Goal: Transaction & Acquisition: Purchase product/service

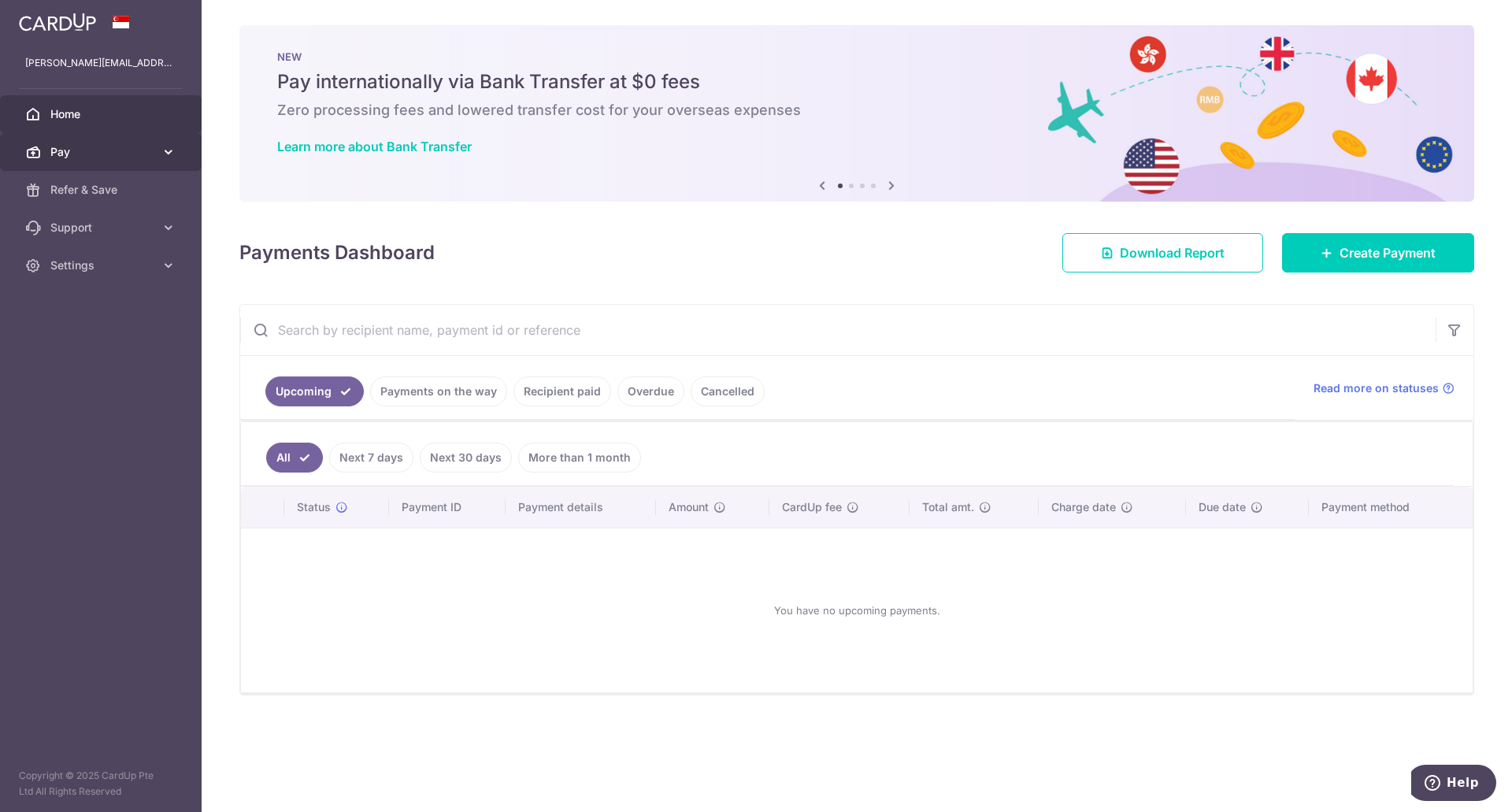
click at [95, 157] on span "Pay" at bounding box center [102, 151] width 104 height 16
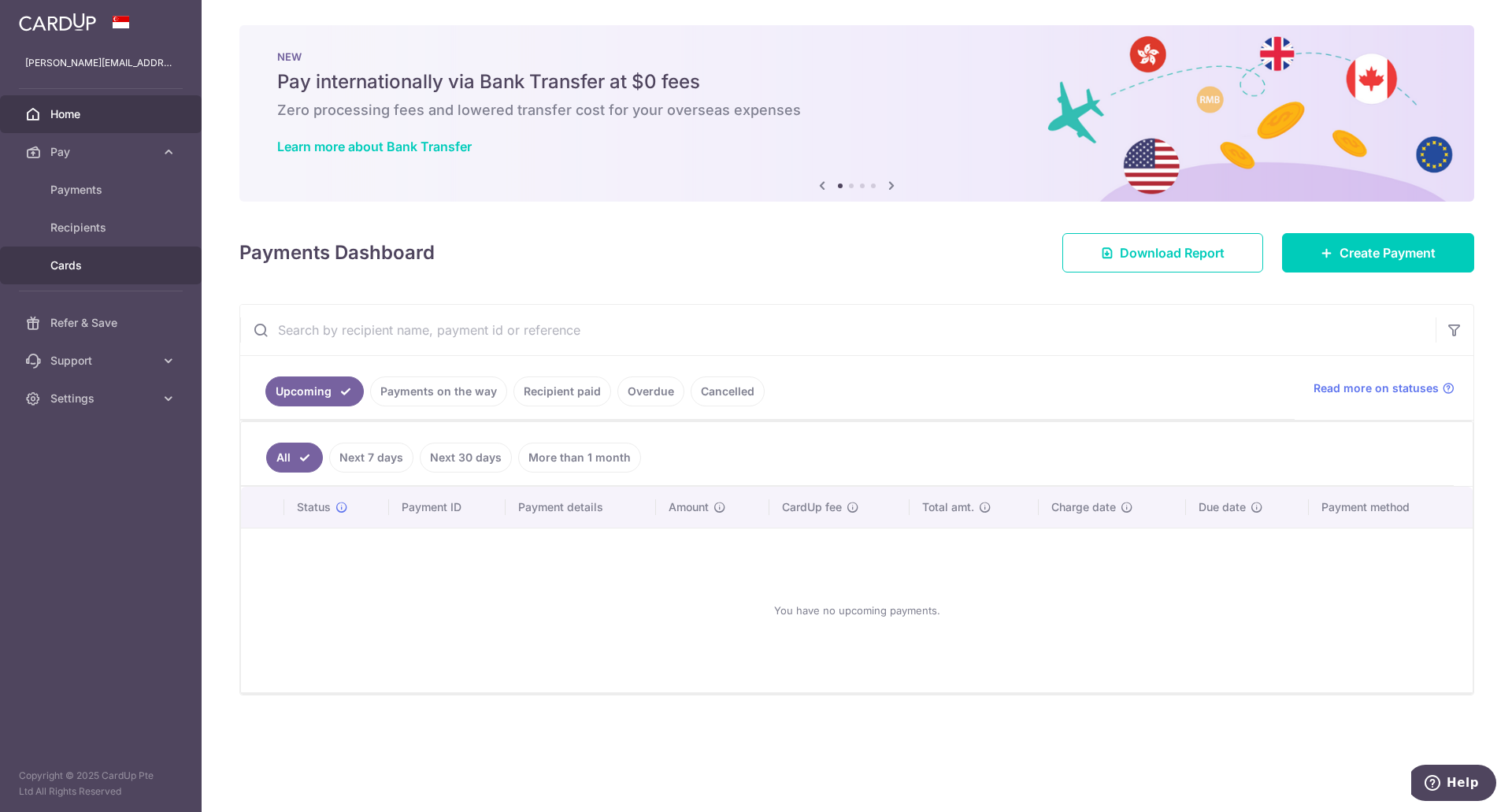
click at [115, 261] on span "Cards" at bounding box center [102, 265] width 104 height 16
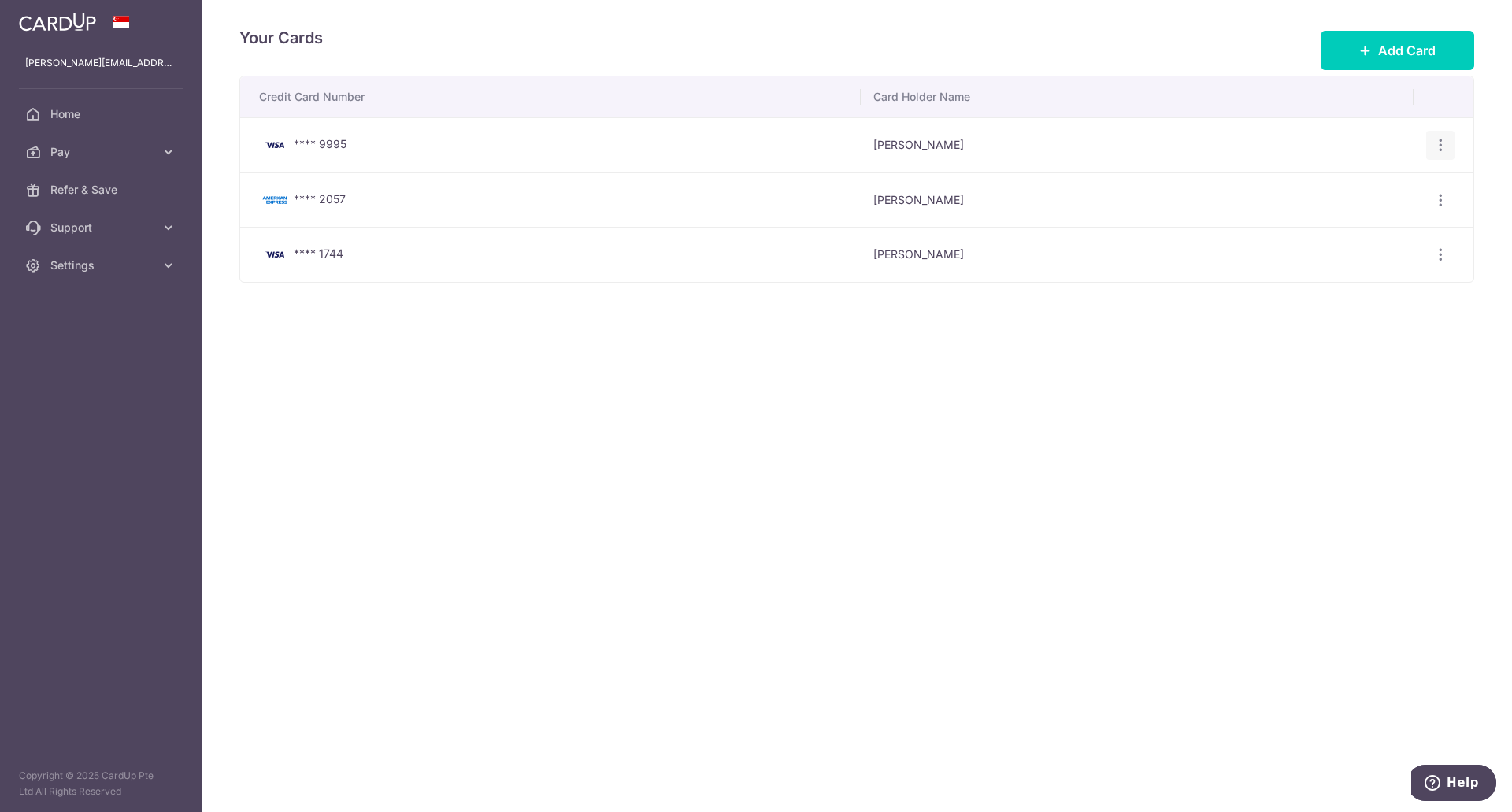
click at [1444, 141] on icon "button" at bounding box center [1440, 145] width 16 height 16
click at [1373, 222] on span "Delete" at bounding box center [1387, 227] width 107 height 19
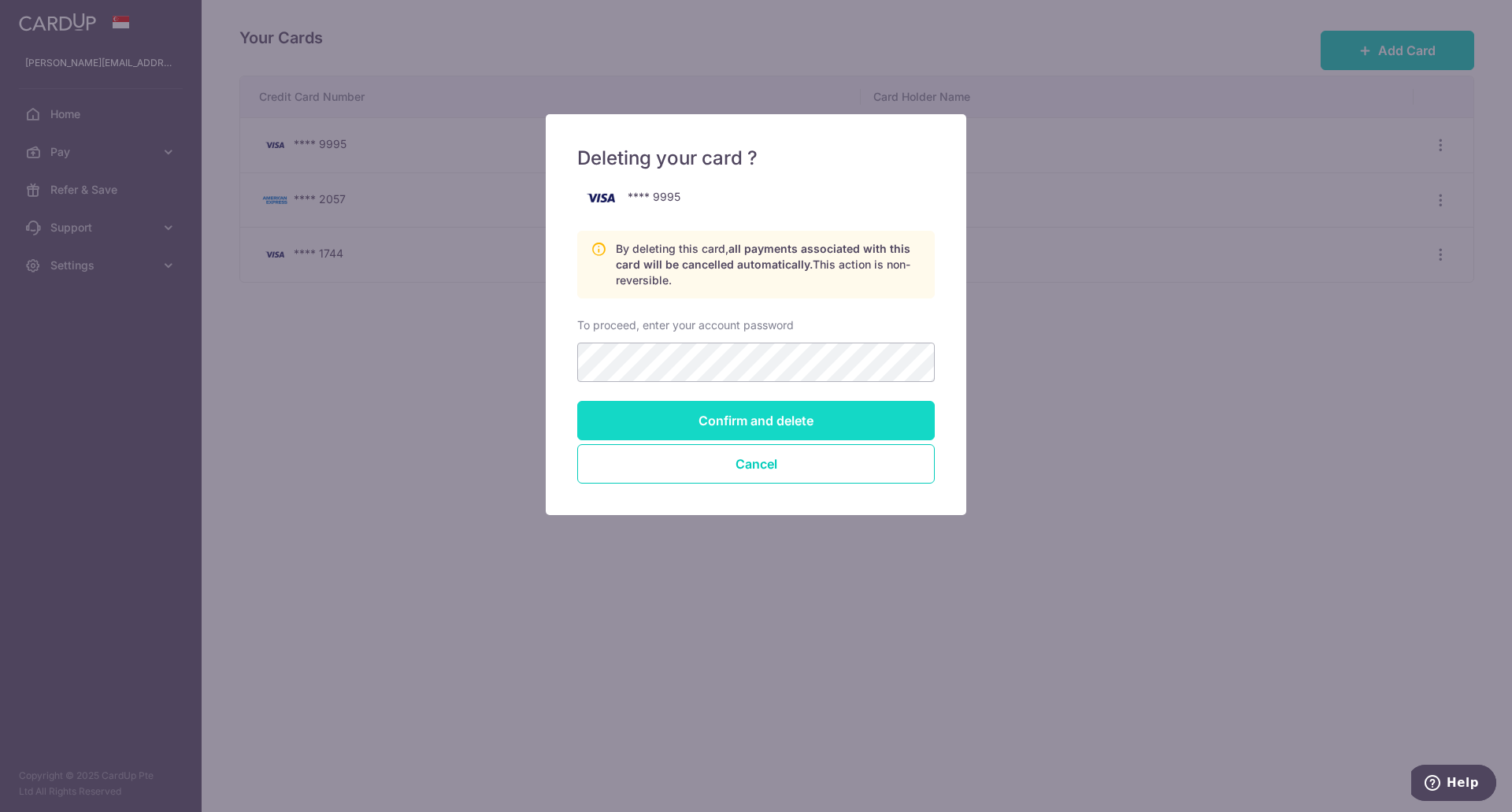
click at [783, 414] on input "Confirm and delete" at bounding box center [756, 421] width 357 height 40
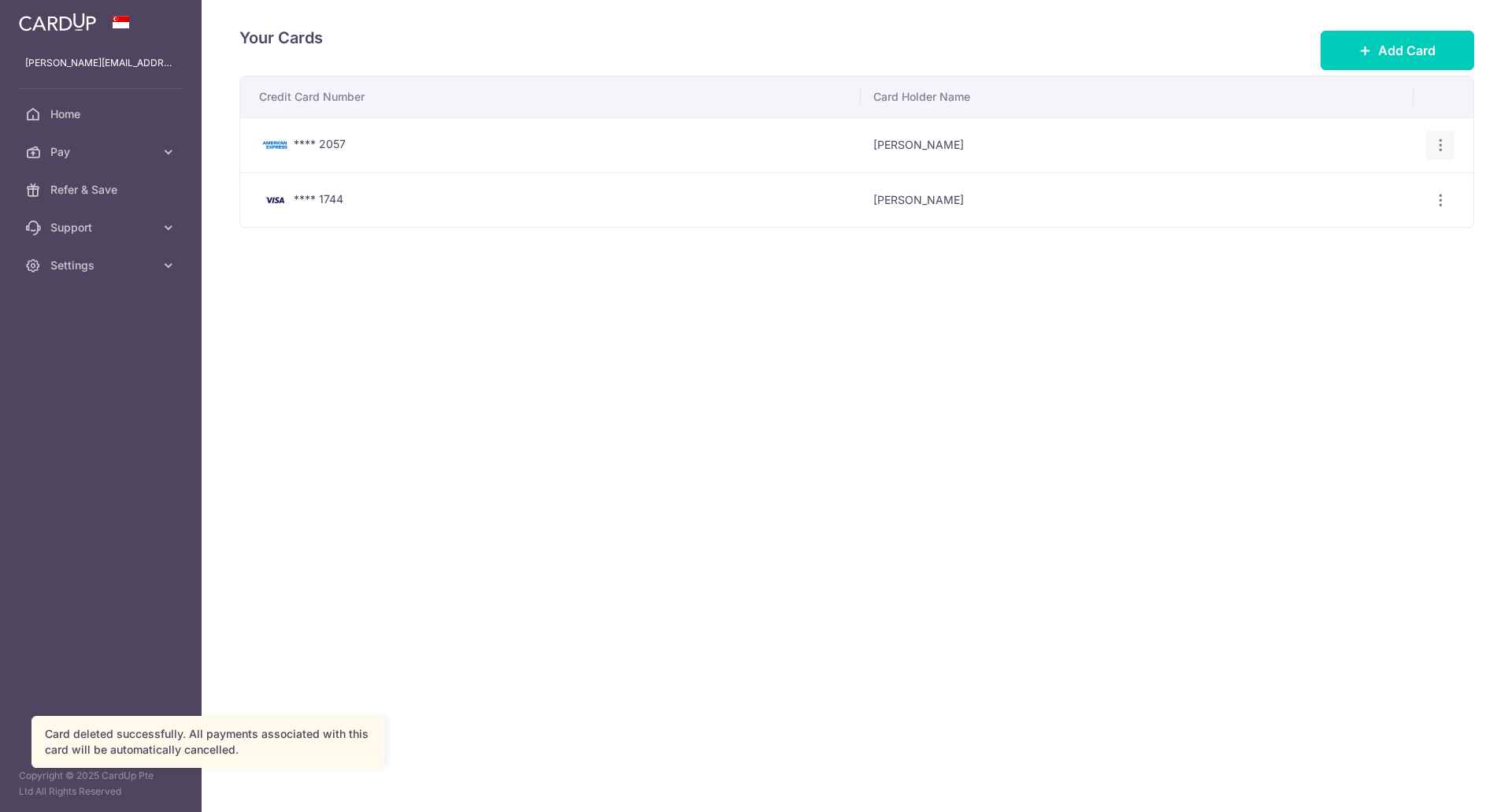
click at [1436, 139] on icon "button" at bounding box center [1440, 145] width 16 height 16
click at [1366, 228] on span "Delete" at bounding box center [1387, 227] width 107 height 19
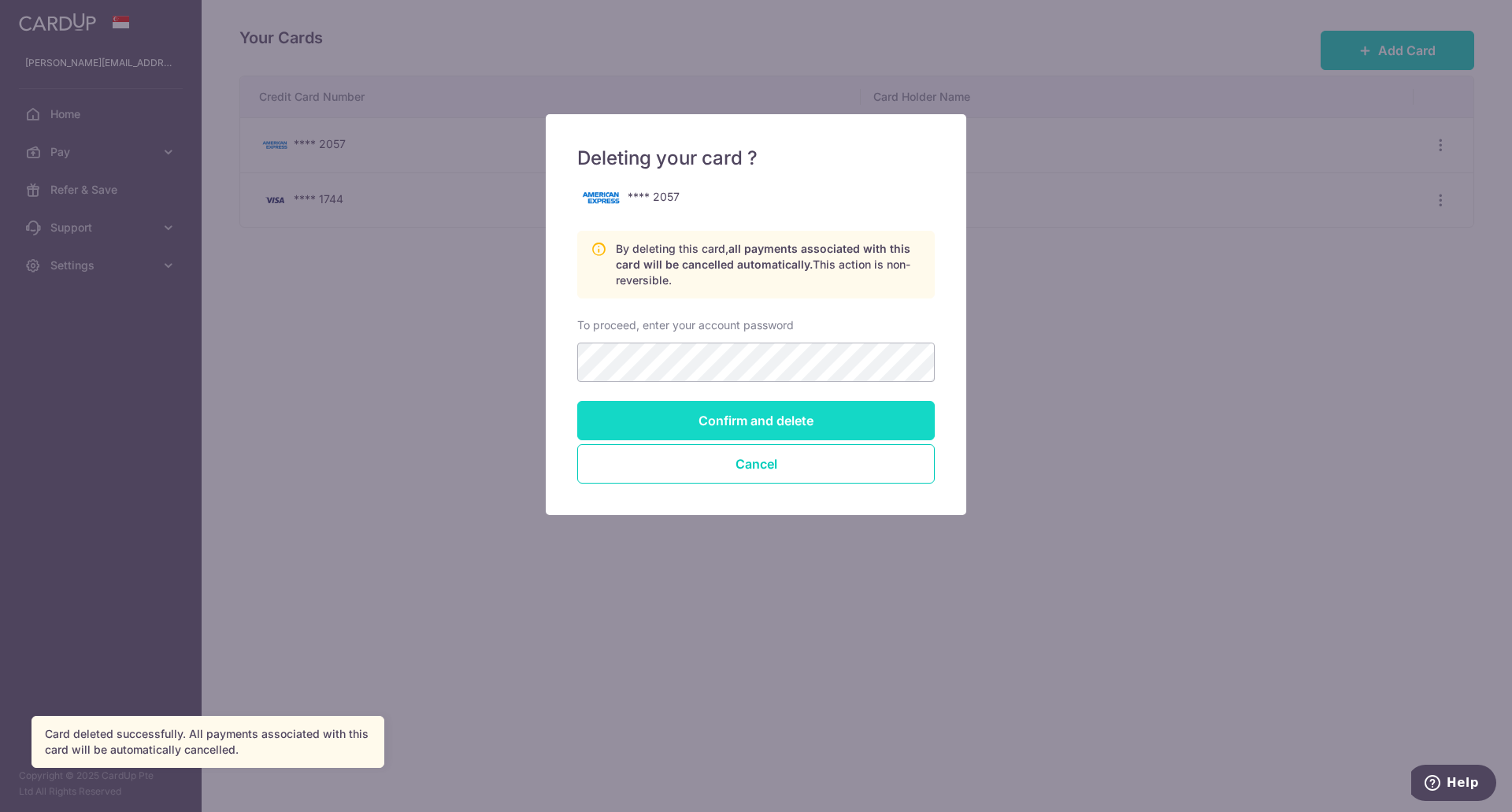
click at [755, 427] on input "Confirm and delete" at bounding box center [756, 421] width 357 height 40
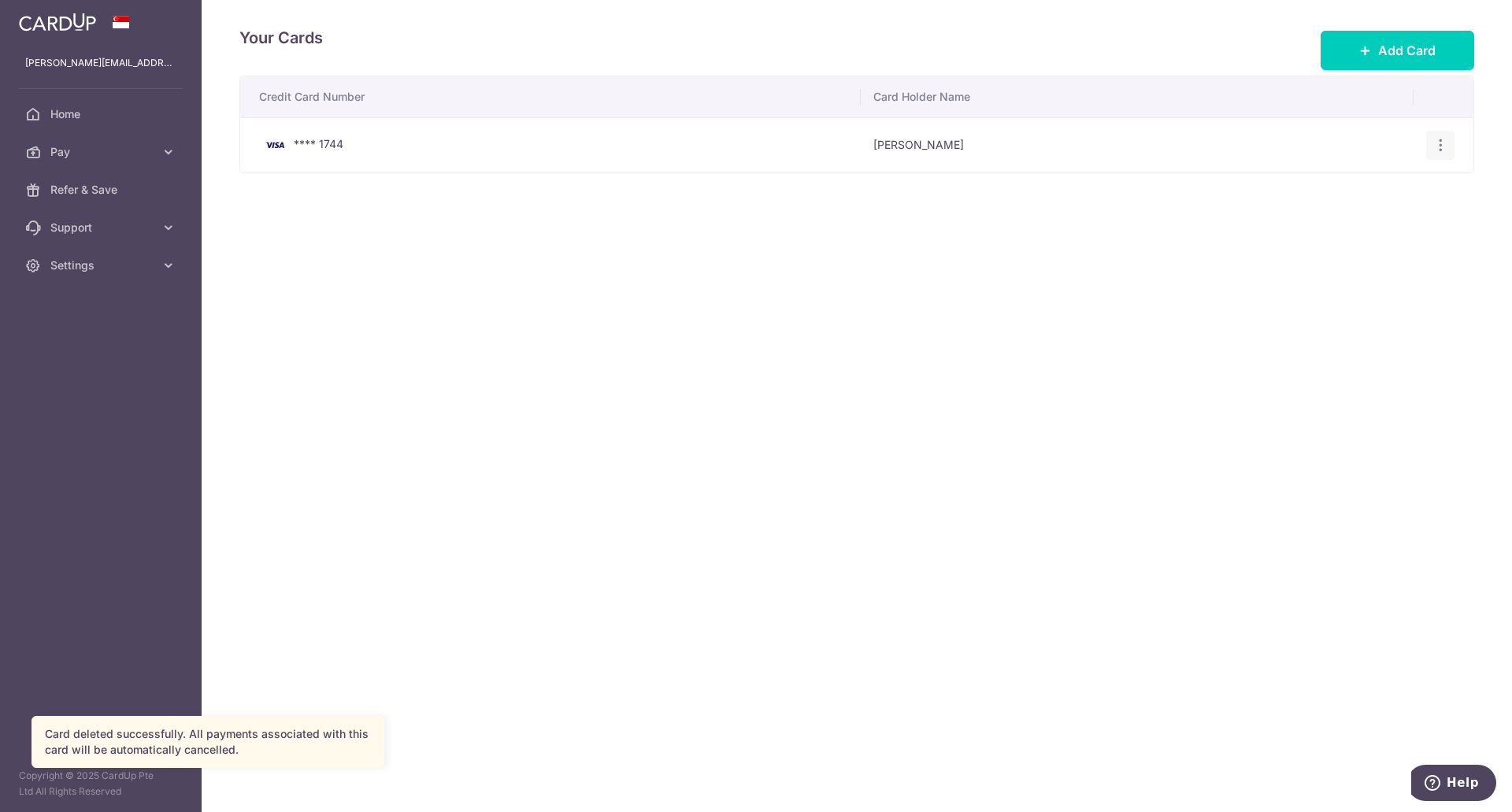
click at [1443, 144] on icon "button" at bounding box center [1440, 145] width 16 height 16
click at [1365, 220] on span "Delete" at bounding box center [1387, 227] width 107 height 19
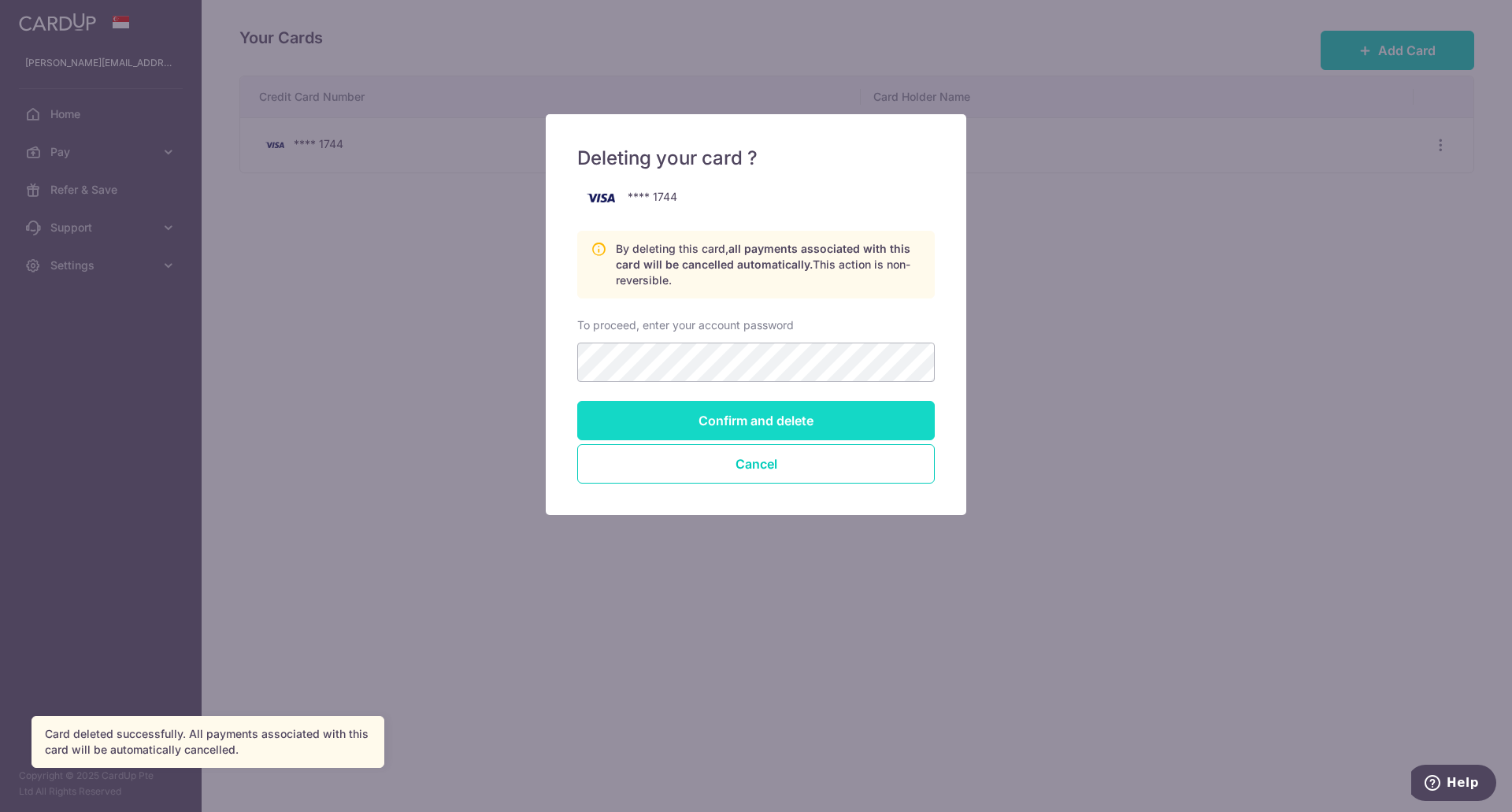
click at [755, 413] on input "Confirm and delete" at bounding box center [756, 421] width 357 height 40
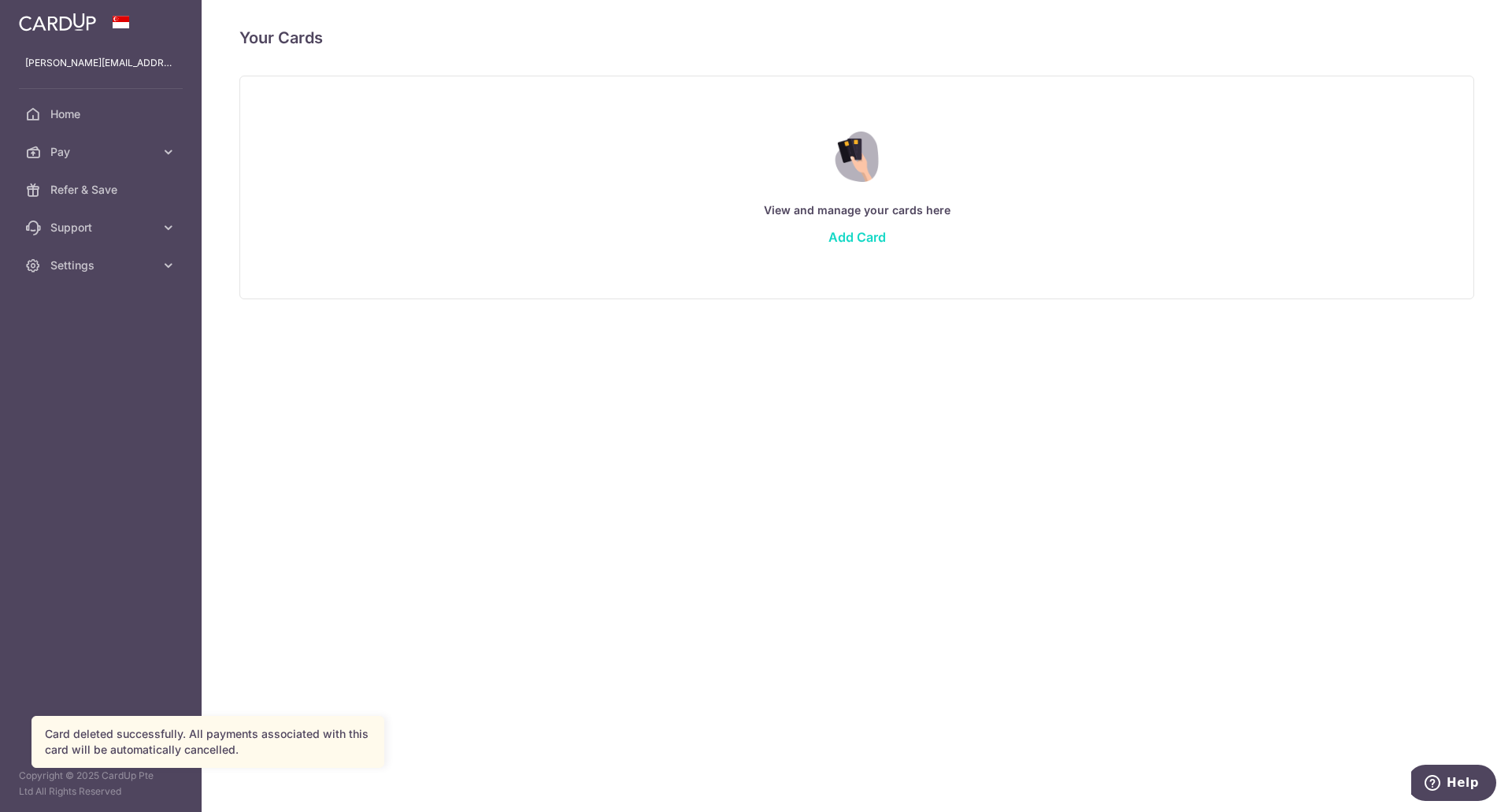
click at [854, 234] on link "Add Card" at bounding box center [857, 236] width 58 height 16
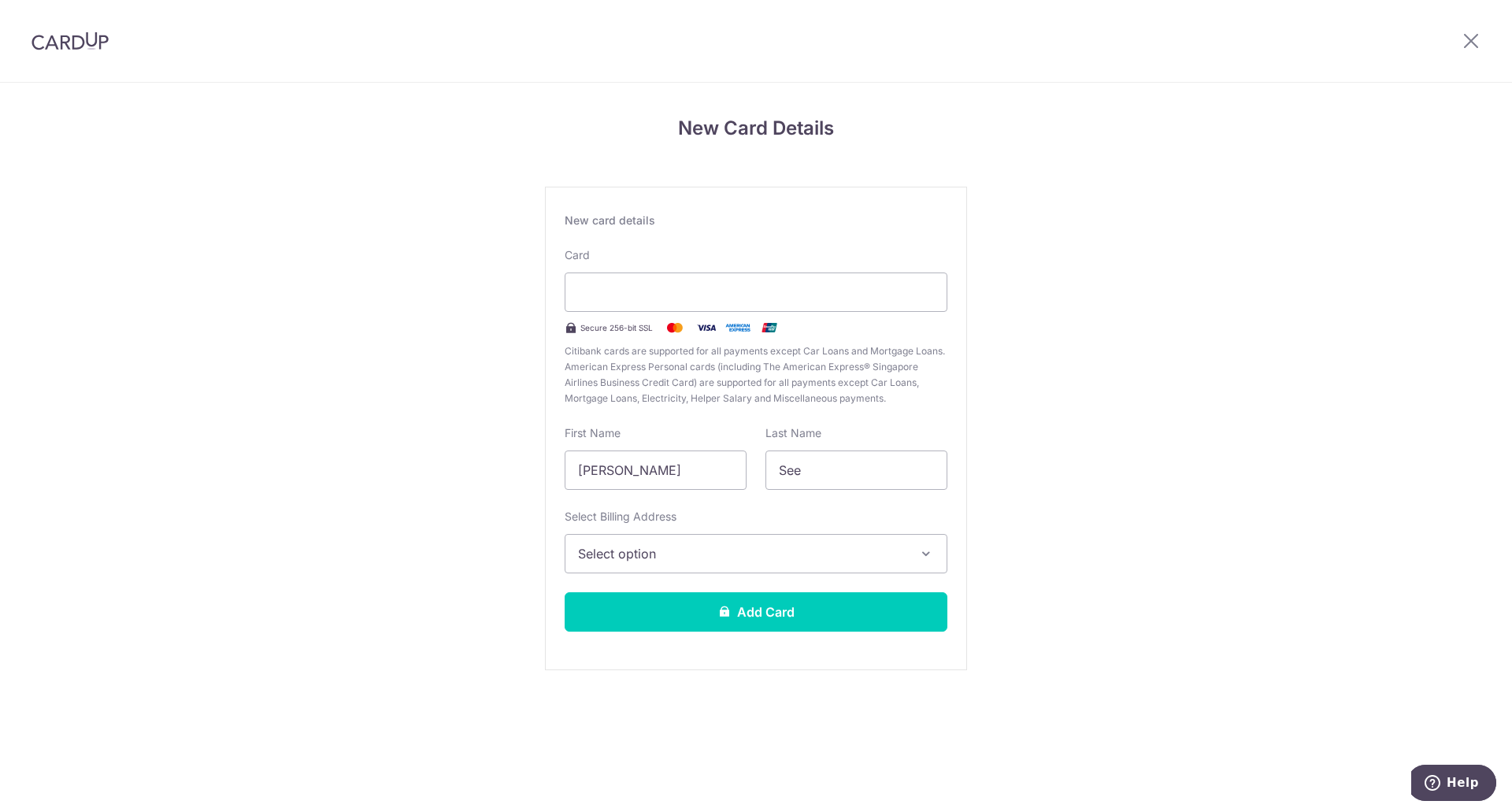
click at [418, 333] on div "New Card Details New card details Card Secure 256-bit SSL Citibank cards are su…" at bounding box center [756, 412] width 1512 height 661
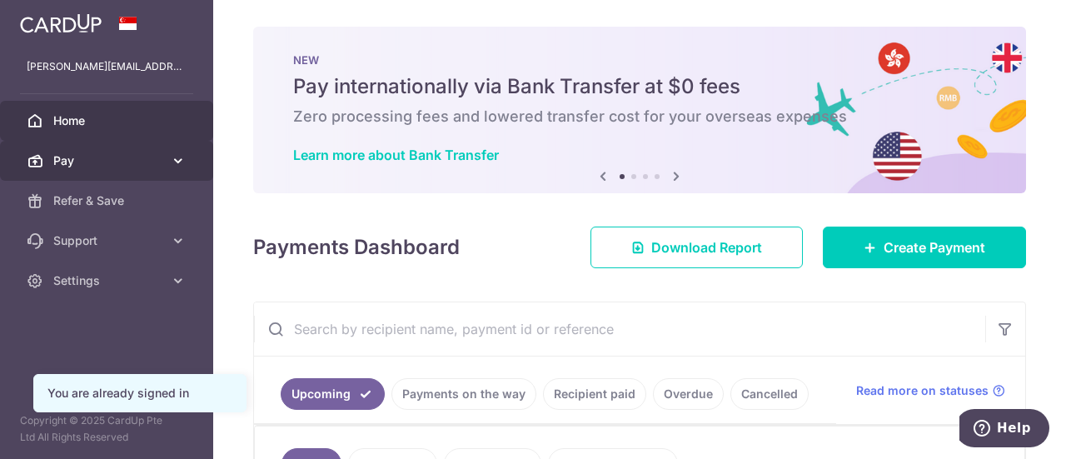
click at [102, 168] on span "Pay" at bounding box center [108, 160] width 110 height 17
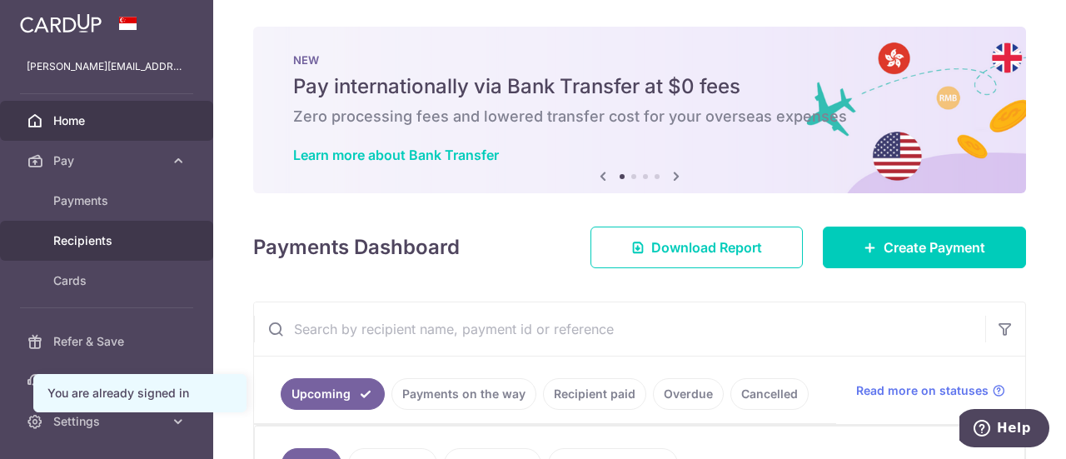
click at [108, 235] on span "Recipients" at bounding box center [108, 240] width 110 height 17
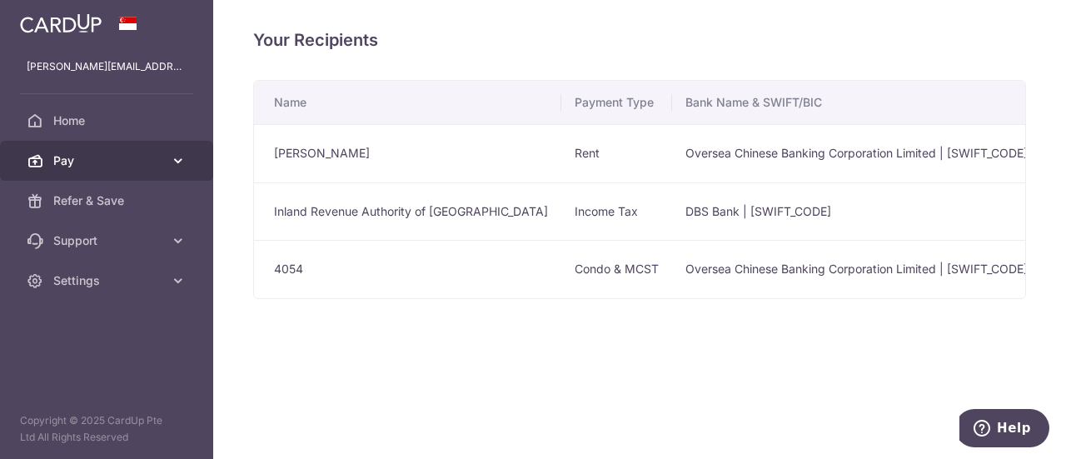
click at [117, 159] on span "Pay" at bounding box center [108, 160] width 110 height 17
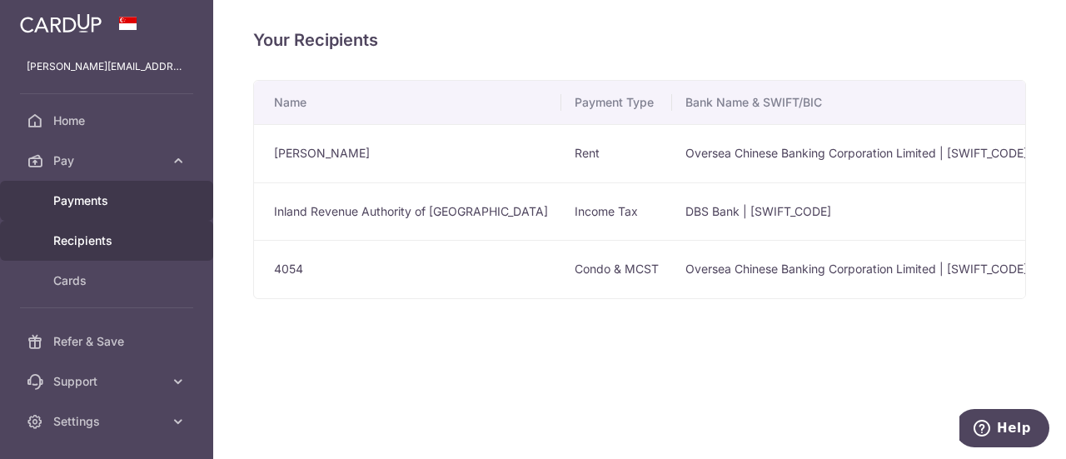
click at [117, 196] on span "Payments" at bounding box center [108, 200] width 110 height 17
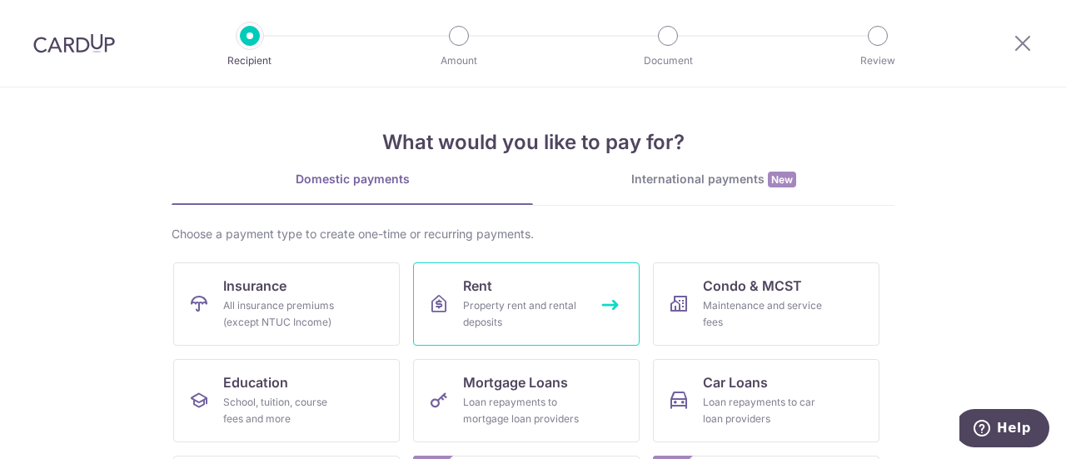
click at [536, 297] on div "Property rent and rental deposits" at bounding box center [523, 313] width 120 height 33
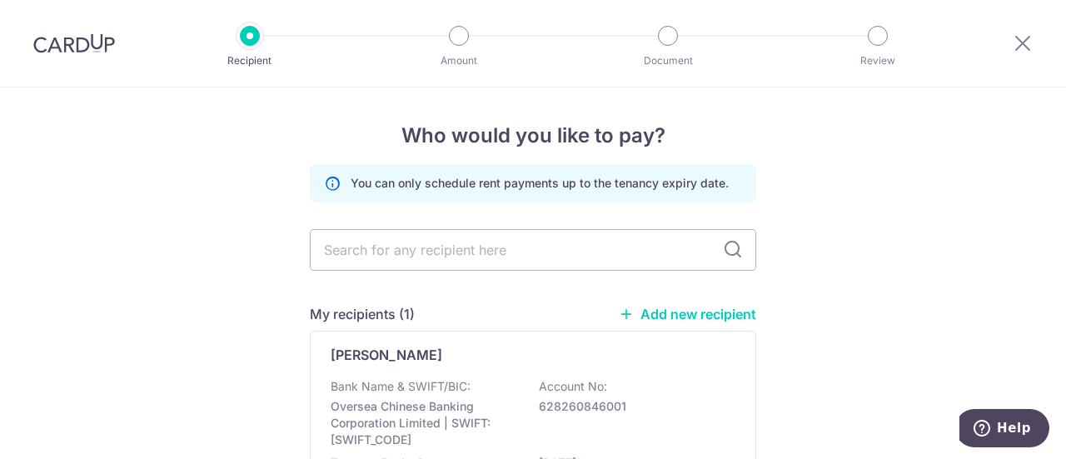
click at [670, 311] on link "Add new recipient" at bounding box center [687, 314] width 137 height 17
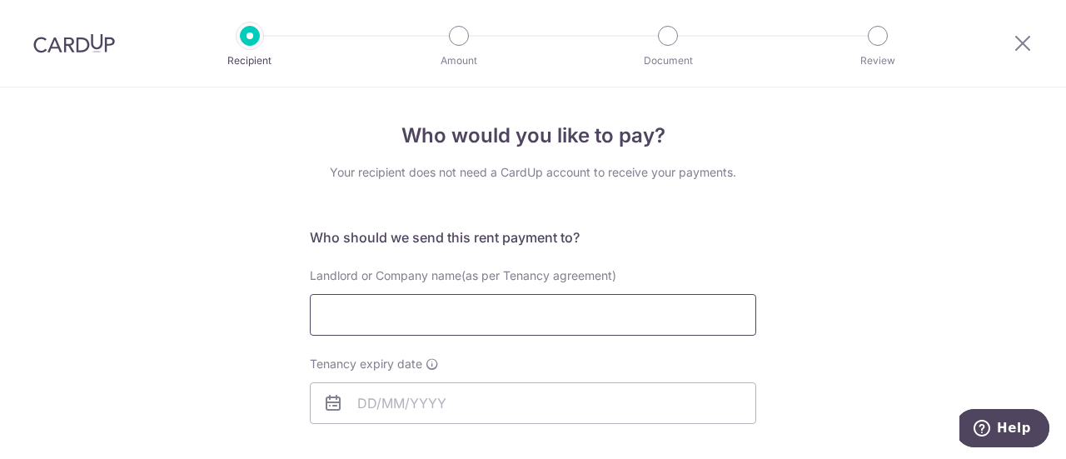
click at [545, 316] on input "Landlord or Company name(as per Tenancy agreement)" at bounding box center [533, 315] width 446 height 42
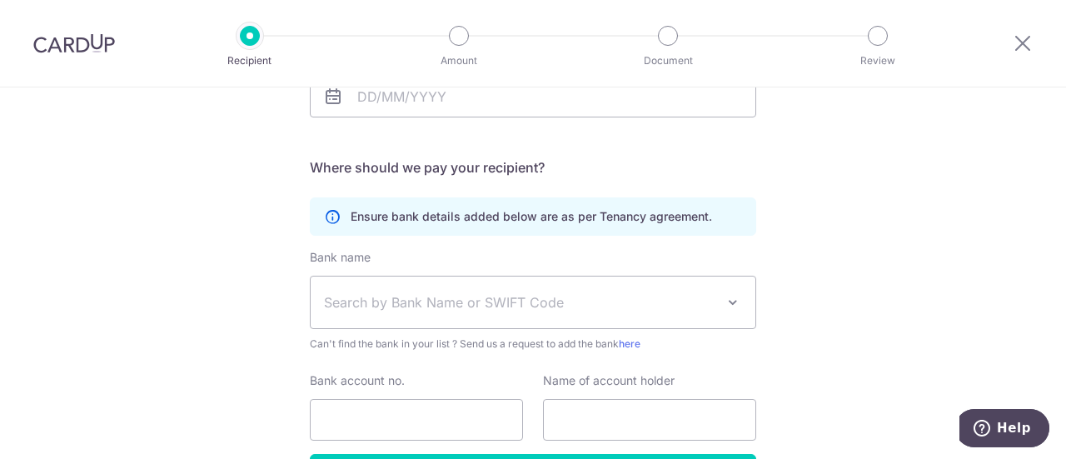
scroll to position [333, 0]
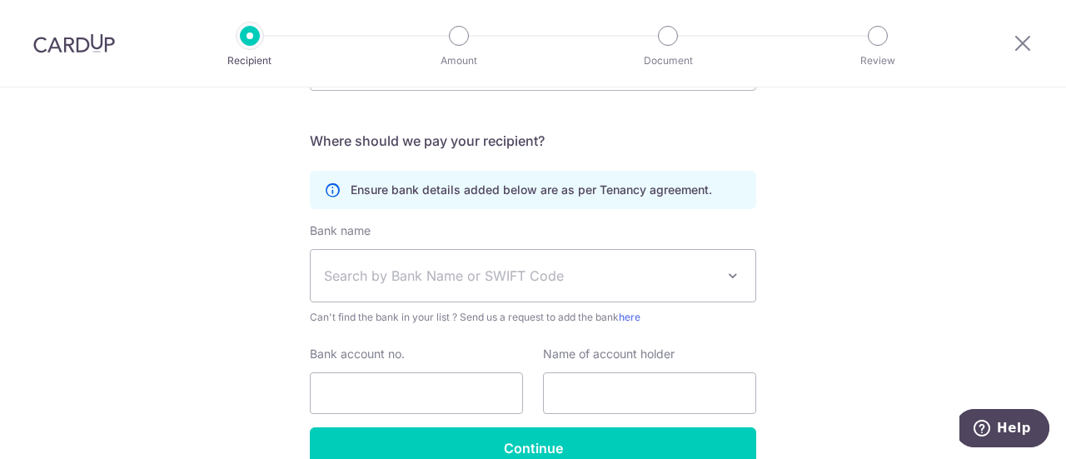
click at [365, 263] on span "Search by Bank Name or SWIFT Code" at bounding box center [533, 276] width 445 height 52
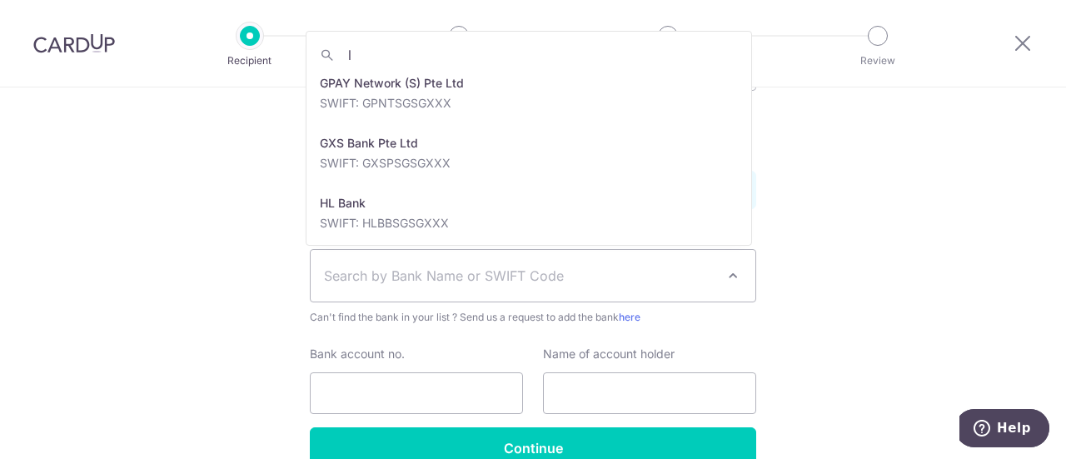
scroll to position [0, 0]
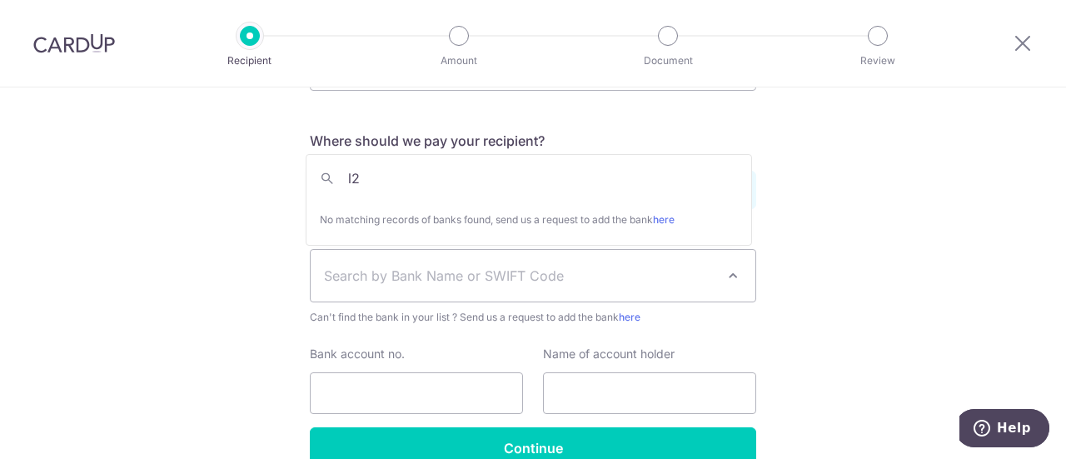
type input "l"
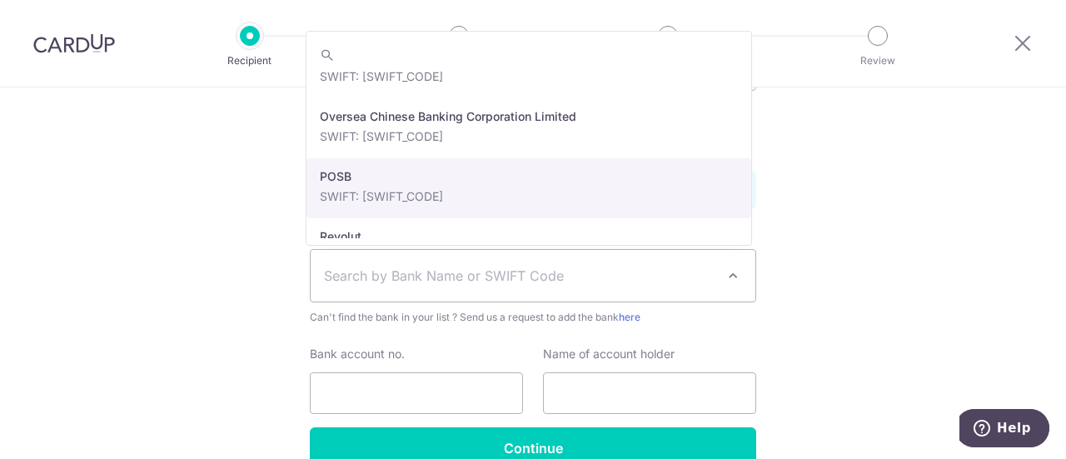
scroll to position [2875, 0]
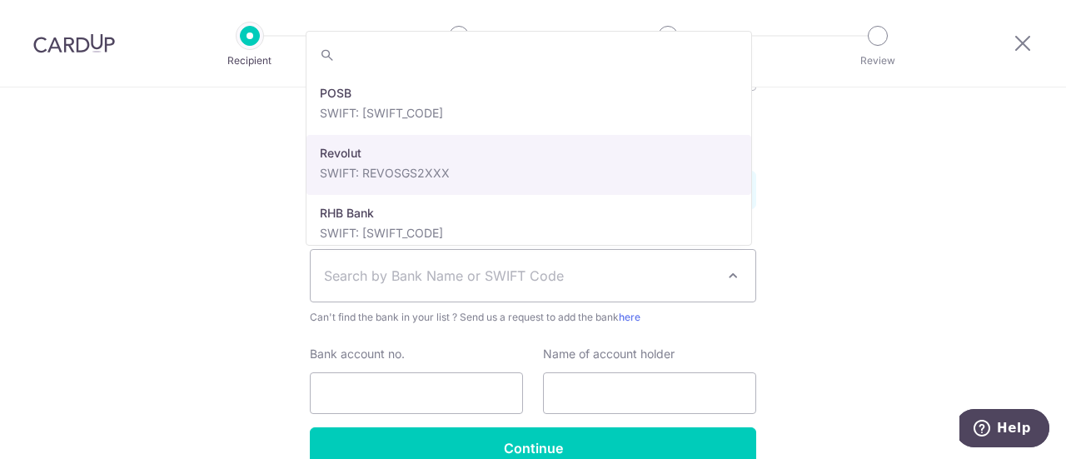
select select "23545"
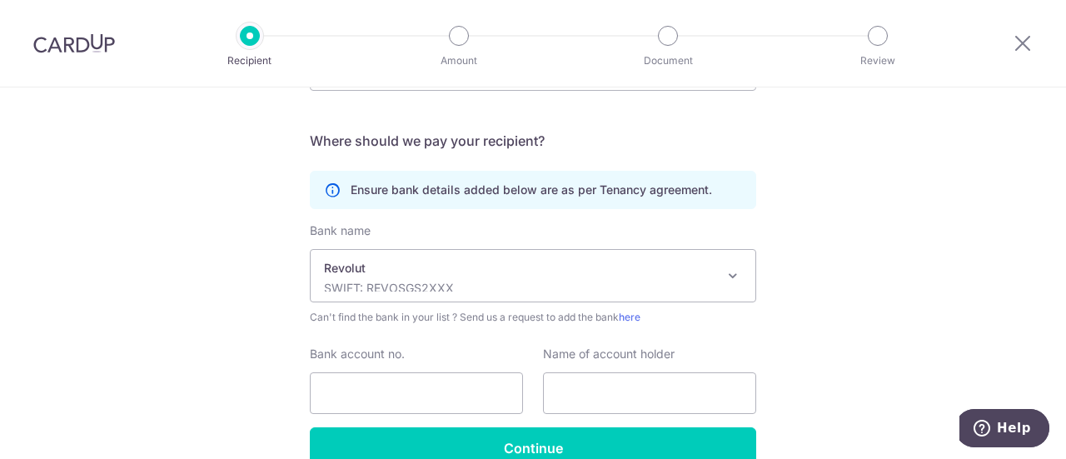
click at [254, 310] on div "Who would you like to pay? Your recipient does not need a CardUp account to rec…" at bounding box center [533, 150] width 1066 height 793
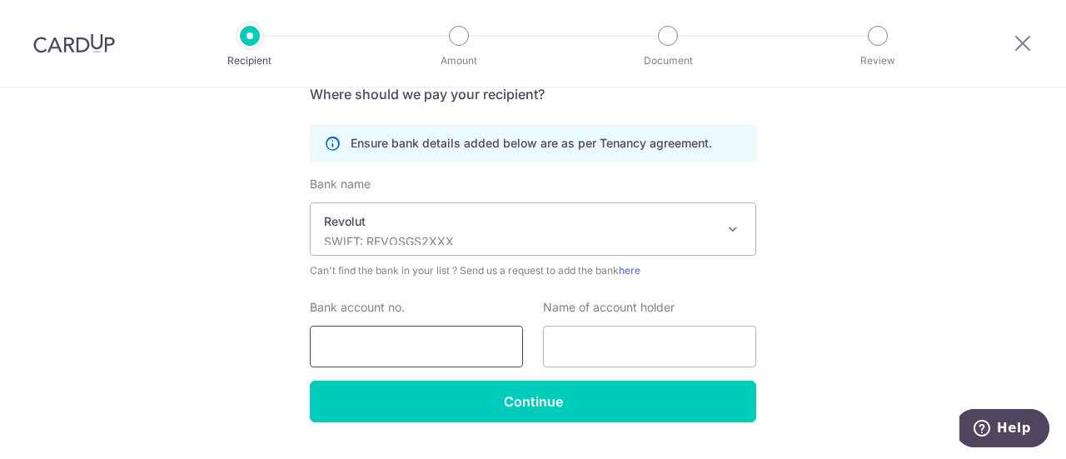
scroll to position [416, 0]
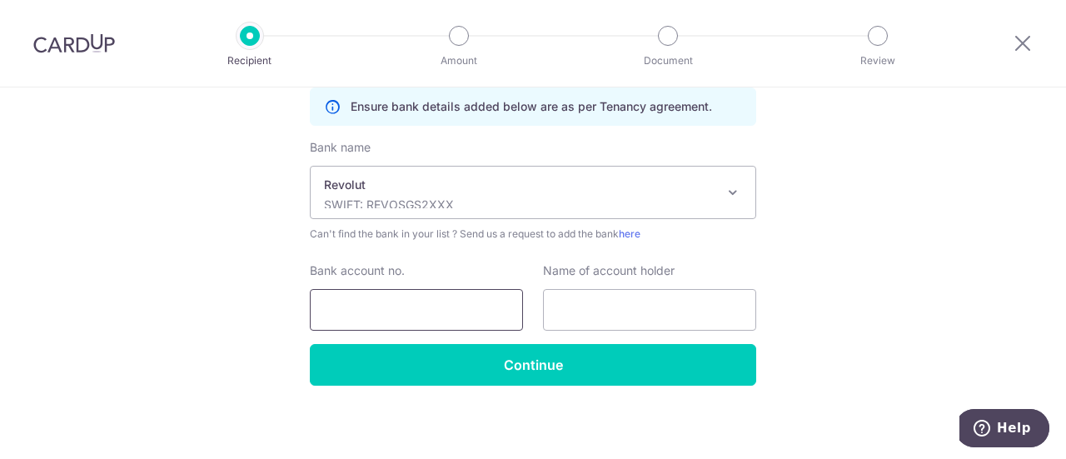
click at [406, 300] on input "Bank account no." at bounding box center [416, 310] width 213 height 42
click at [258, 262] on div "Who would you like to pay? Your recipient does not need a CardUp account to rec…" at bounding box center [533, 67] width 1066 height 793
click at [441, 302] on input "Bank account no." at bounding box center [416, 310] width 213 height 42
type input "885111733786750"
type input "D"
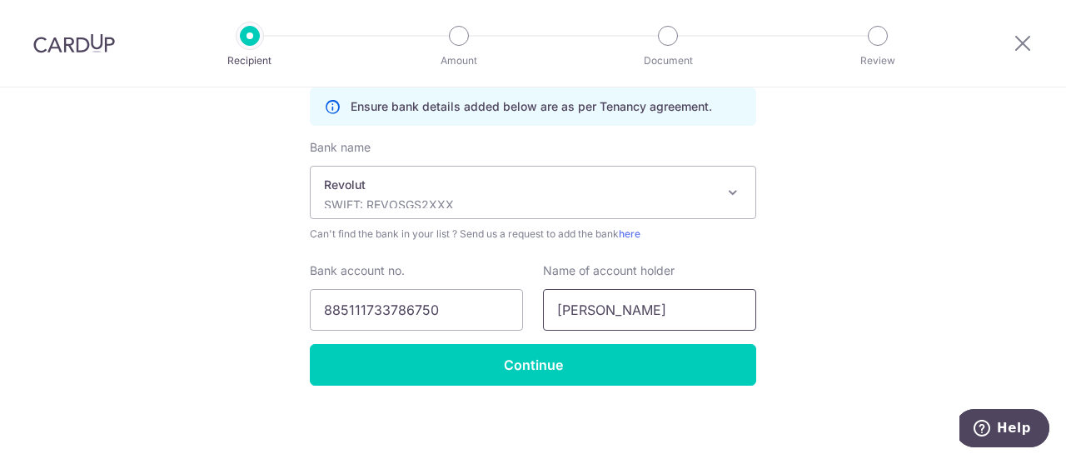
type input "Johnathan See"
click at [283, 299] on div "Who would you like to pay? Your recipient does not need a CardUp account to rec…" at bounding box center [533, 67] width 1066 height 793
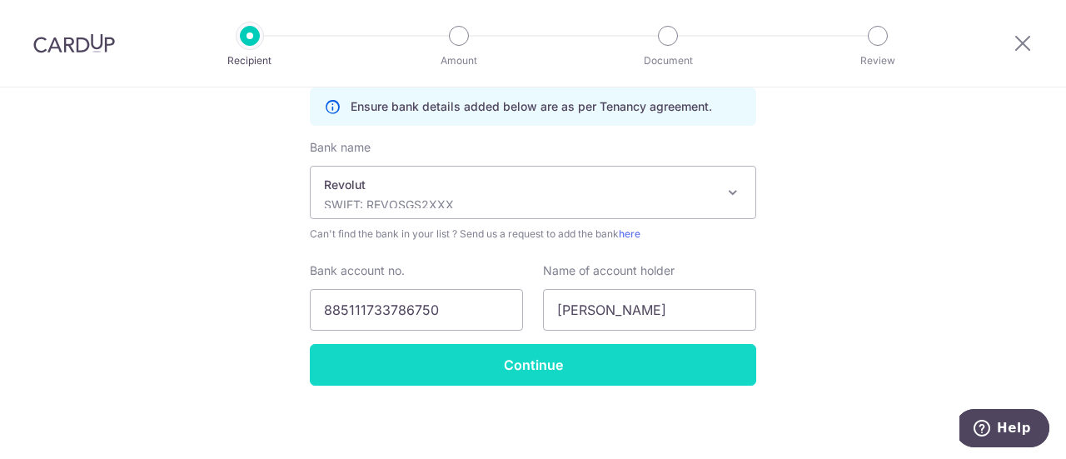
click at [450, 348] on input "Continue" at bounding box center [533, 365] width 446 height 42
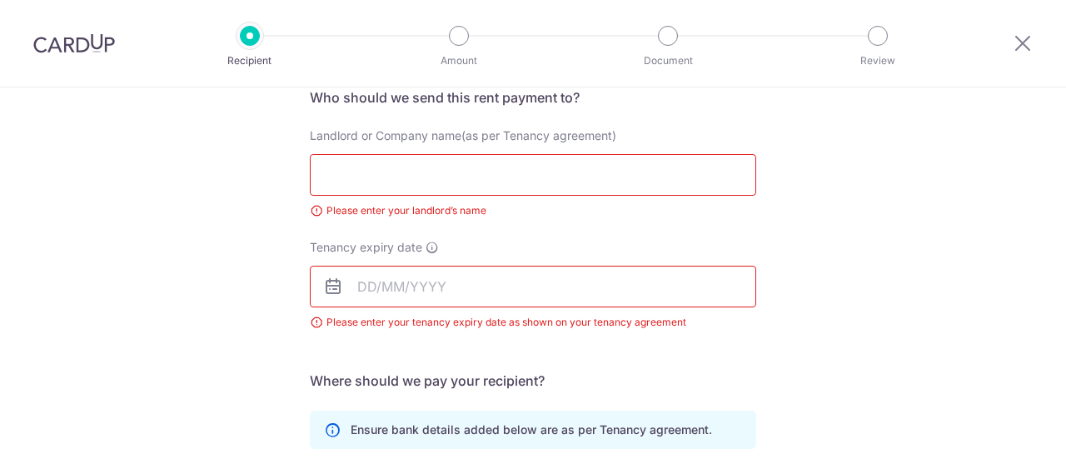
scroll to position [88, 0]
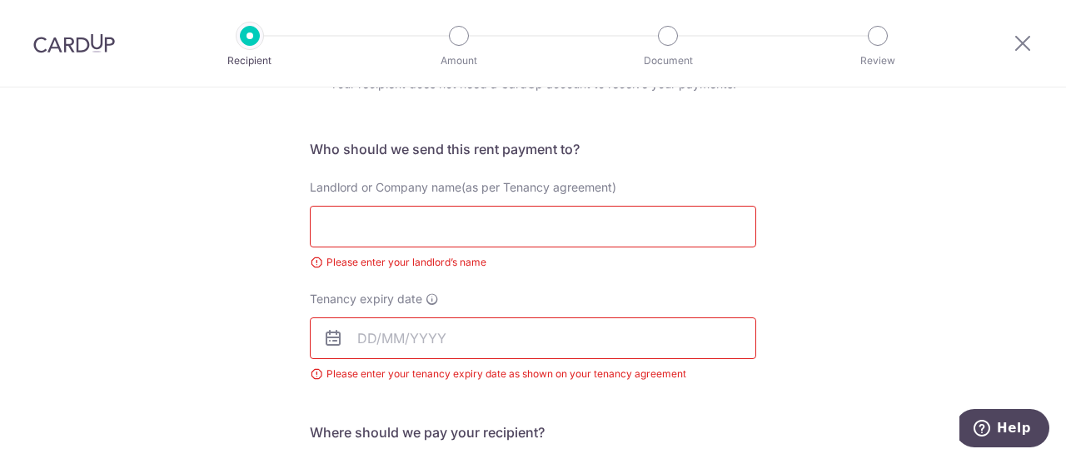
click at [622, 231] on input "Landlord or Company name(as per Tenancy agreement)" at bounding box center [533, 227] width 446 height 42
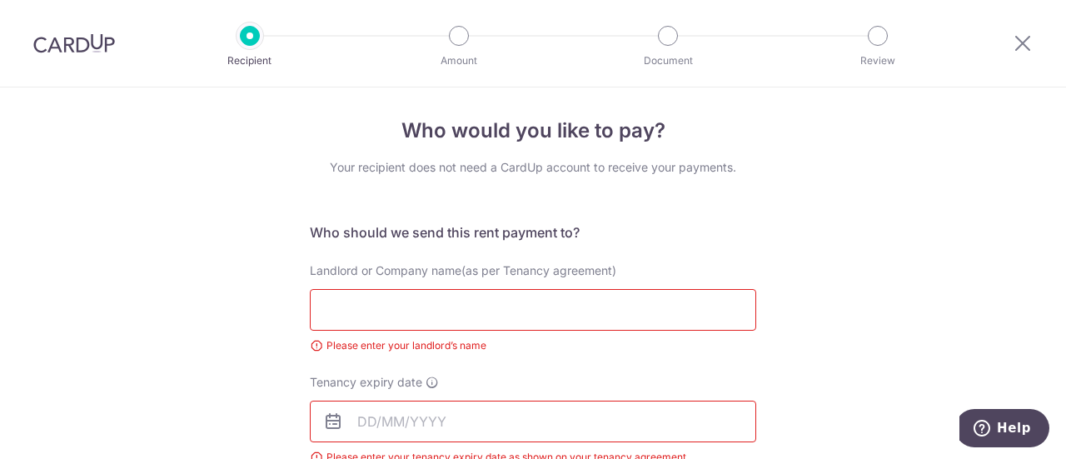
scroll to position [0, 0]
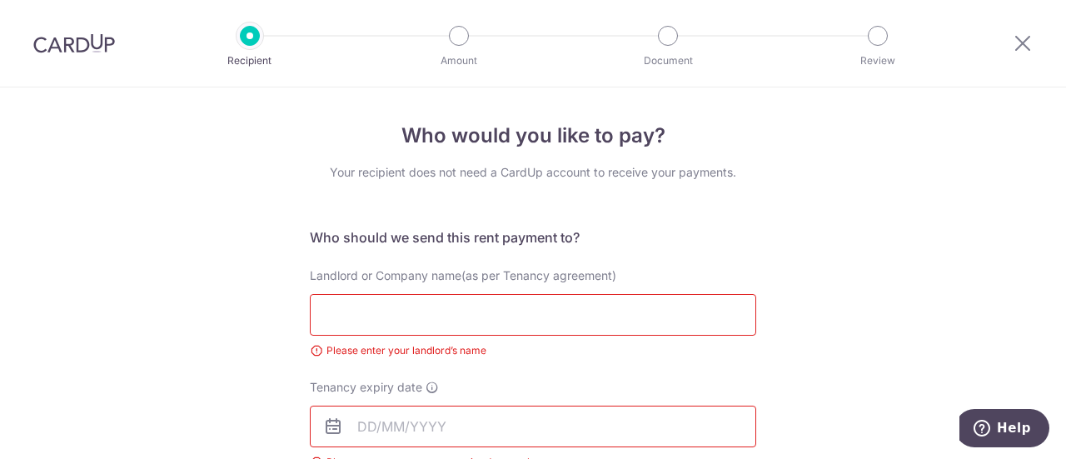
click at [99, 39] on img at bounding box center [74, 43] width 82 height 20
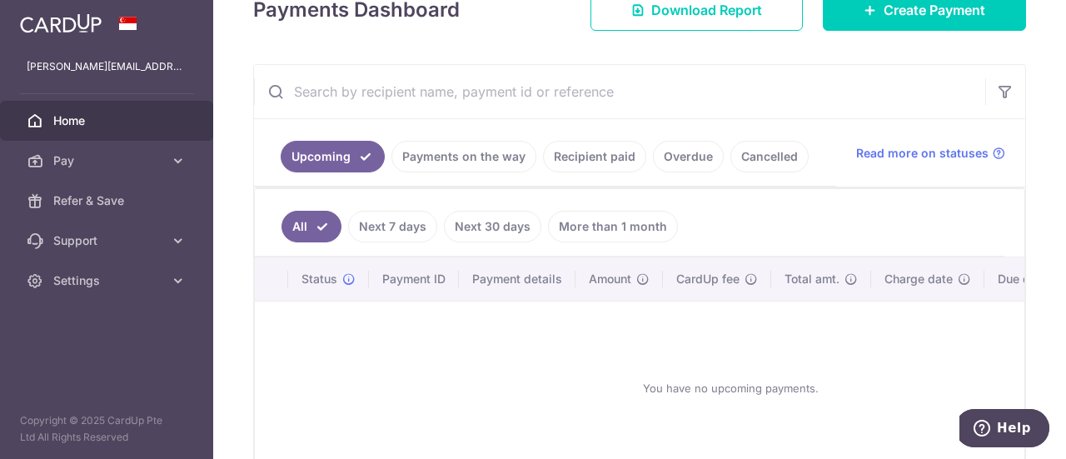
scroll to position [250, 0]
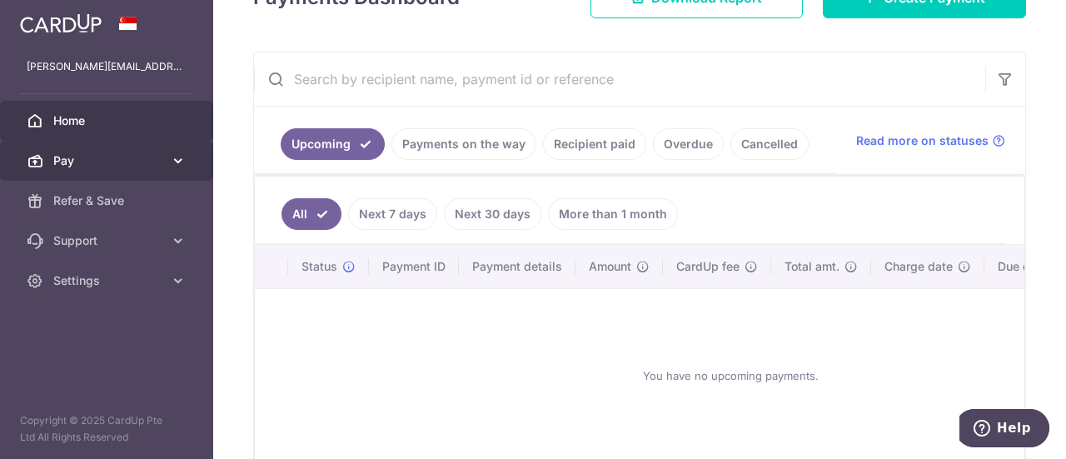
click at [76, 164] on span "Pay" at bounding box center [108, 160] width 110 height 17
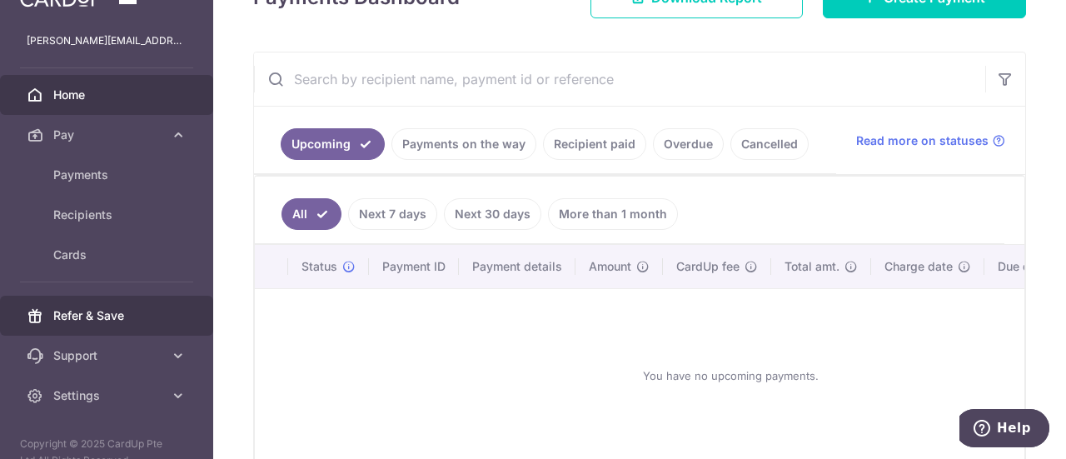
scroll to position [48, 0]
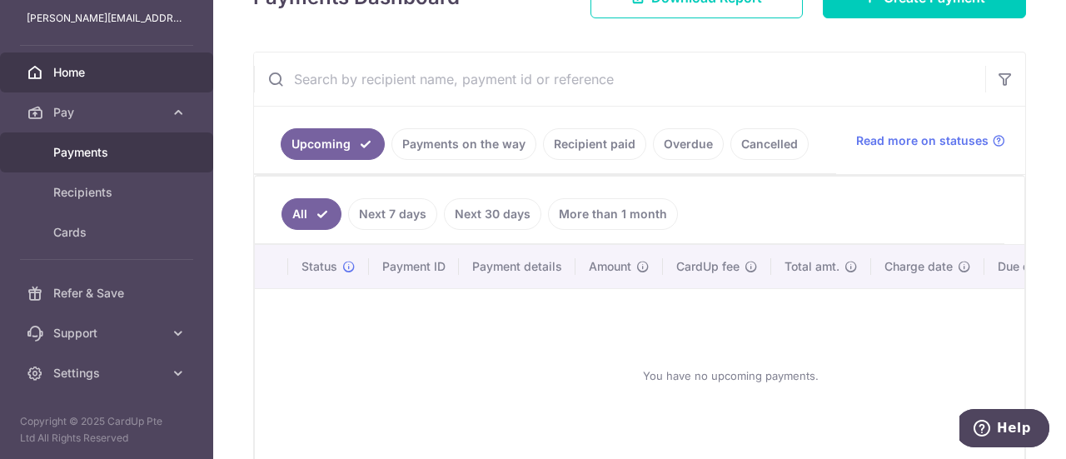
click at [117, 162] on link "Payments" at bounding box center [106, 152] width 213 height 40
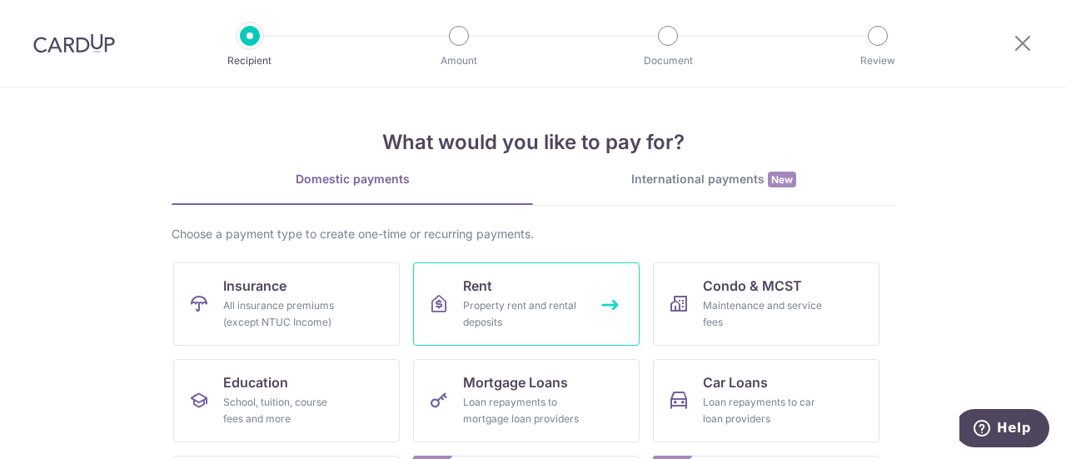
click at [540, 292] on link "Rent Property rent and rental deposits" at bounding box center [526, 303] width 227 height 83
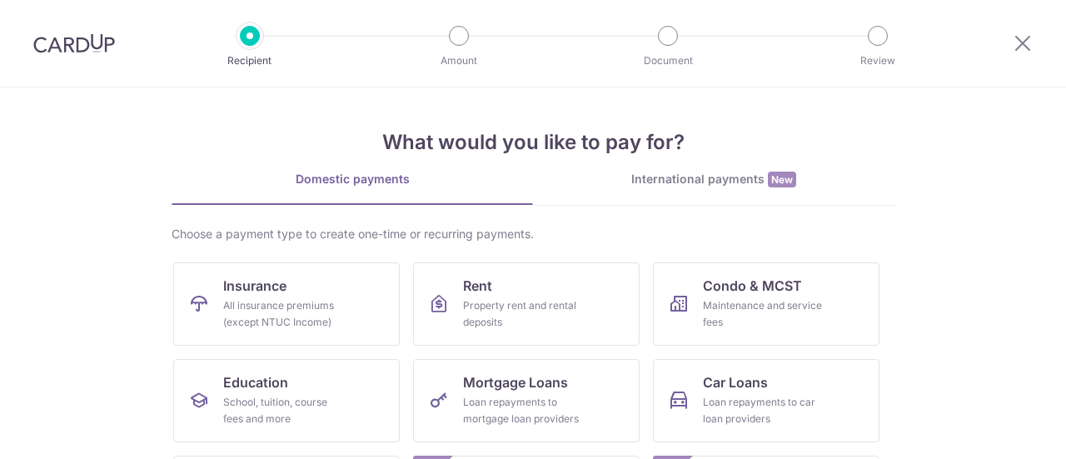
click at [660, 176] on div "International payments New" at bounding box center [713, 179] width 361 height 17
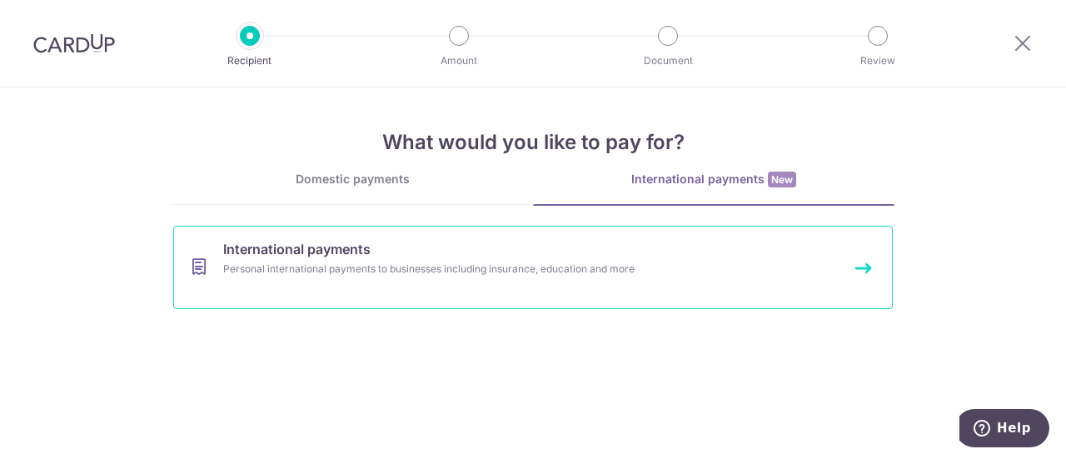
click at [477, 254] on link "International payments Personal international payments to businesses including …" at bounding box center [532, 267] width 719 height 83
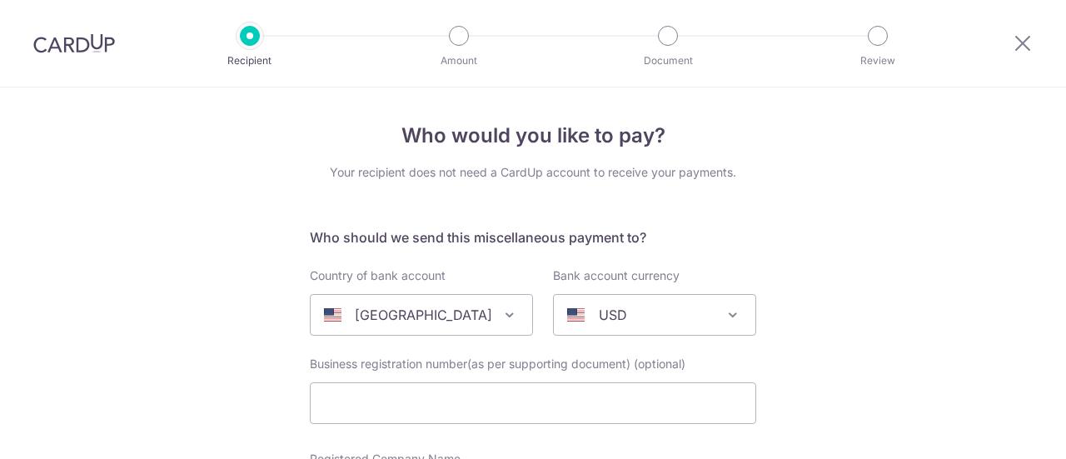
select select
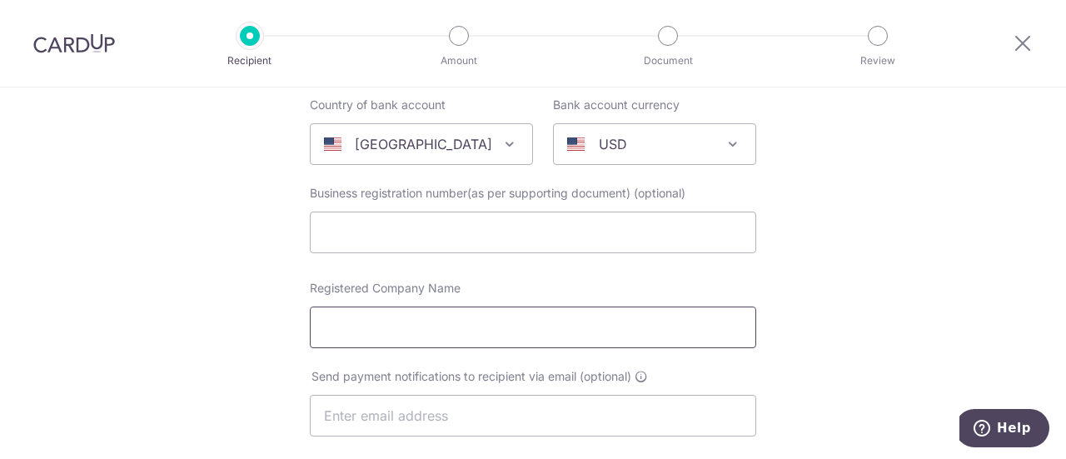
scroll to position [83, 0]
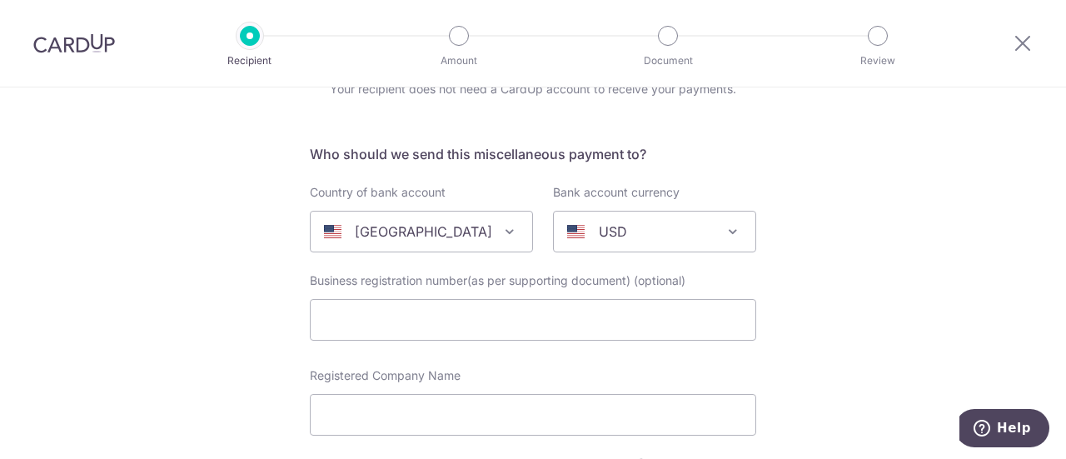
click at [474, 231] on div "[GEOGRAPHIC_DATA]" at bounding box center [408, 232] width 168 height 20
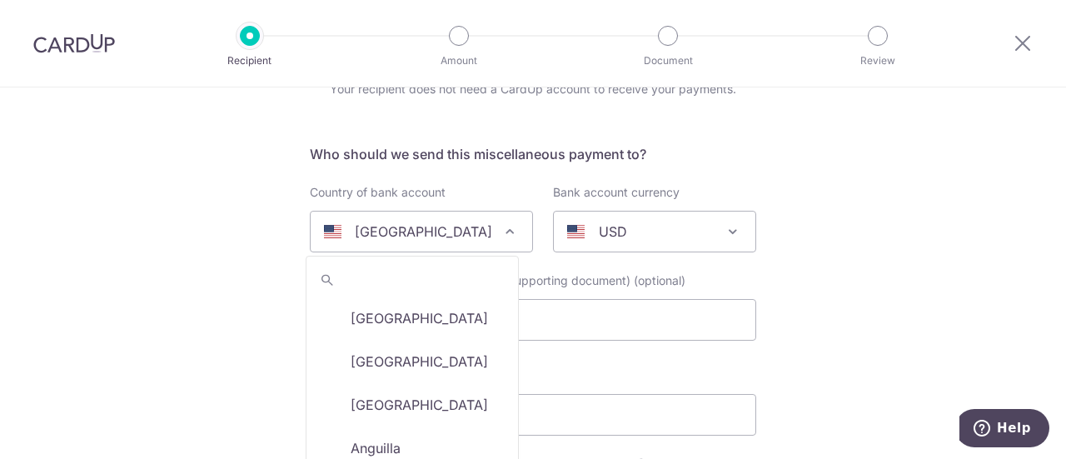
scroll to position [5126, 0]
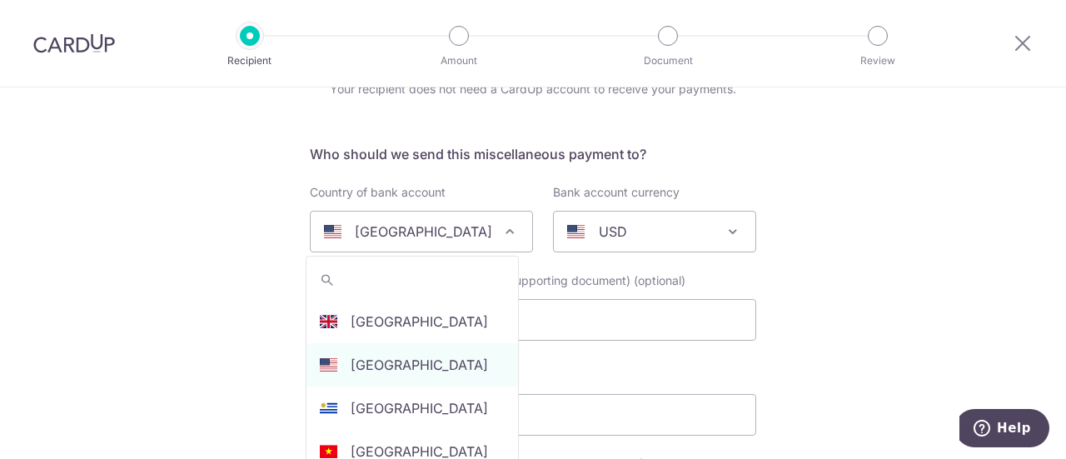
click at [474, 231] on div "United States" at bounding box center [408, 232] width 168 height 20
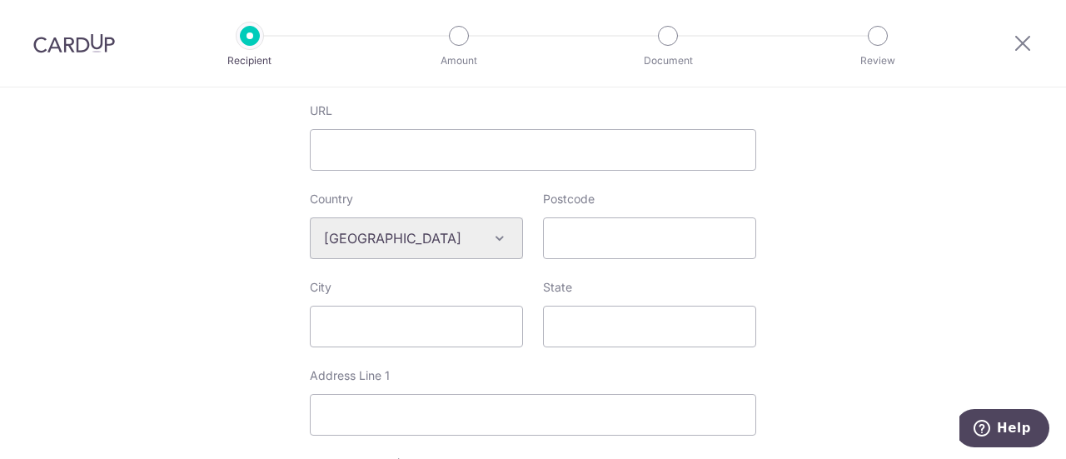
scroll to position [25, 0]
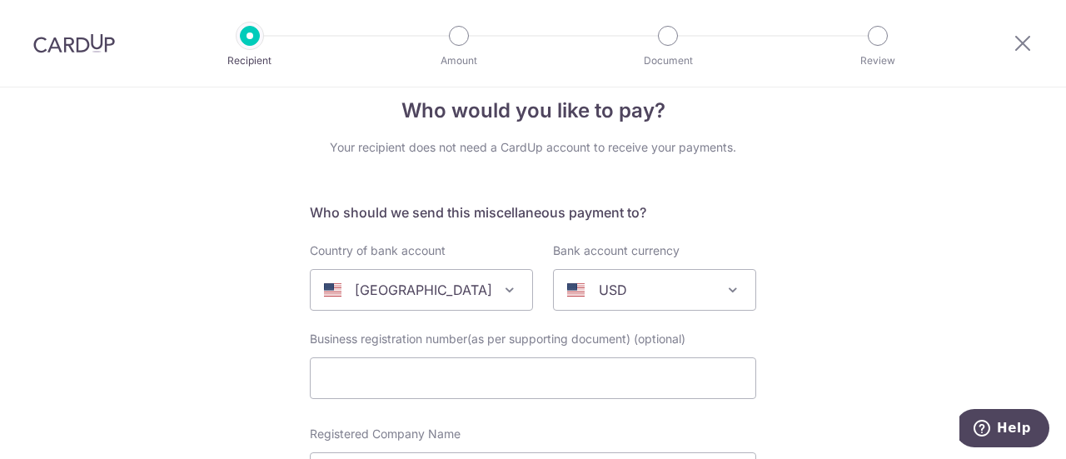
click at [61, 42] on img at bounding box center [74, 43] width 82 height 20
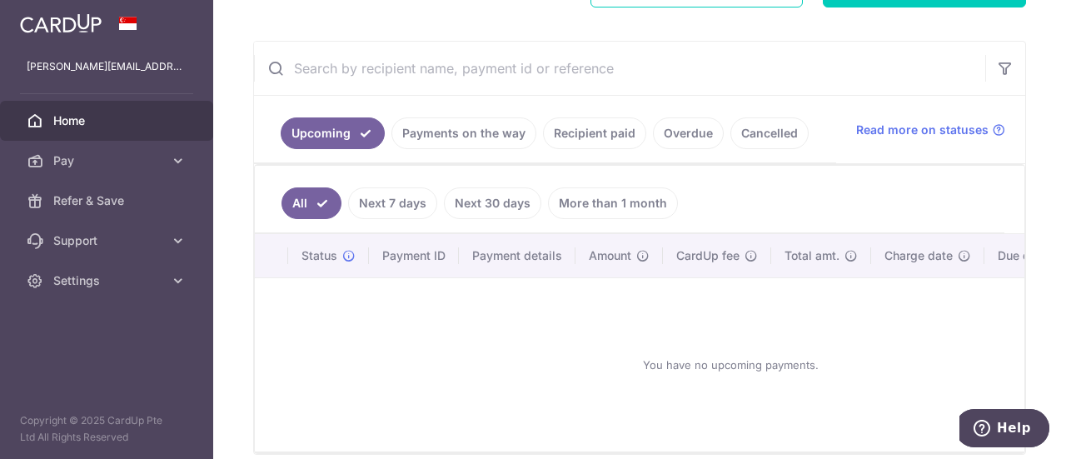
scroll to position [337, 0]
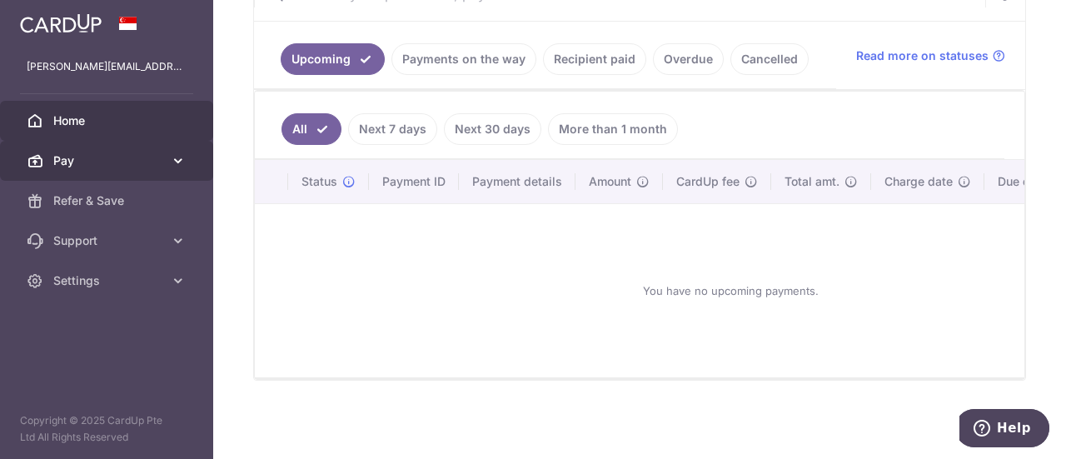
click at [113, 154] on span "Pay" at bounding box center [108, 160] width 110 height 17
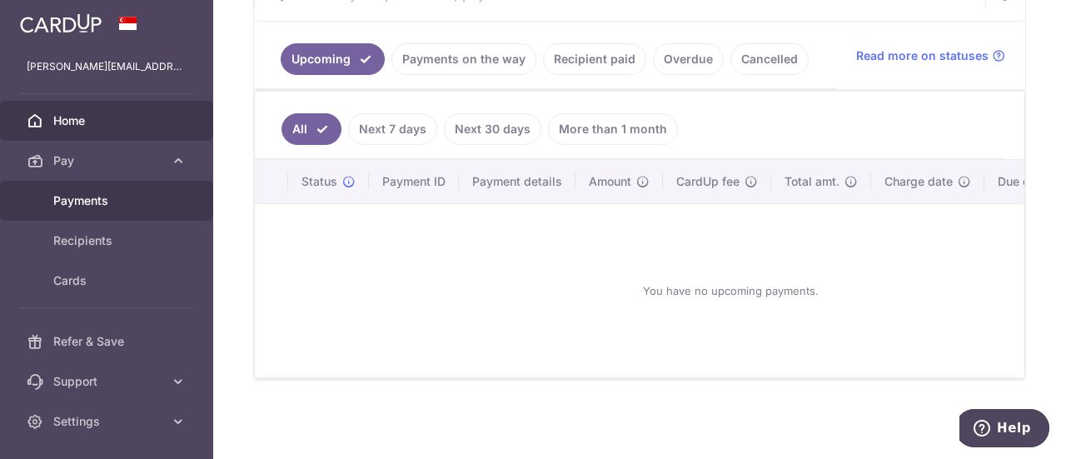
click at [121, 200] on span "Payments" at bounding box center [108, 200] width 110 height 17
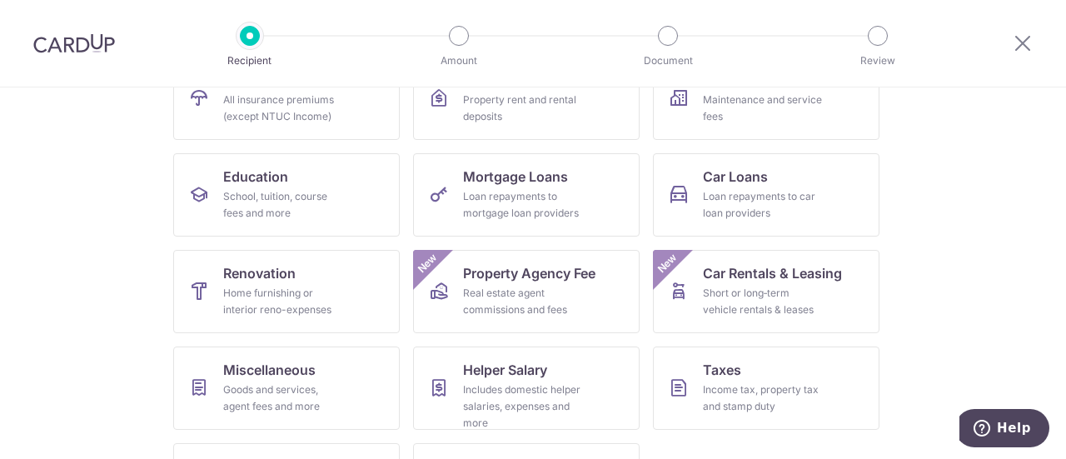
scroll to position [285, 0]
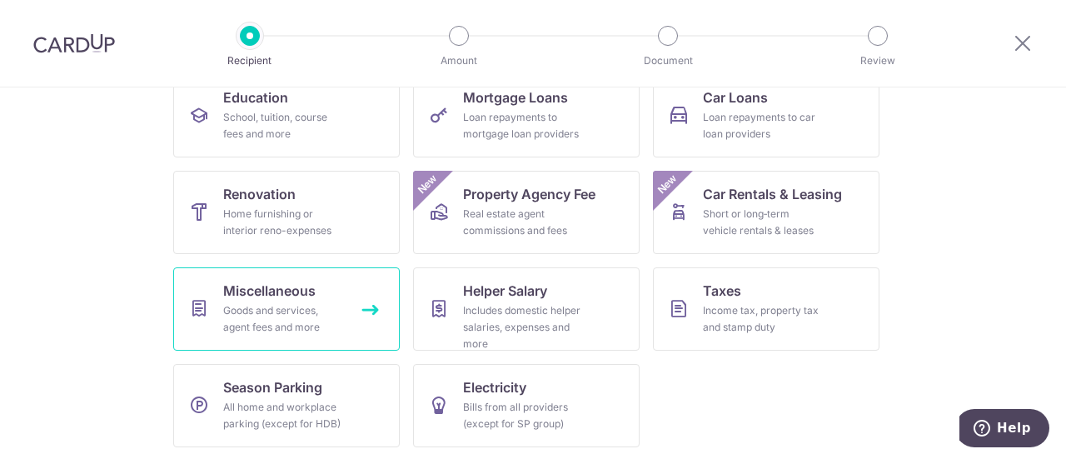
click at [313, 281] on link "Miscellaneous Goods and services, agent fees and more" at bounding box center [286, 308] width 227 height 83
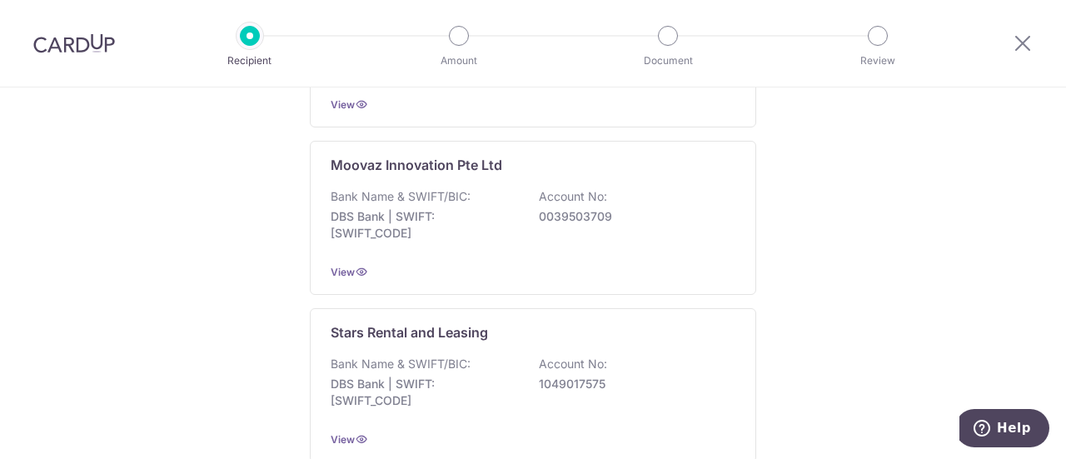
scroll to position [1031, 0]
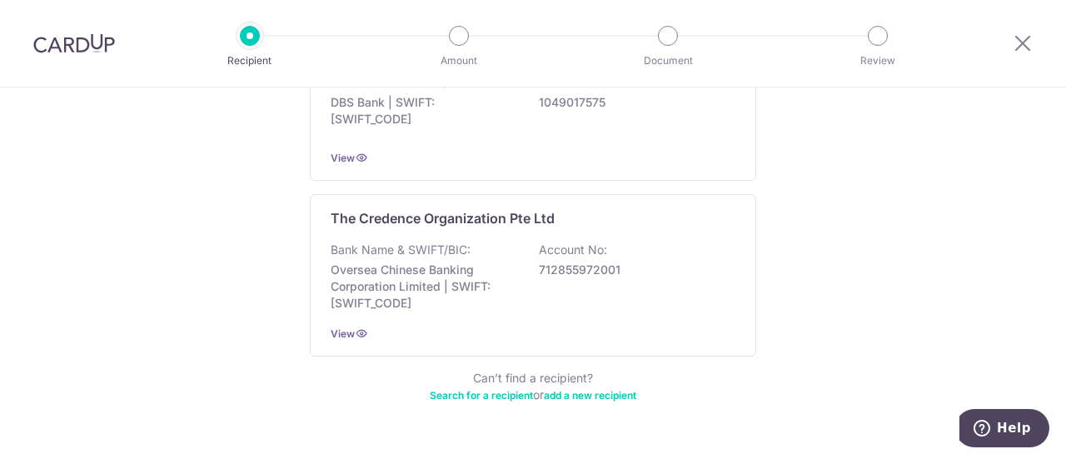
click at [580, 389] on link "add a new recipient" at bounding box center [590, 395] width 92 height 12
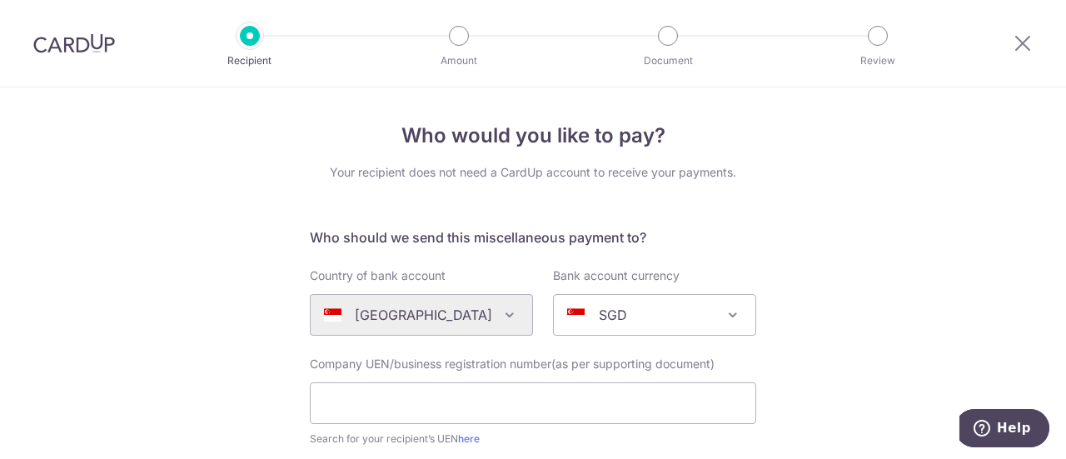
click at [472, 306] on div "Algeria Andorra Angola Anguilla Argentina Armenia Aruba Australia Austria Azerb…" at bounding box center [421, 315] width 223 height 42
click at [497, 312] on div "Algeria Andorra Angola Anguilla Argentina Armenia Aruba Australia Austria Azerb…" at bounding box center [421, 315] width 223 height 42
click at [72, 50] on img at bounding box center [74, 43] width 82 height 20
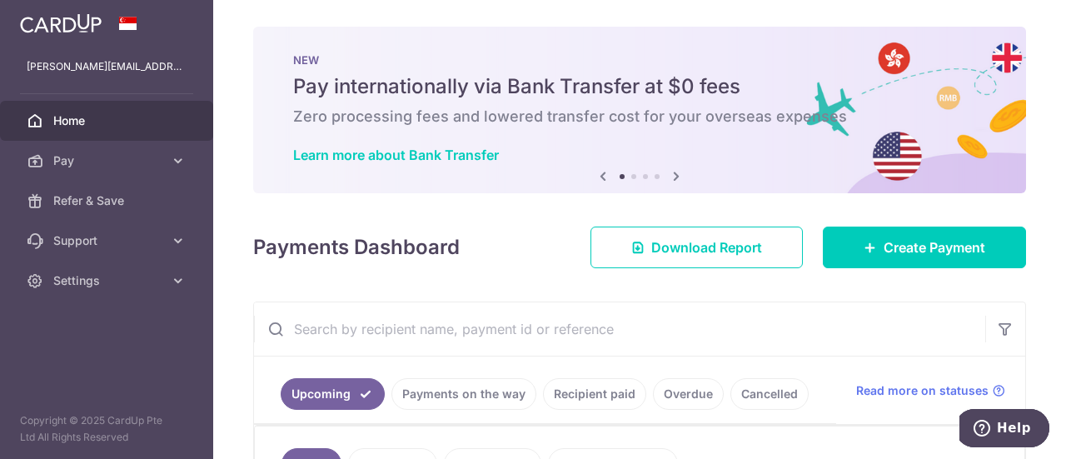
drag, startPoint x: 590, startPoint y: 86, endPoint x: 680, endPoint y: 94, distance: 91.1
click at [680, 94] on h5 "Pay internationally via Bank Transfer at $0 fees" at bounding box center [639, 86] width 693 height 27
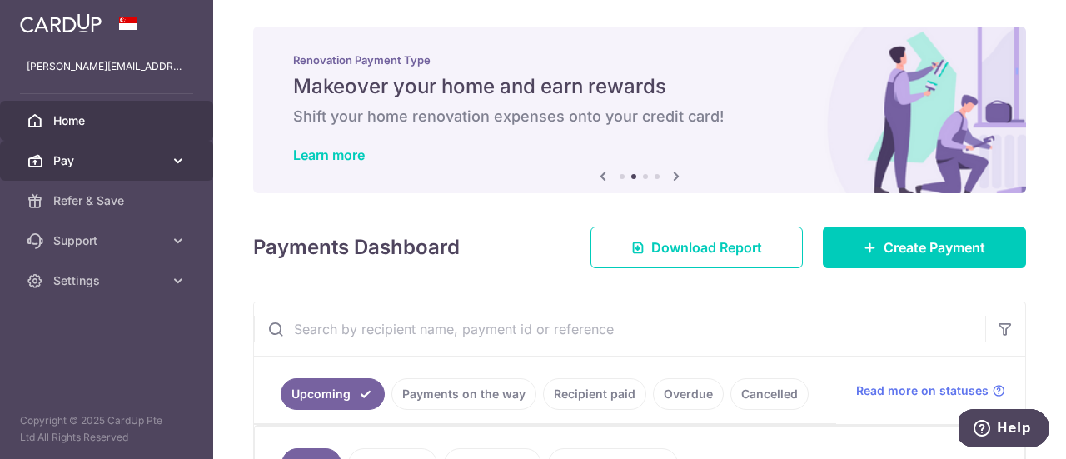
click at [107, 153] on span "Pay" at bounding box center [108, 160] width 110 height 17
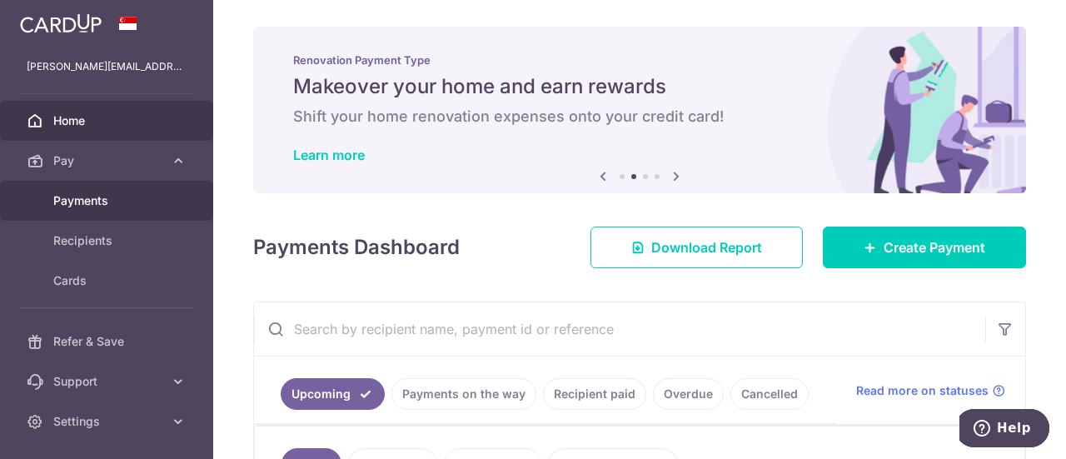
click at [117, 203] on span "Payments" at bounding box center [108, 200] width 110 height 17
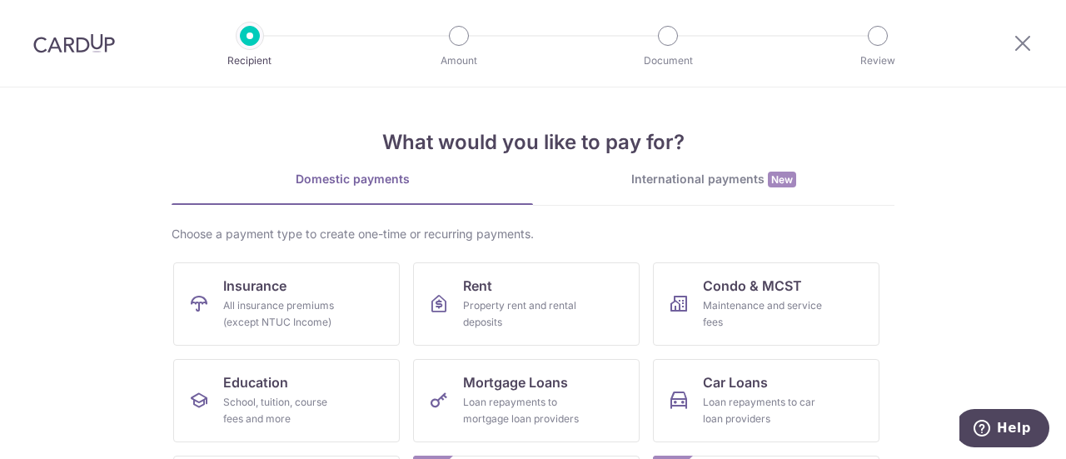
click at [729, 168] on div "What would you like to pay for? Domestic payments International payments New Ch…" at bounding box center [533, 416] width 723 height 658
click at [714, 177] on div "International payments New" at bounding box center [713, 179] width 361 height 17
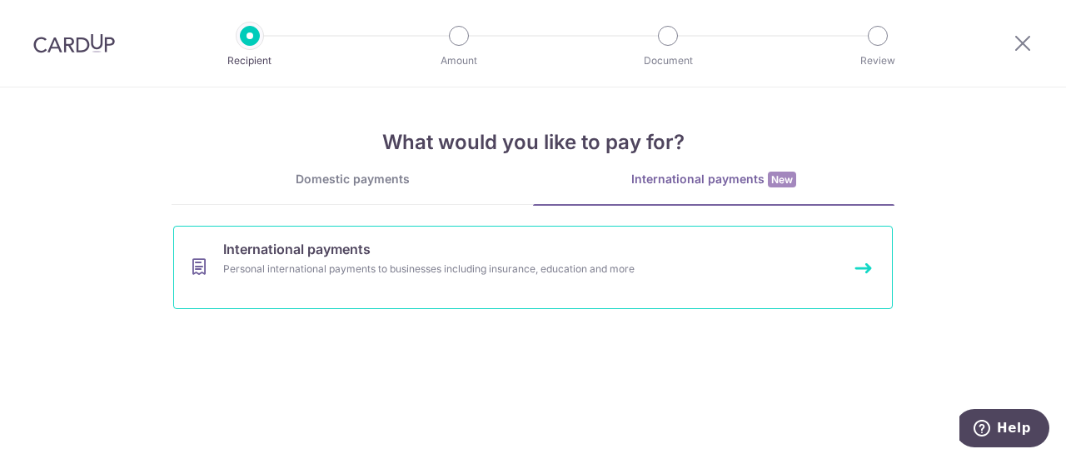
click at [607, 247] on link "International payments Personal international payments to businesses including …" at bounding box center [532, 267] width 719 height 83
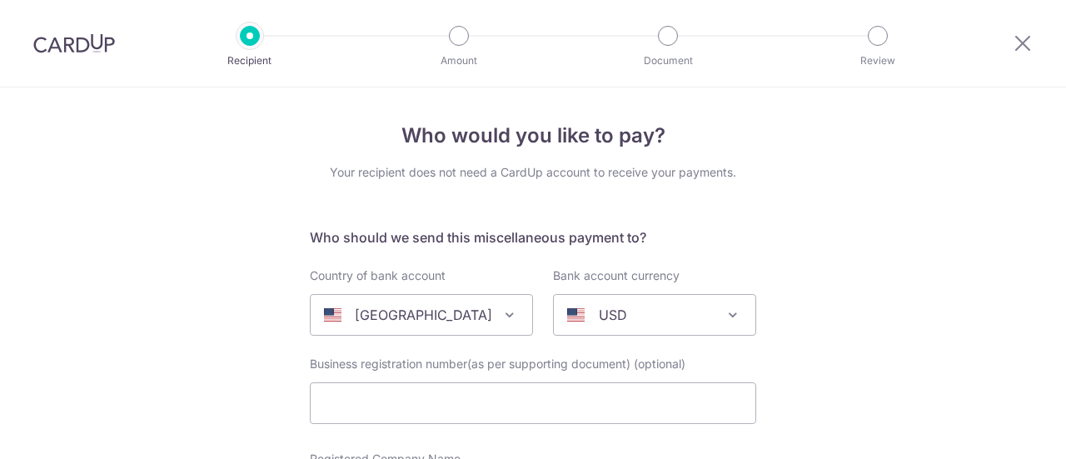
select select
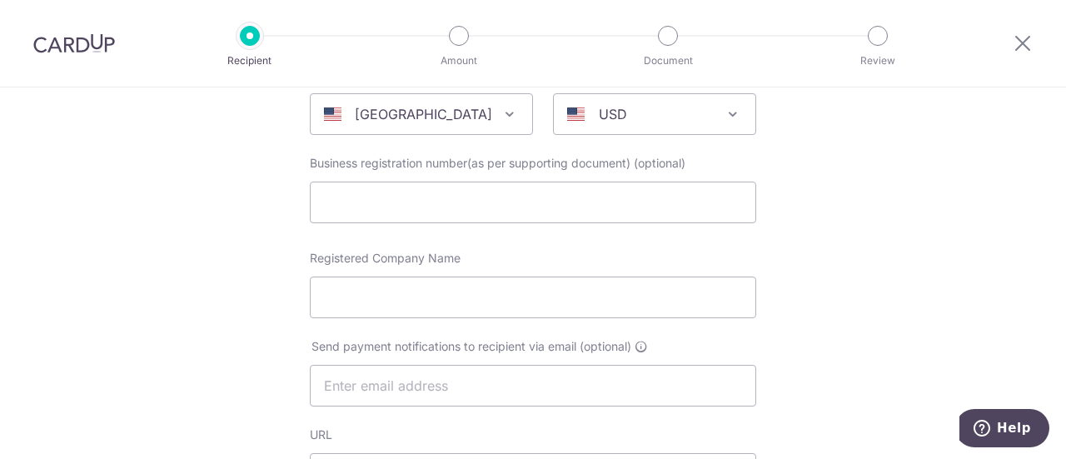
scroll to position [167, 0]
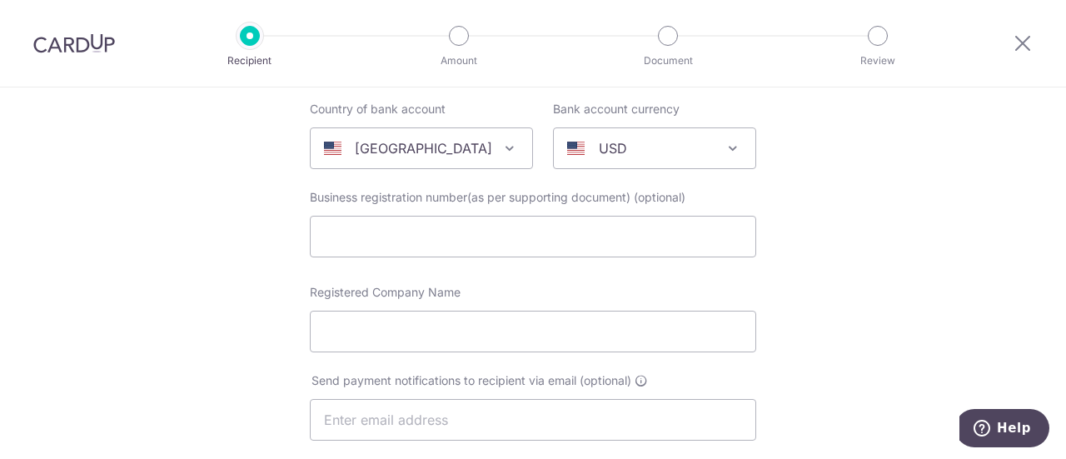
click at [406, 153] on p "[GEOGRAPHIC_DATA]" at bounding box center [423, 148] width 137 height 20
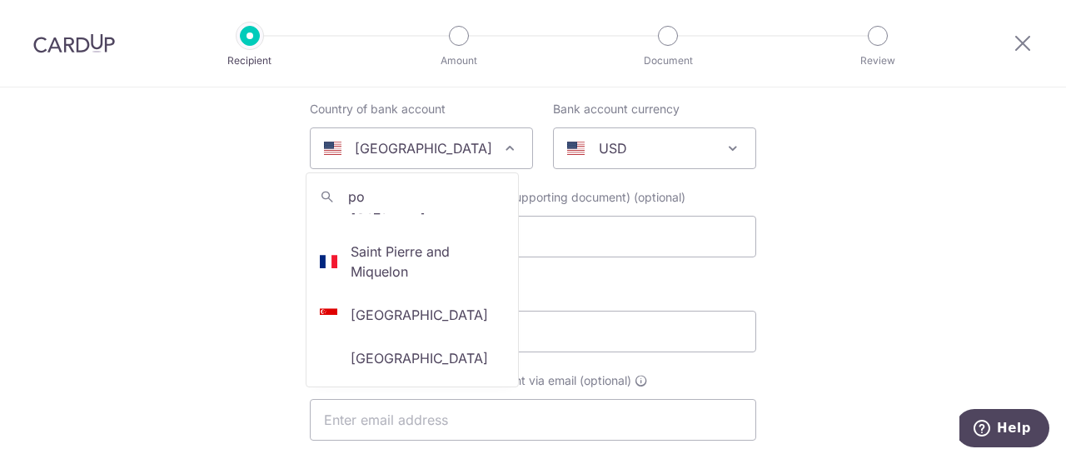
scroll to position [0, 0]
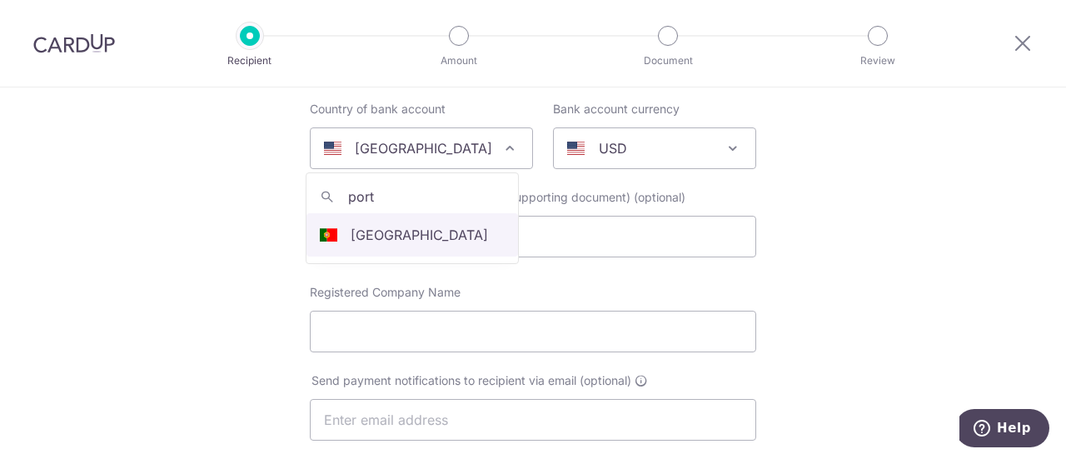
type input "port"
drag, startPoint x: 426, startPoint y: 216, endPoint x: 512, endPoint y: 204, distance: 86.6
select select "185"
select select "[GEOGRAPHIC_DATA]"
select select
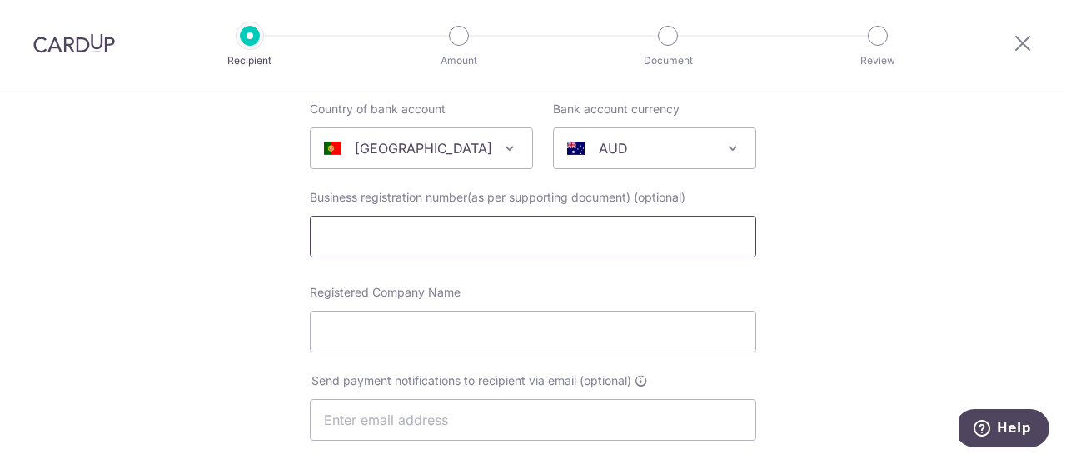
click at [448, 234] on input "text" at bounding box center [533, 237] width 446 height 42
click at [601, 149] on p "AUD" at bounding box center [613, 148] width 29 height 20
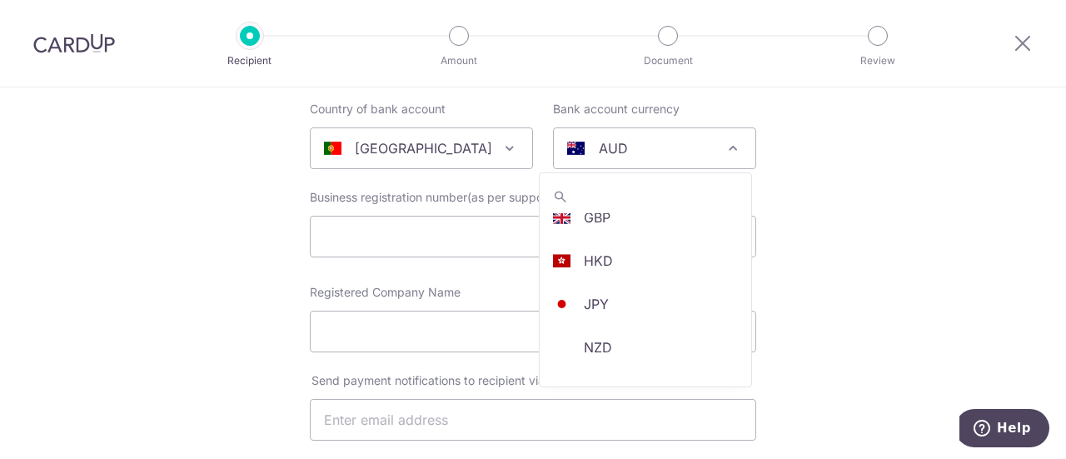
scroll to position [310, 0]
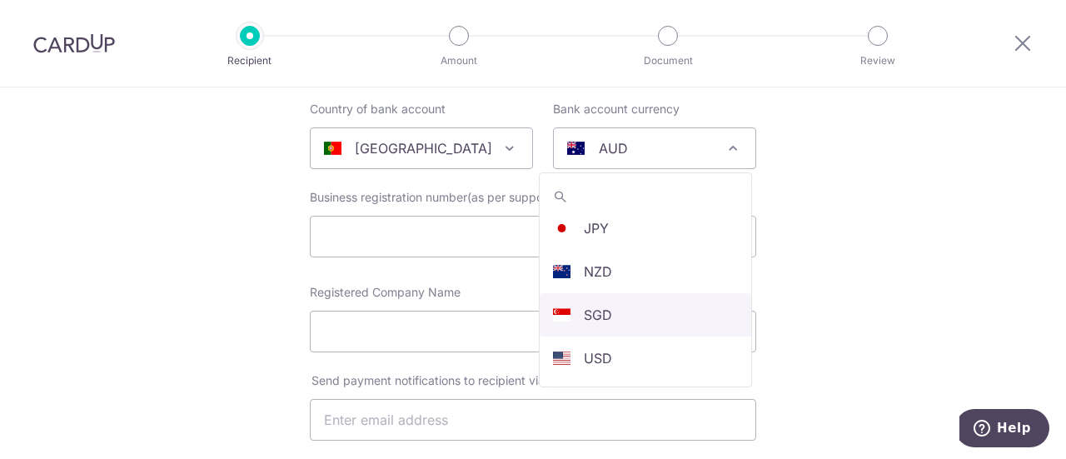
drag, startPoint x: 631, startPoint y: 312, endPoint x: 718, endPoint y: 299, distance: 87.6
select select "1"
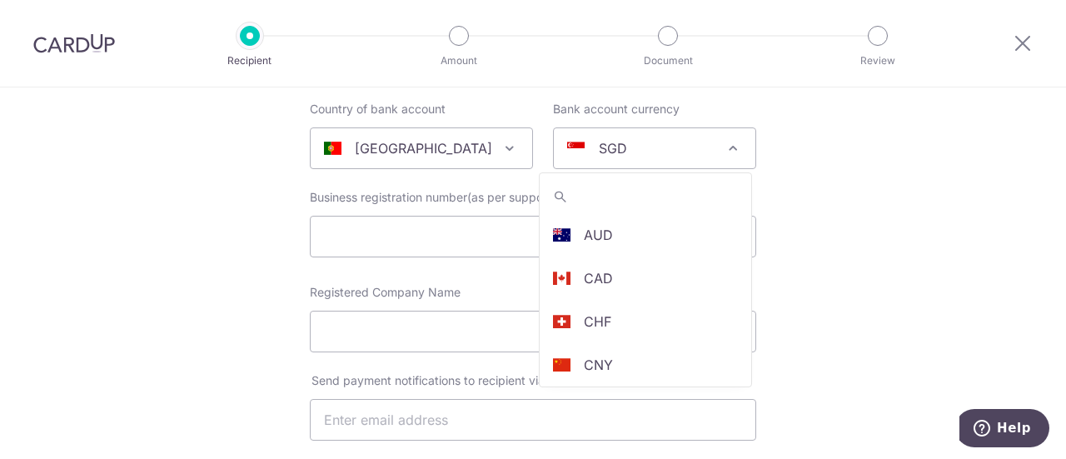
click at [648, 160] on span "SGD" at bounding box center [655, 148] width 202 height 40
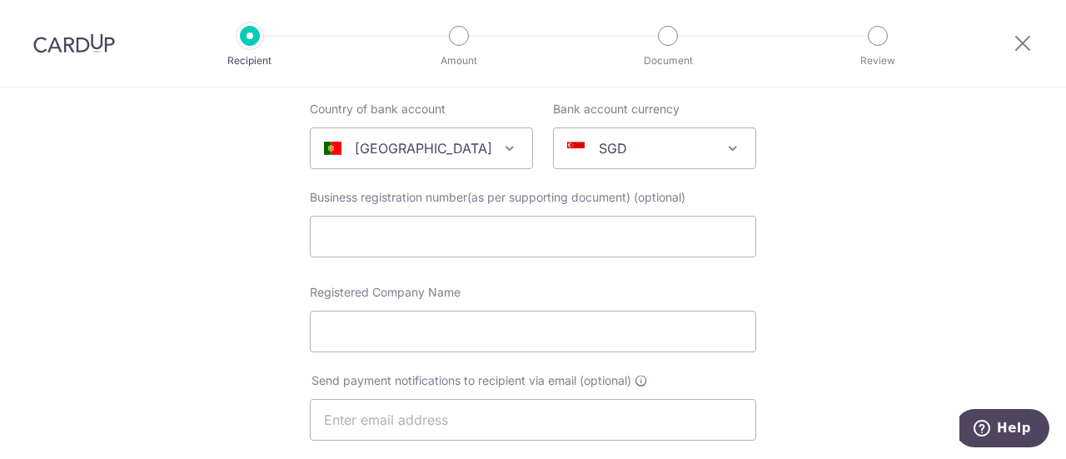
click at [606, 146] on p "SGD" at bounding box center [613, 148] width 28 height 20
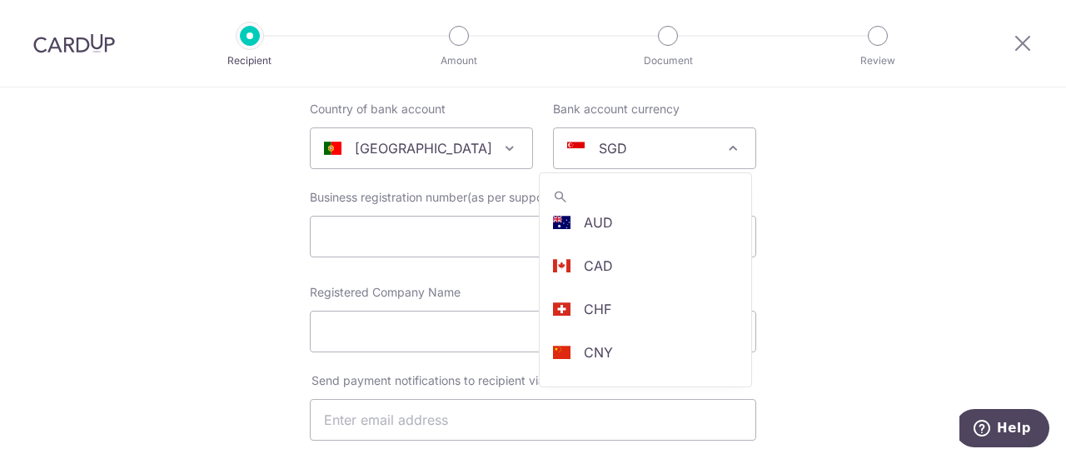
scroll to position [0, 0]
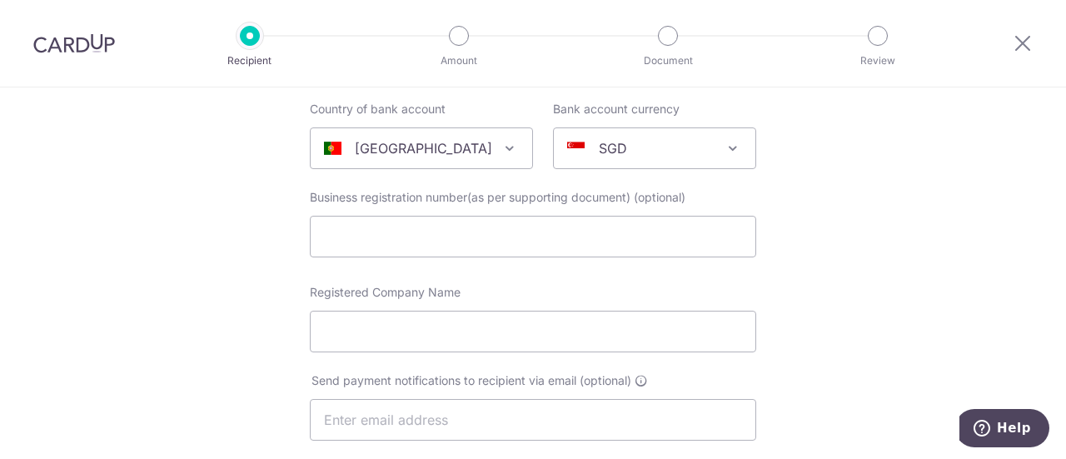
click at [646, 143] on div "SGD" at bounding box center [641, 148] width 148 height 20
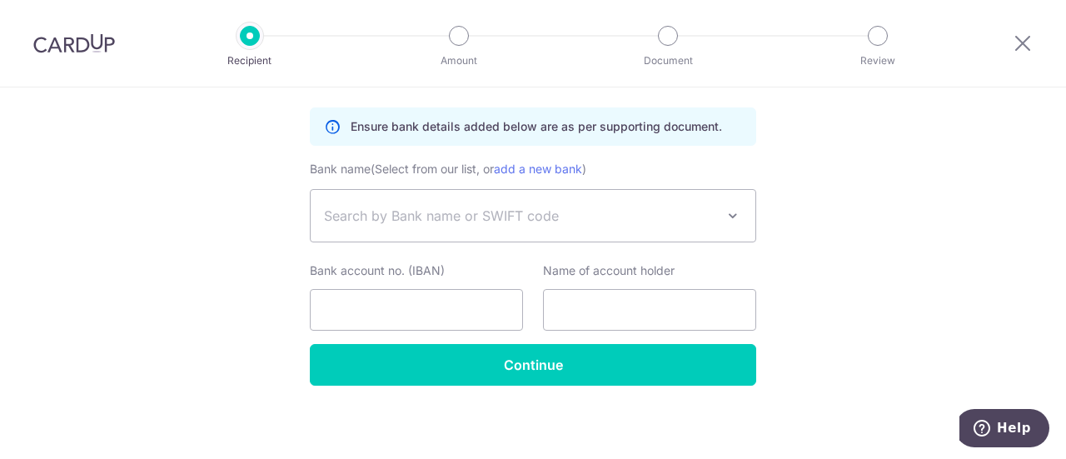
scroll to position [1024, 0]
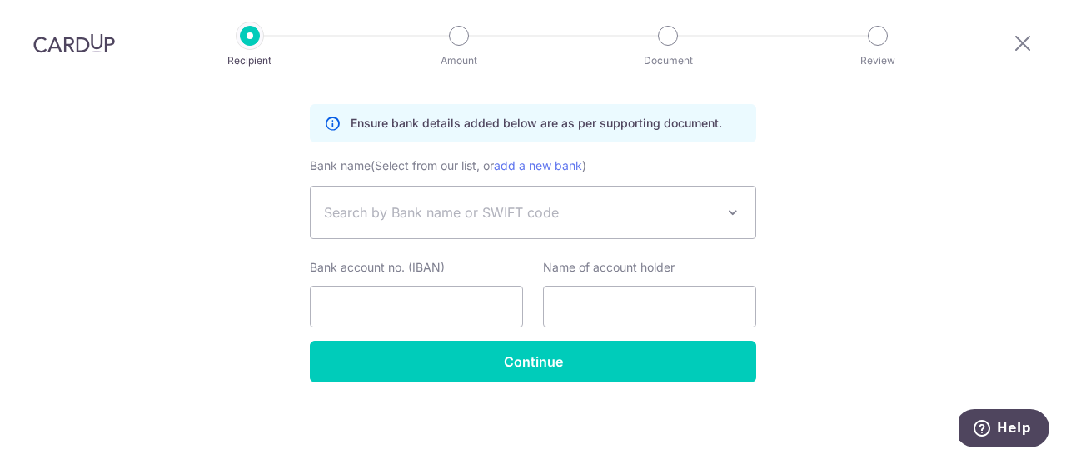
click at [705, 217] on span "Search by Bank name or SWIFT code" at bounding box center [519, 212] width 391 height 20
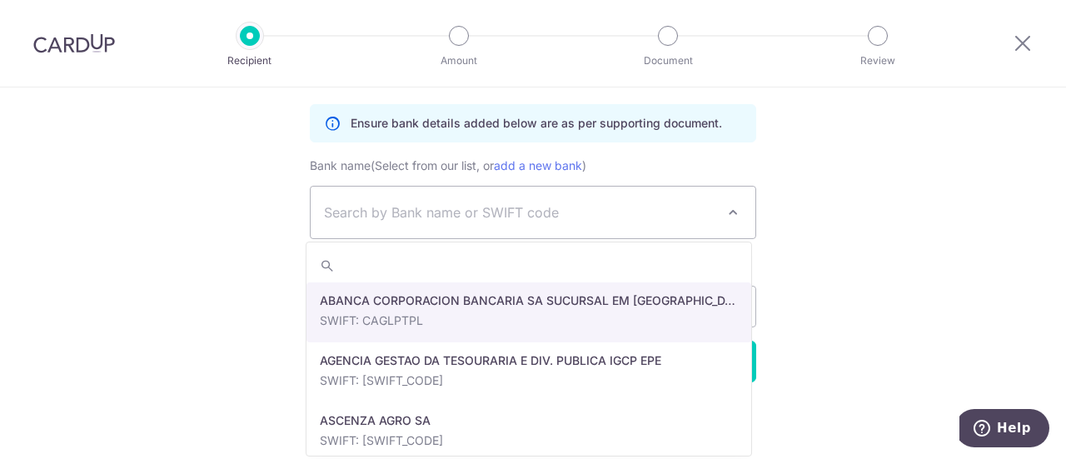
click at [703, 211] on span "Search by Bank name or SWIFT code" at bounding box center [519, 212] width 391 height 20
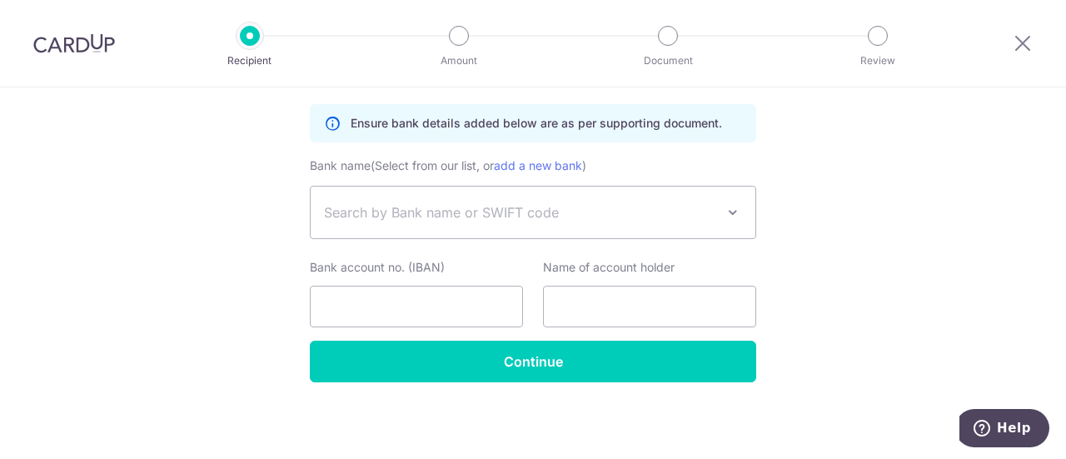
click at [580, 210] on span "Search by Bank name or SWIFT code" at bounding box center [519, 212] width 391 height 20
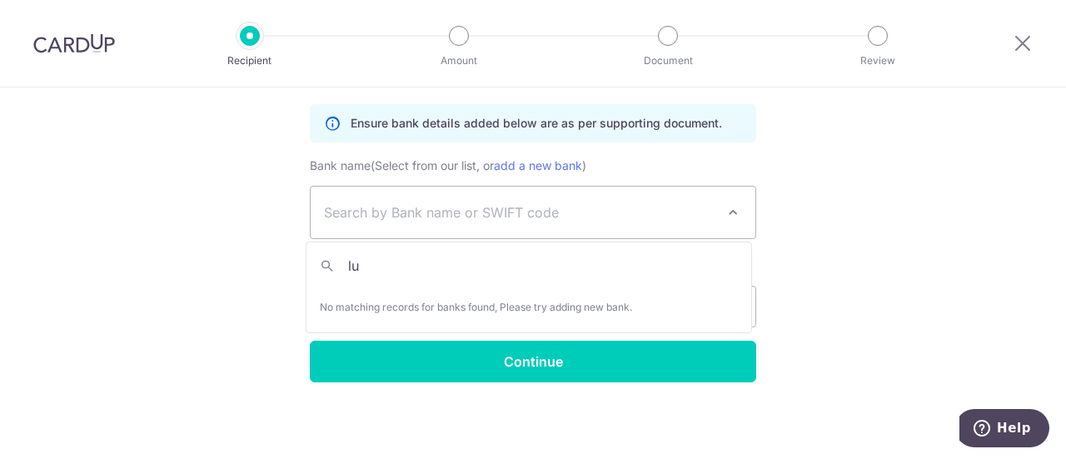
type input "l"
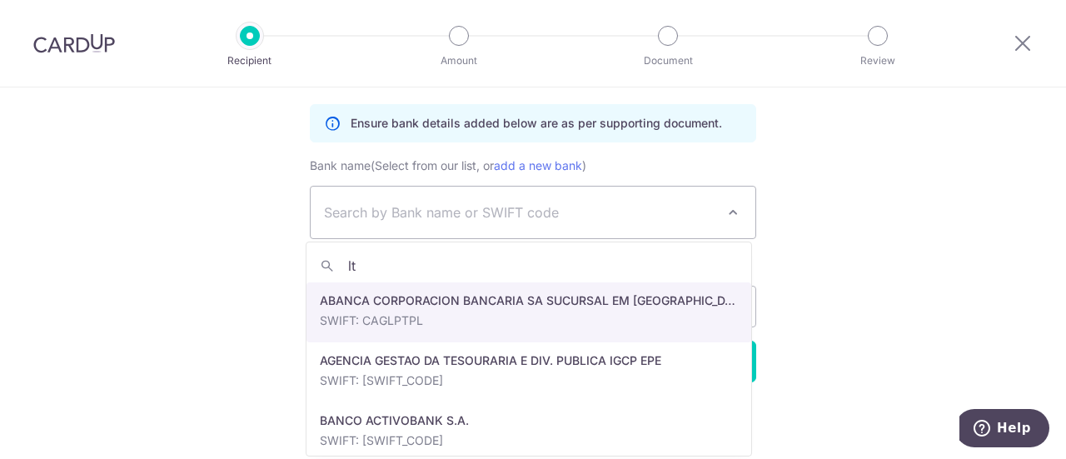
type input "l"
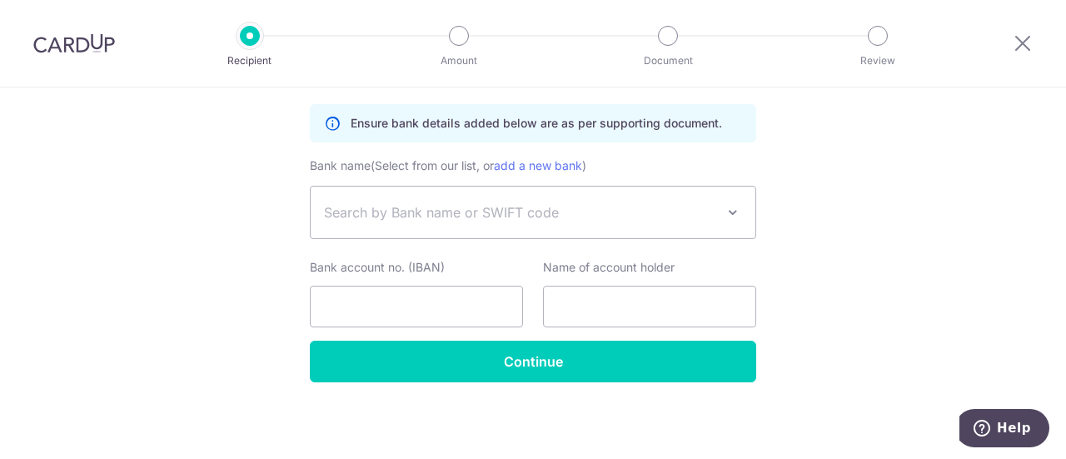
click at [428, 302] on input "Bank account no. (IBAN)" at bounding box center [416, 307] width 213 height 42
type input "[FINANCIAL_ID]"
click at [615, 305] on input "text" at bounding box center [649, 307] width 213 height 42
type input "[PERSON_NAME]"
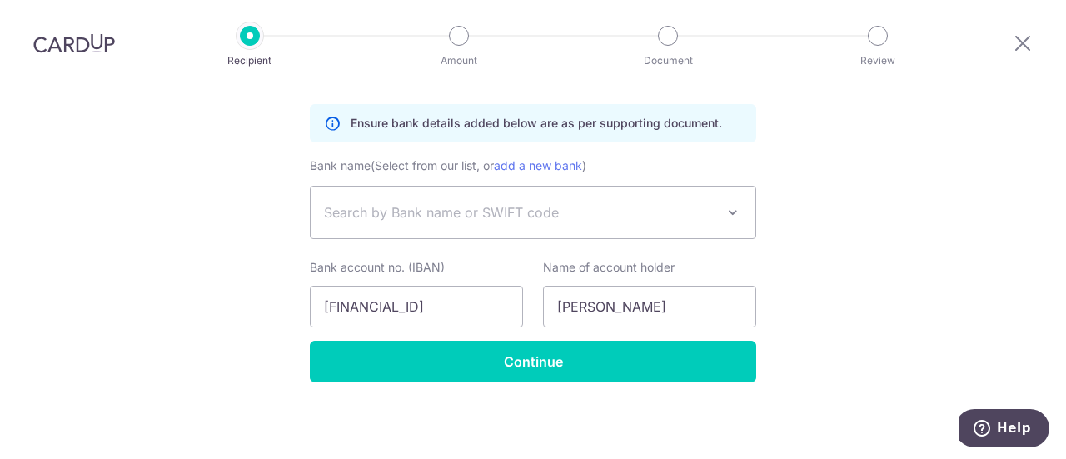
click at [660, 231] on span "Search by Bank name or SWIFT code" at bounding box center [533, 213] width 445 height 52
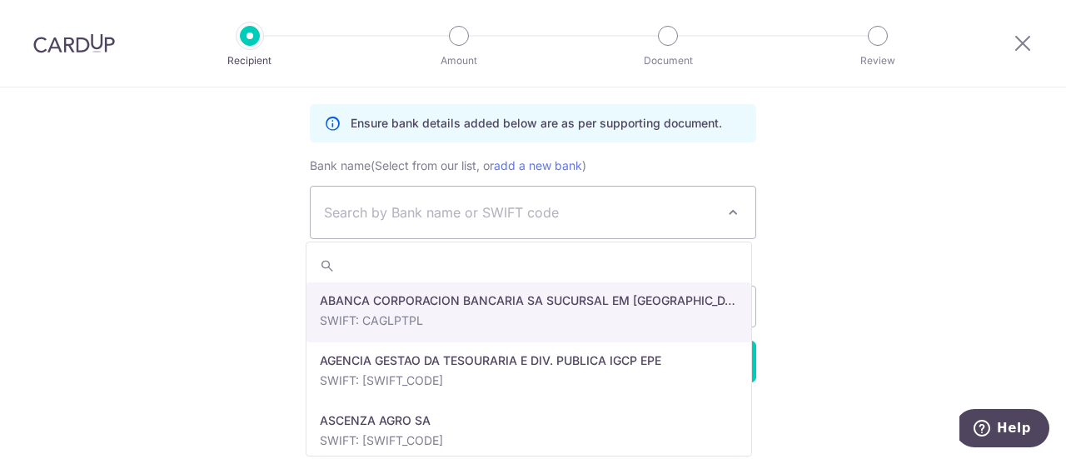
click at [595, 270] on input "search" at bounding box center [528, 265] width 445 height 33
type input "l"
type input "b"
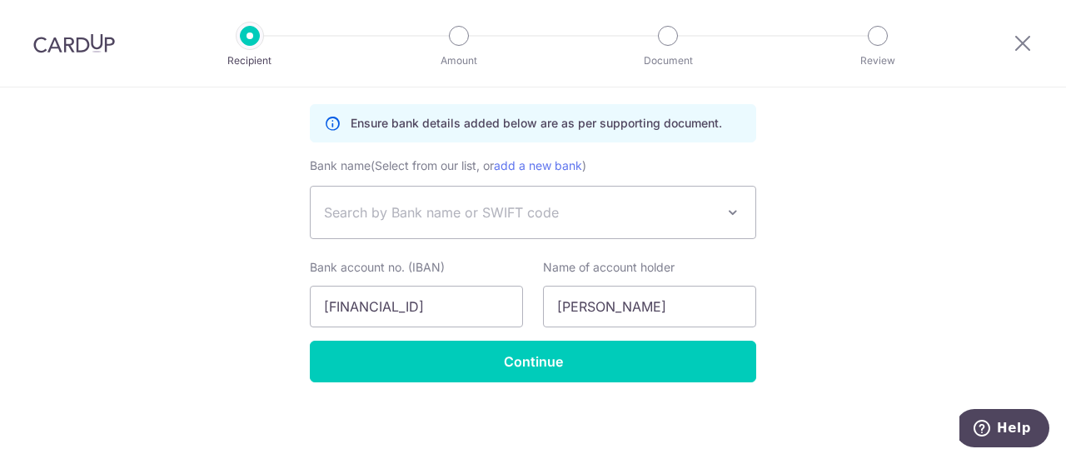
click at [493, 212] on span "Search by Bank name or SWIFT code" at bounding box center [519, 212] width 391 height 20
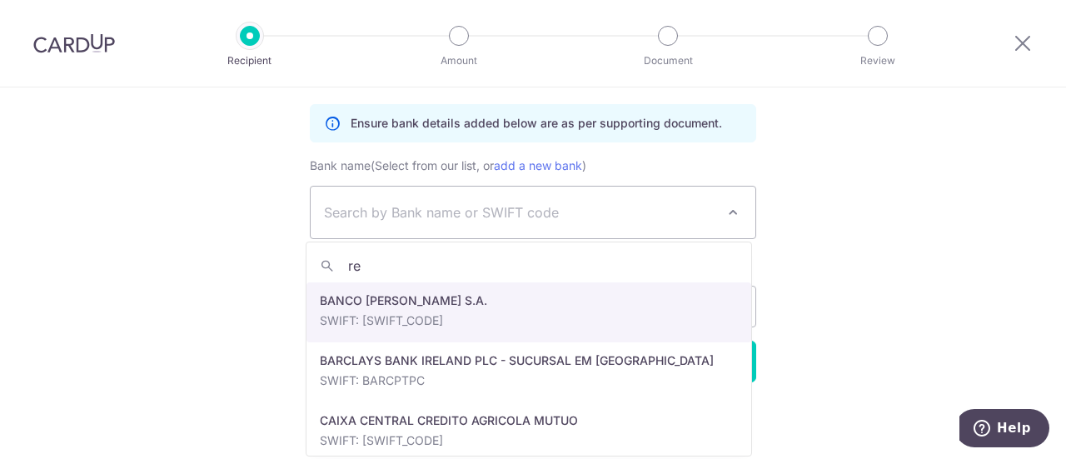
type input "r"
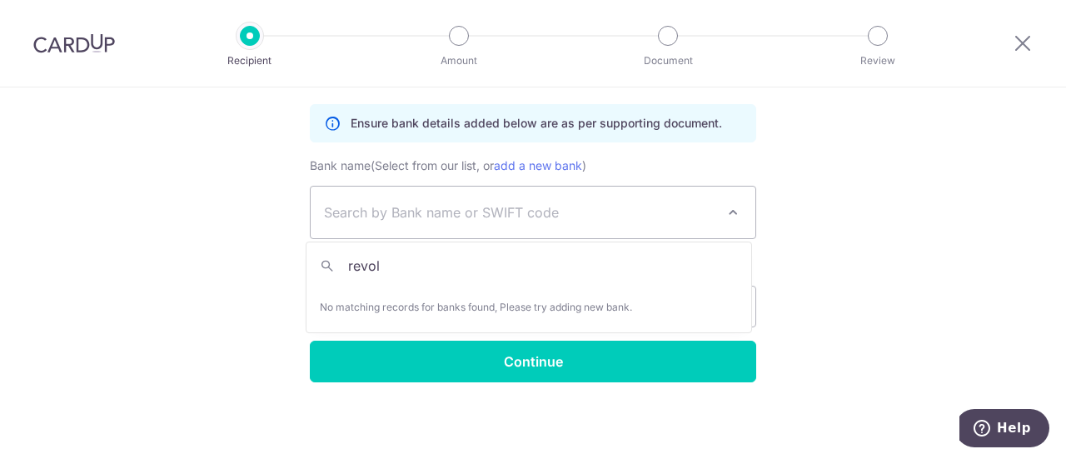
type input "revolt"
click at [552, 169] on link "add a new bank" at bounding box center [538, 165] width 88 height 14
click at [311, 186] on select "ABANCA CORPORACION BANCARIA SA SUCURSAL EM PORTUGAL AGENCIA GESTAO DA TESOURARI…" at bounding box center [310, 186] width 1 height 1
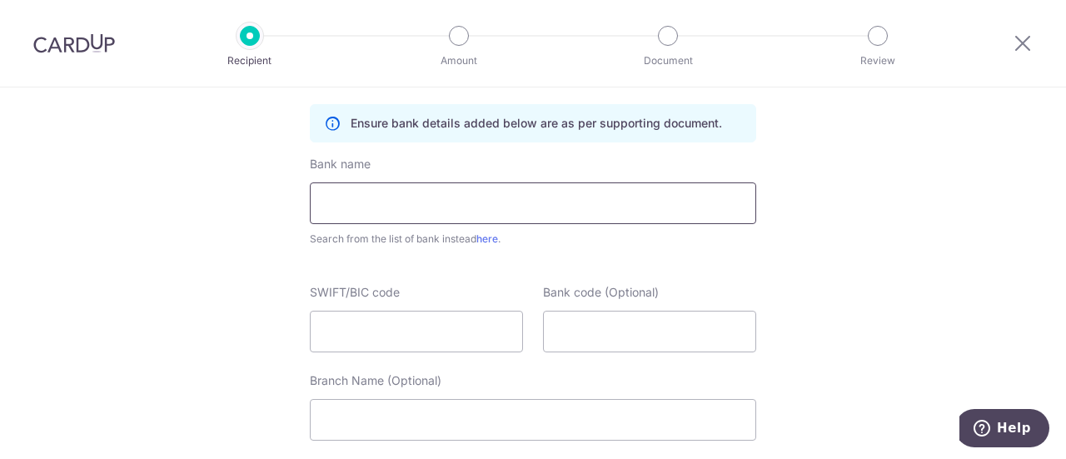
click at [508, 210] on input "text" at bounding box center [533, 203] width 446 height 42
type input "REVOLUT BANK UAB"
click at [410, 336] on input "SWIFT/BIC code" at bounding box center [416, 332] width 213 height 42
paste input "[SWIFT_CODE]"
type input "[SWIFT_CODE]"
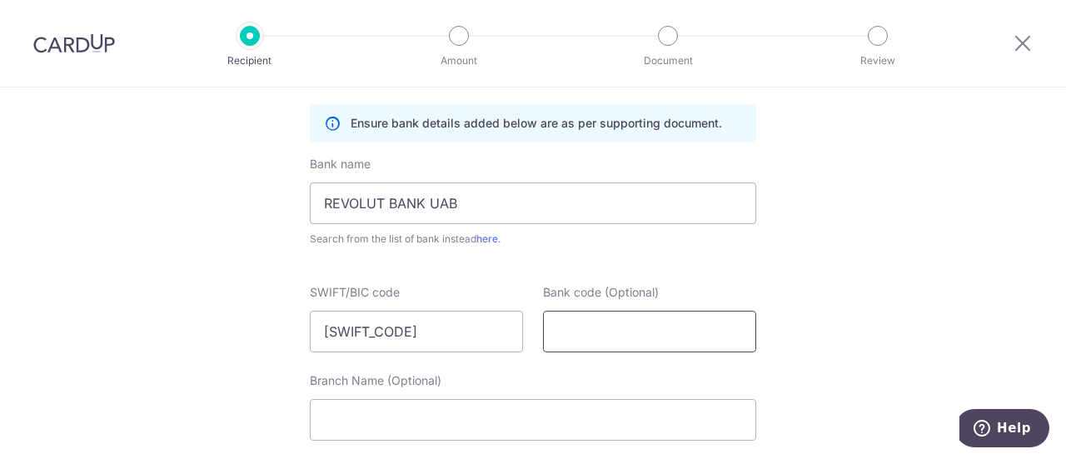
click at [631, 326] on input "Bank code (Optional)" at bounding box center [649, 332] width 213 height 42
type input "3250"
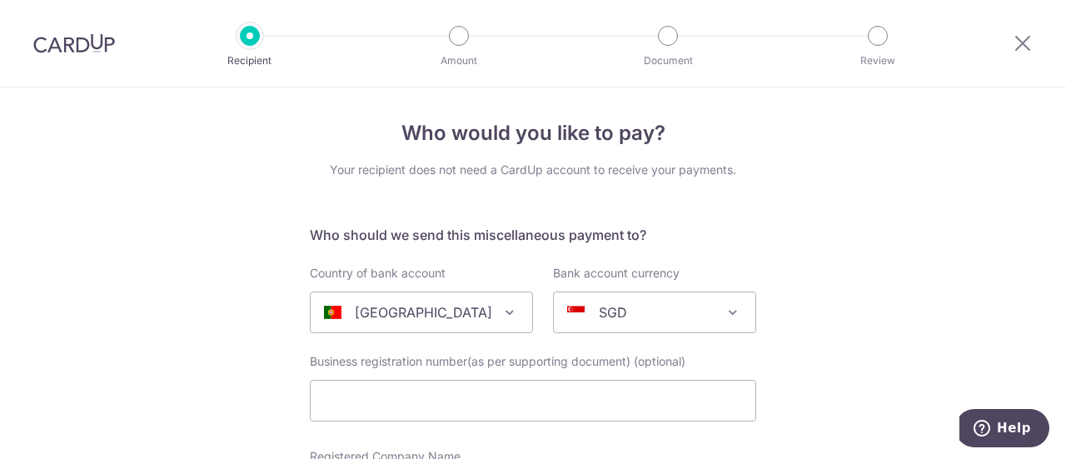
scroll to position [2, 0]
click at [480, 309] on span "[GEOGRAPHIC_DATA]" at bounding box center [422, 313] width 222 height 40
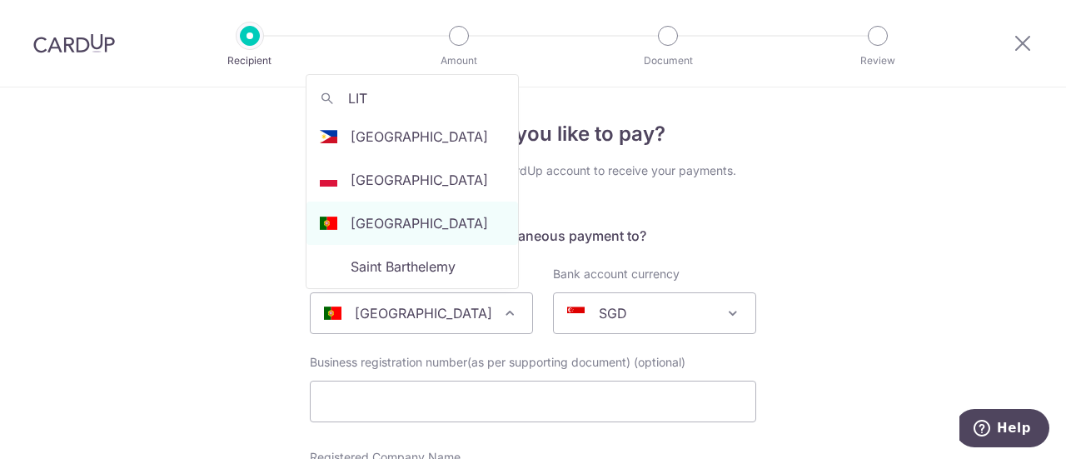
scroll to position [0, 0]
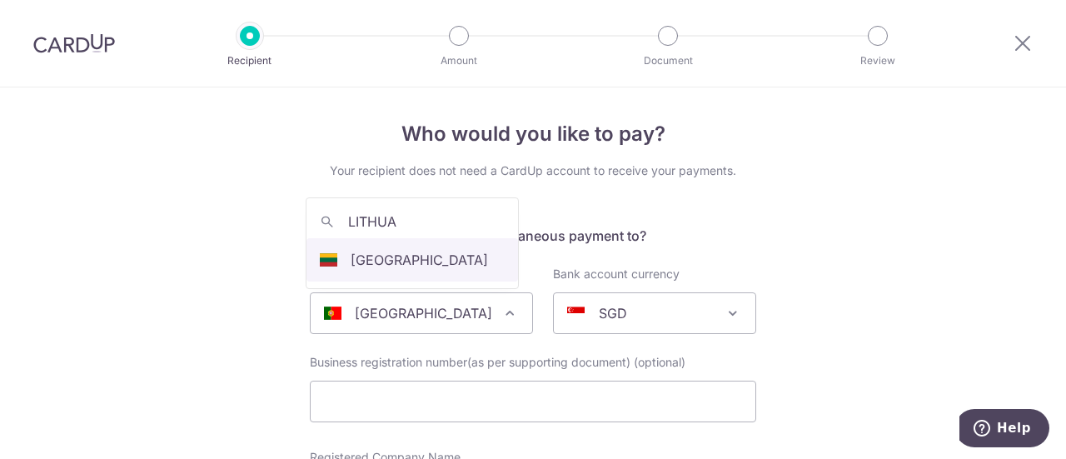
type input "LITHUA"
click at [422, 266] on label "Country of bank account" at bounding box center [378, 274] width 136 height 17
click at [311, 292] on select "Algeria Andorra Angola Anguilla Argentina Armenia Aruba Australia Austria Azerb…" at bounding box center [310, 292] width 1 height 1
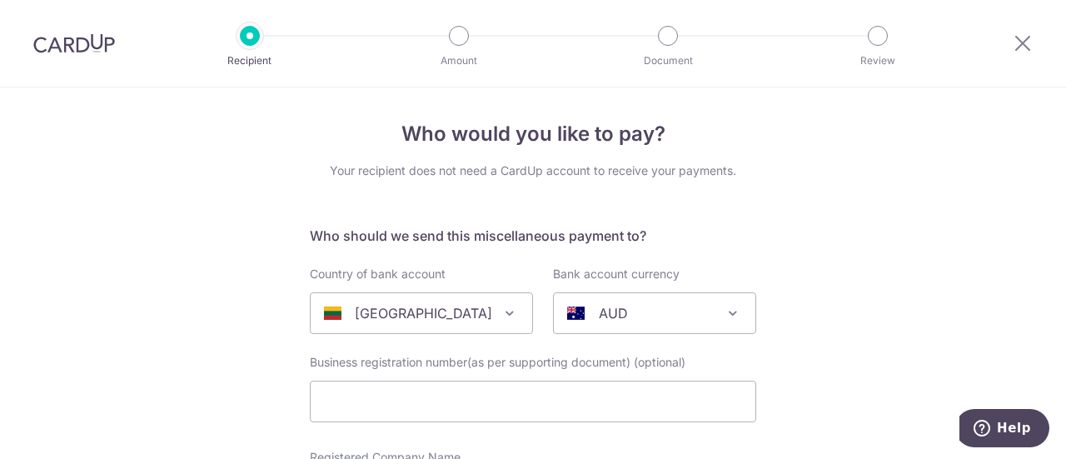
select select "134"
select select "[GEOGRAPHIC_DATA]"
select select
click at [696, 307] on div "AUD" at bounding box center [641, 313] width 148 height 20
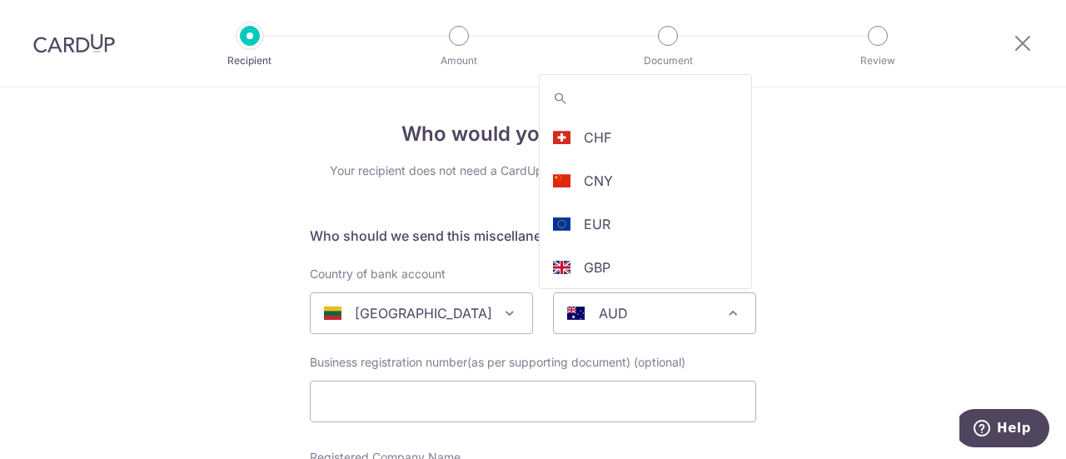
scroll to position [60, 0]
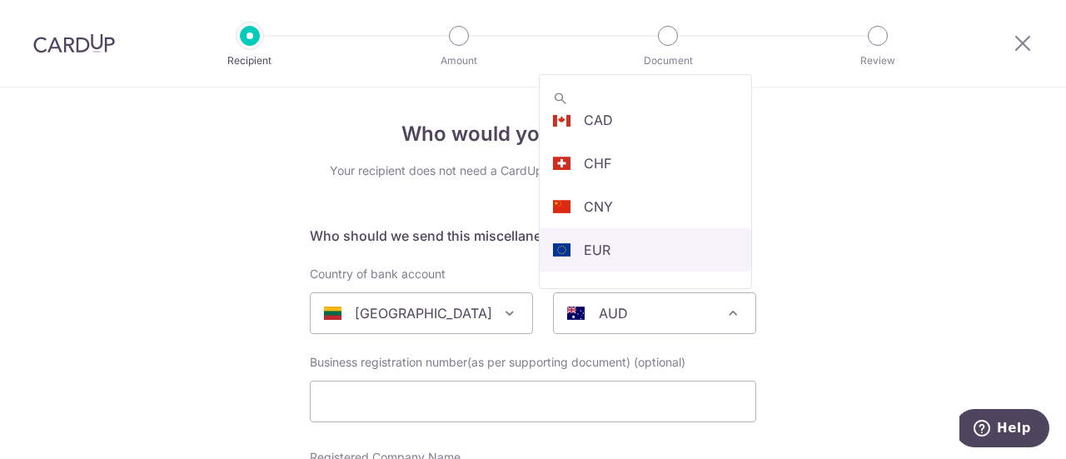
select select "12"
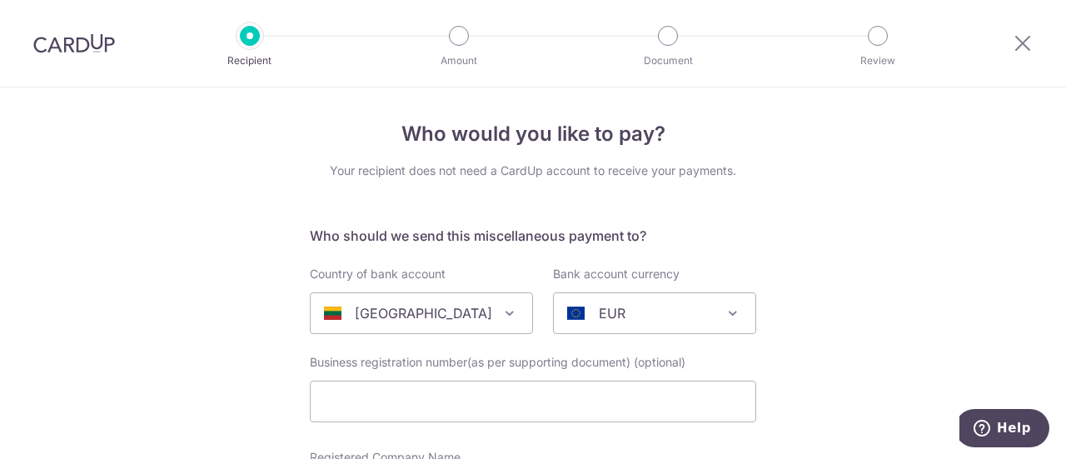
click at [657, 305] on div "EUR" at bounding box center [641, 313] width 148 height 20
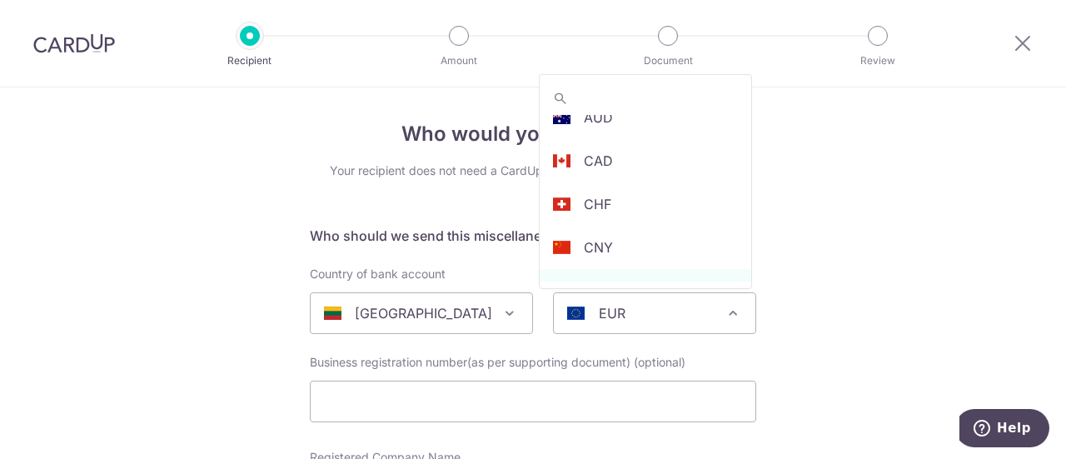
scroll to position [0, 0]
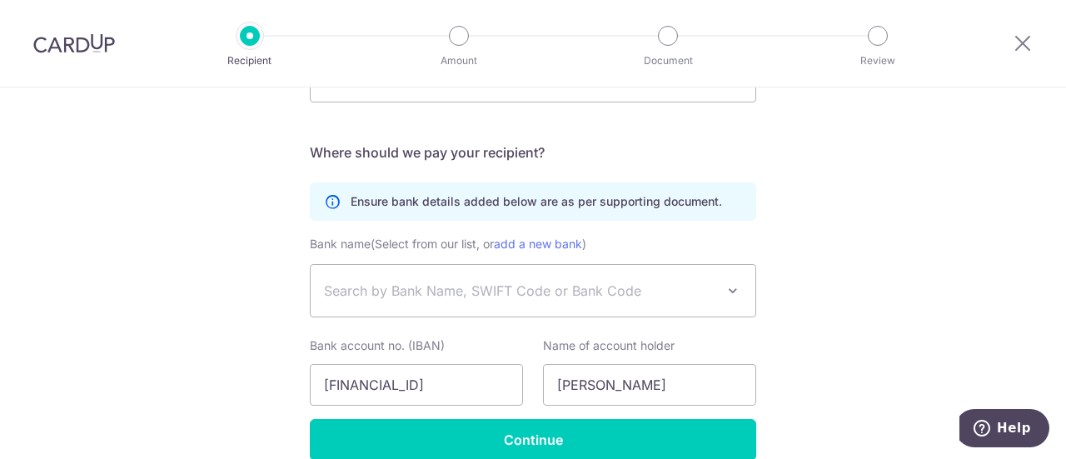
scroll to position [1024, 0]
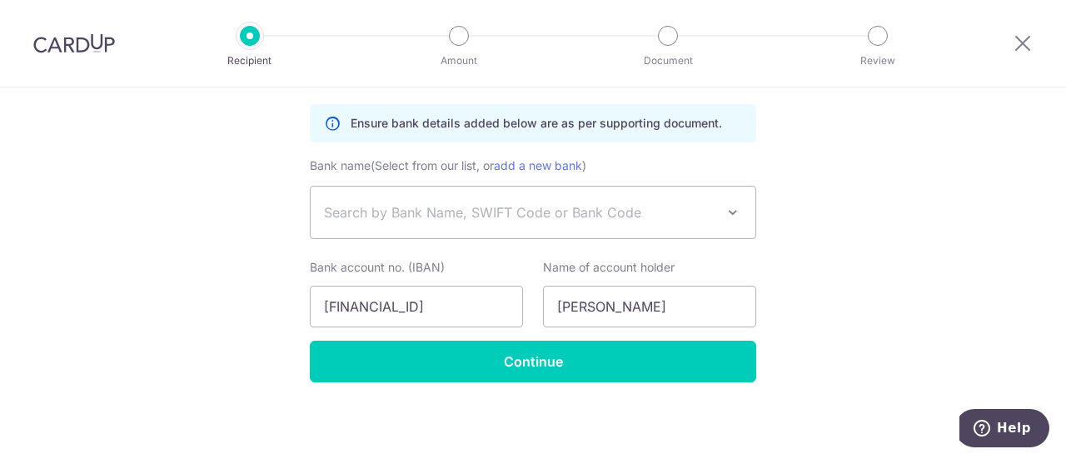
click at [553, 355] on input "Continue" at bounding box center [533, 362] width 446 height 42
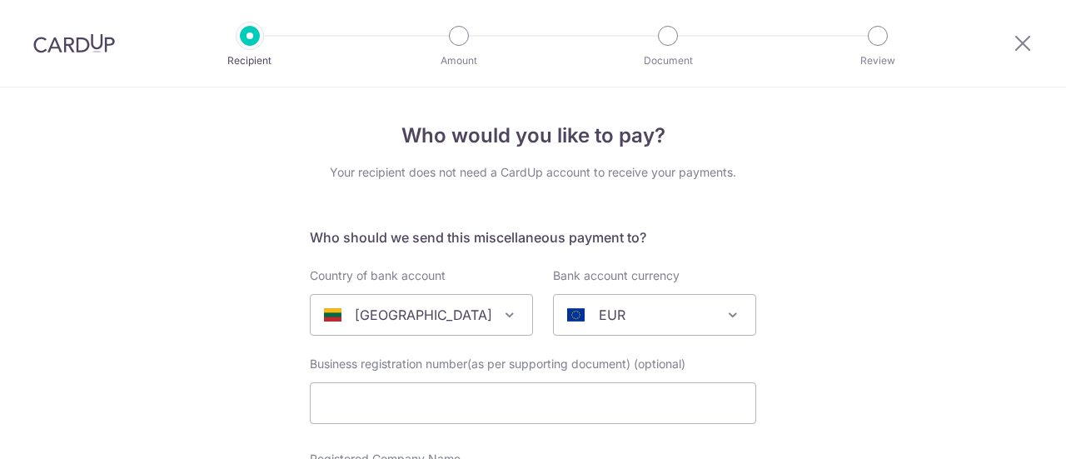
select select
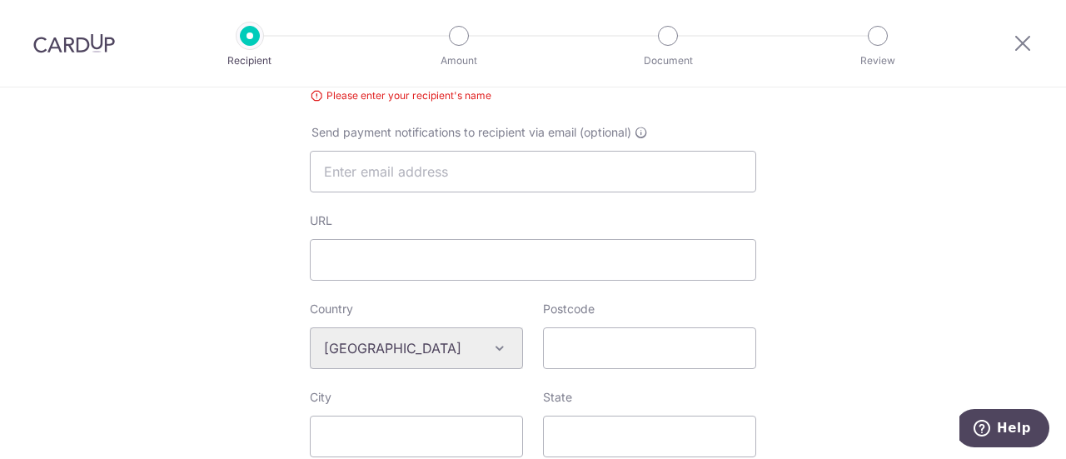
click at [933, 296] on div "Who would you like to pay? Your recipient does not need a CardUp account to rec…" at bounding box center [533, 391] width 1066 height 1484
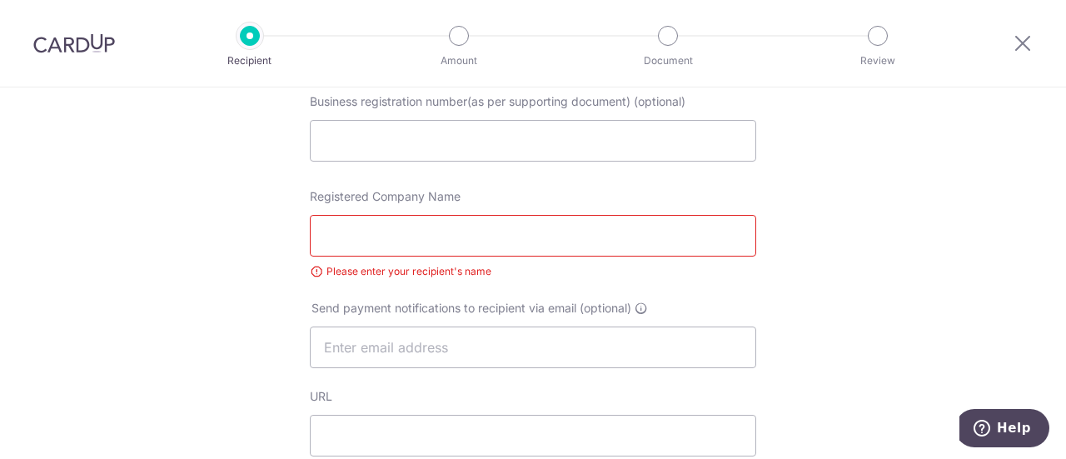
scroll to position [188, 0]
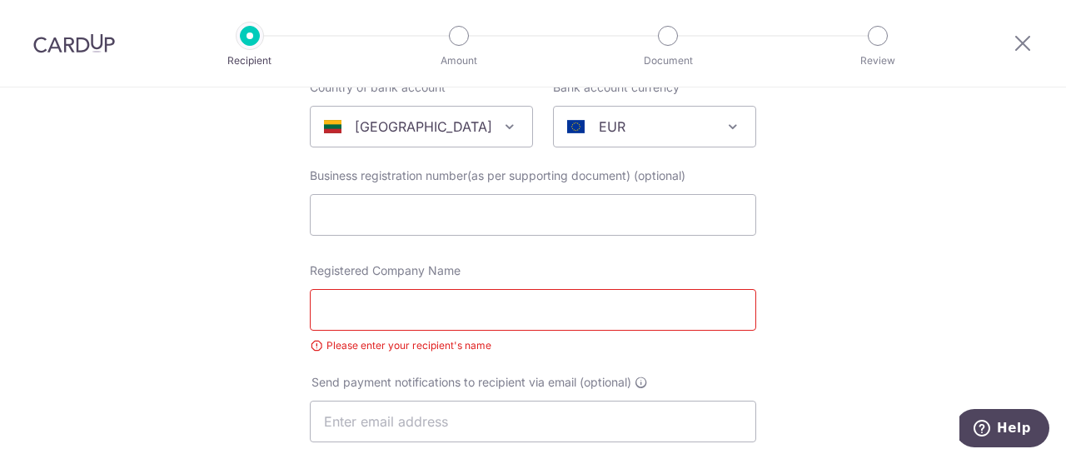
click at [558, 315] on input "Registered Company Name" at bounding box center [533, 310] width 446 height 42
type input "[PERSON_NAME]"
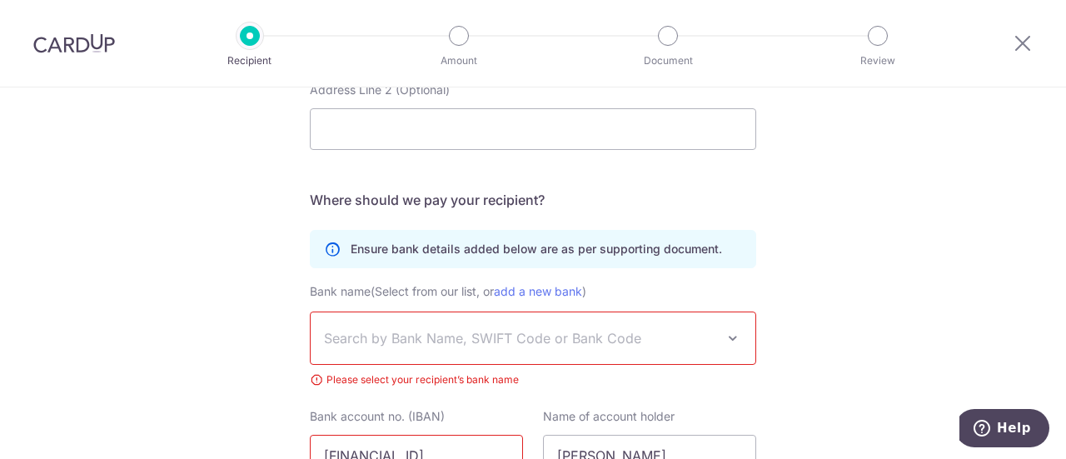
scroll to position [1104, 0]
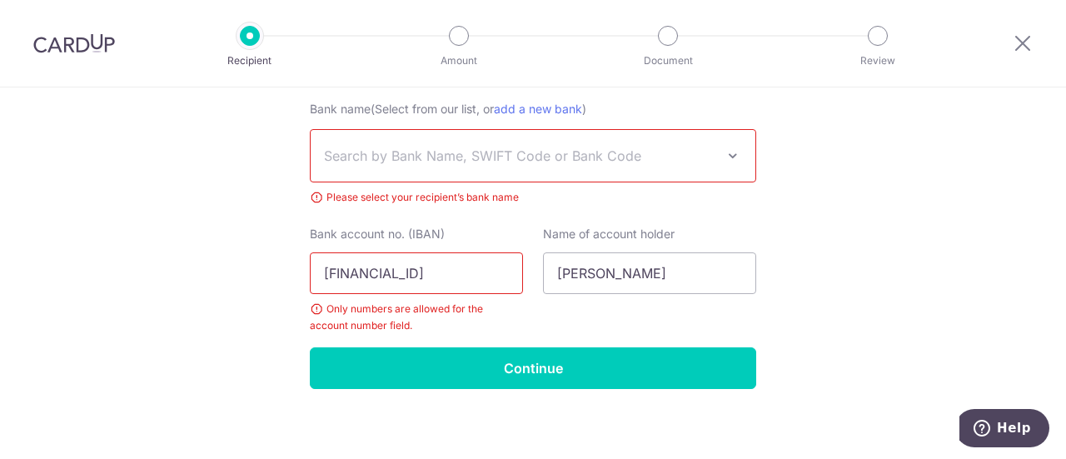
click at [463, 158] on span "Search by Bank Name, SWIFT Code or Bank Code" at bounding box center [519, 156] width 391 height 20
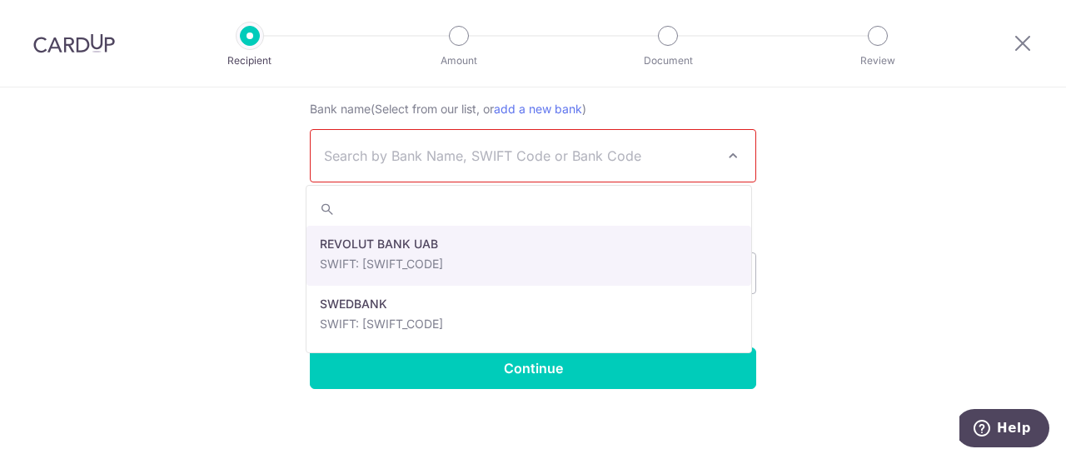
select select "22595"
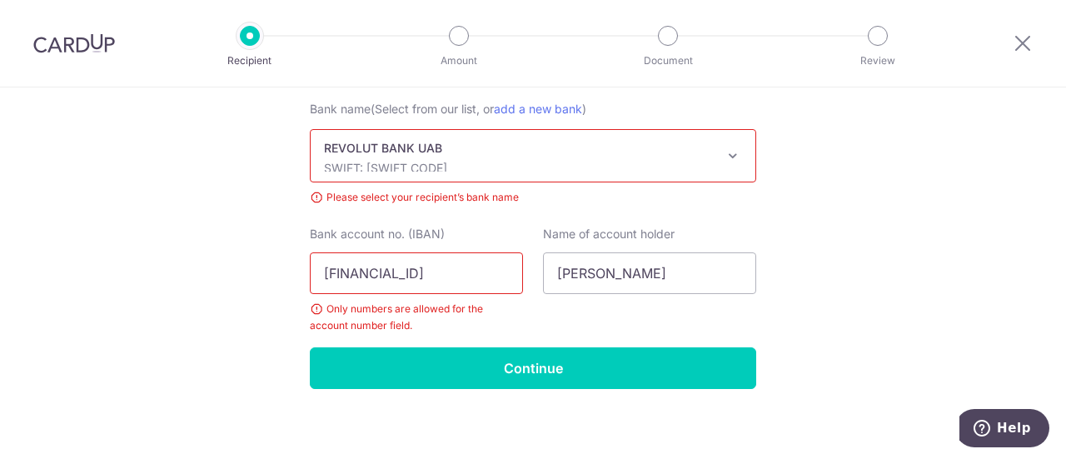
drag, startPoint x: 353, startPoint y: 271, endPoint x: 269, endPoint y: 270, distance: 84.1
type input "3250003557580180"
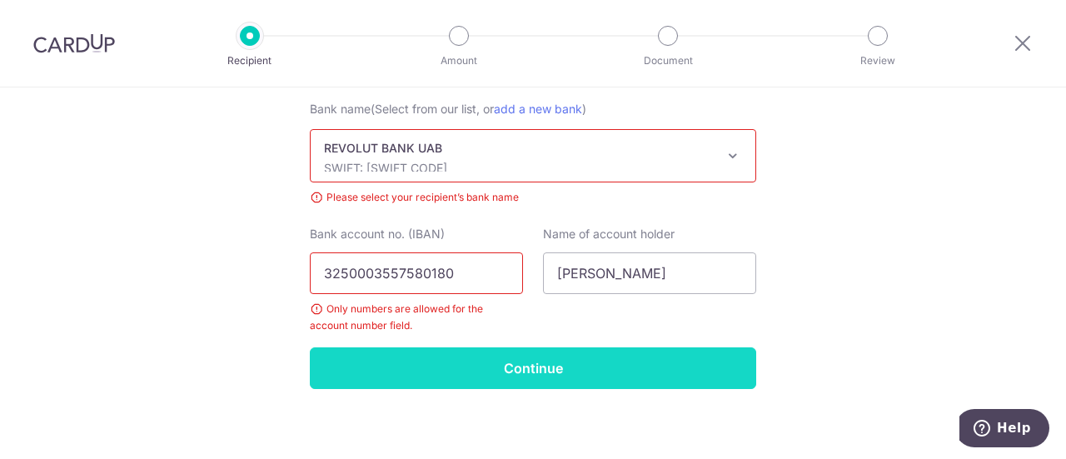
click at [448, 356] on input "Continue" at bounding box center [533, 368] width 446 height 42
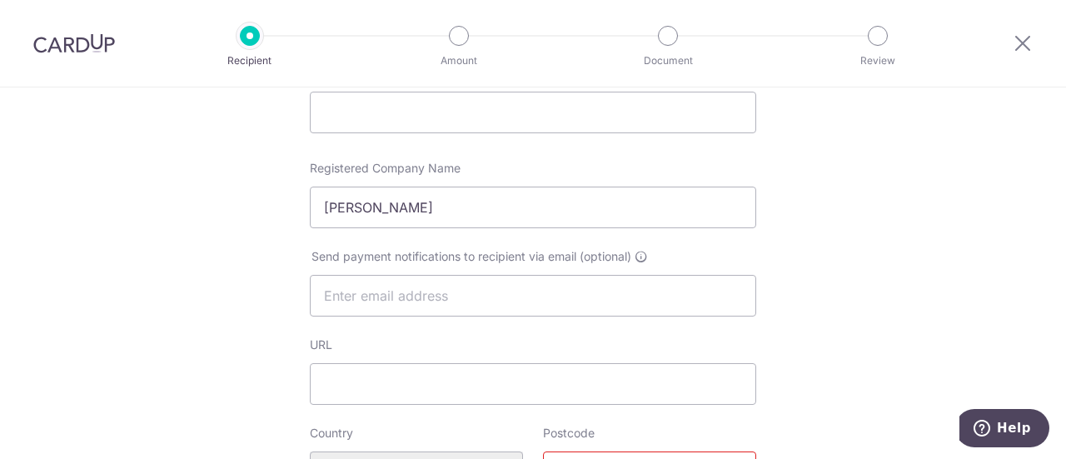
scroll to position [500, 0]
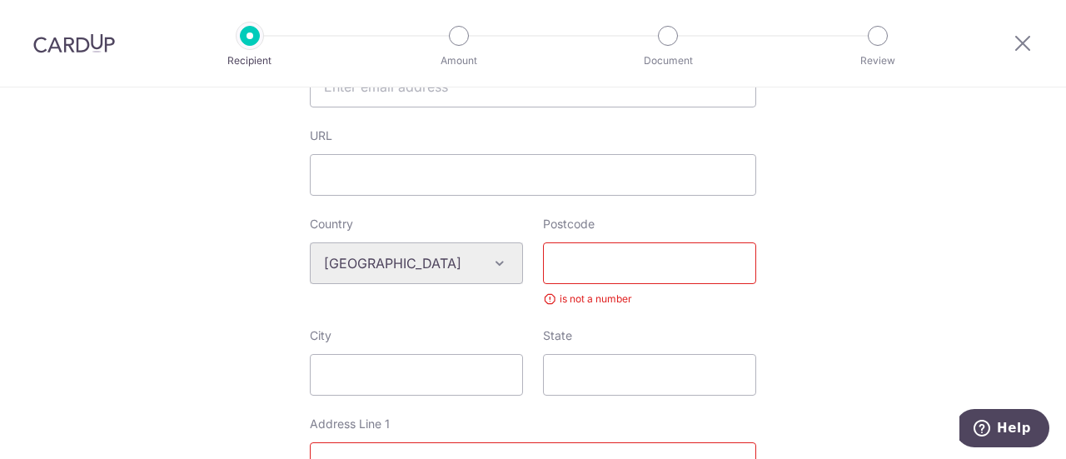
click at [575, 282] on input "Postcode" at bounding box center [649, 263] width 213 height 42
type input "4490-518"
click at [365, 315] on div "Country Algeria Andorra Angola Anguilla Argentina Armenia Aruba Australia Austr…" at bounding box center [533, 272] width 466 height 112
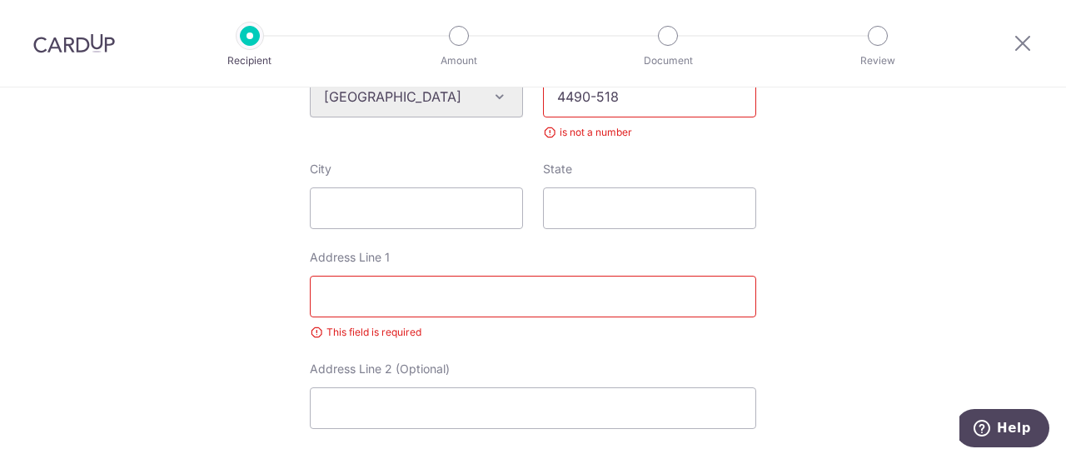
click at [446, 303] on input "Address Line 1" at bounding box center [533, 297] width 446 height 42
type input "Rua da imprensa regional, 255, 2do esquerdo"
click at [153, 287] on div "Who would you like to pay? Your recipient does not need a CardUp account to rec…" at bounding box center [533, 163] width 1066 height 1484
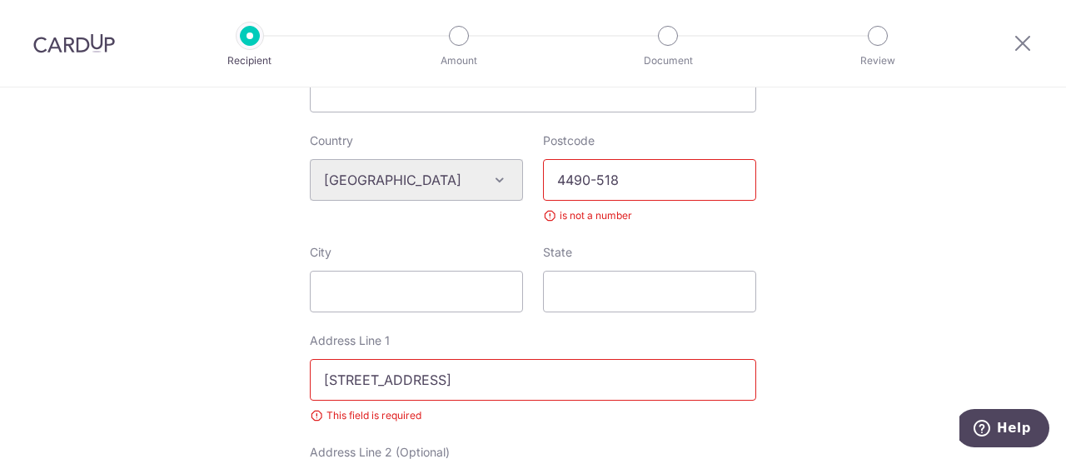
scroll to position [416, 0]
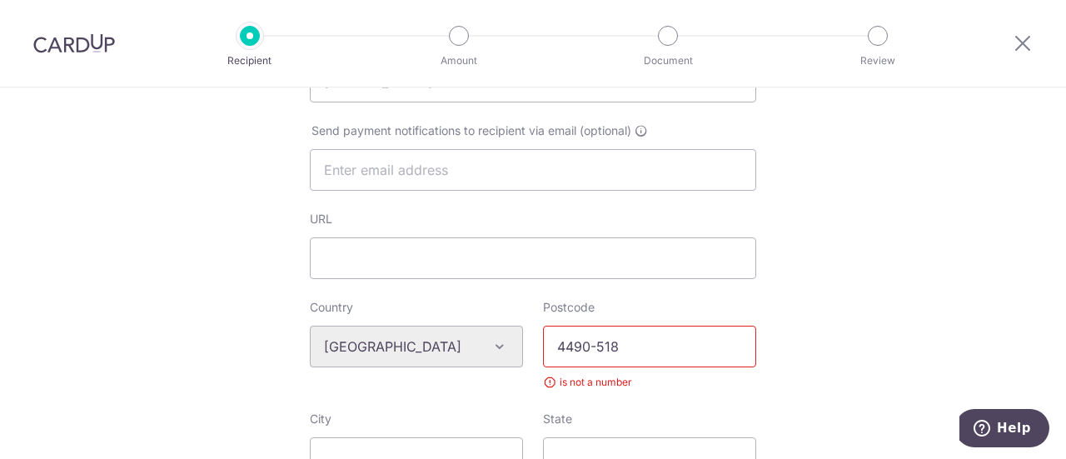
click at [470, 343] on div "Algeria Andorra Angola Anguilla Argentina Armenia Aruba Australia Austria Azerb…" at bounding box center [416, 347] width 213 height 42
click at [225, 289] on div "Who would you like to pay? Your recipient does not need a CardUp account to rec…" at bounding box center [533, 413] width 1066 height 1484
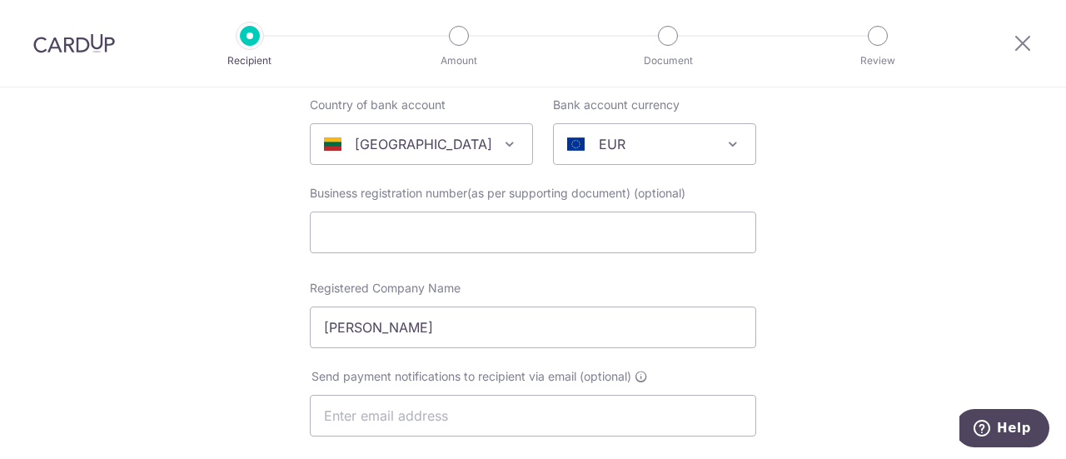
scroll to position [167, 0]
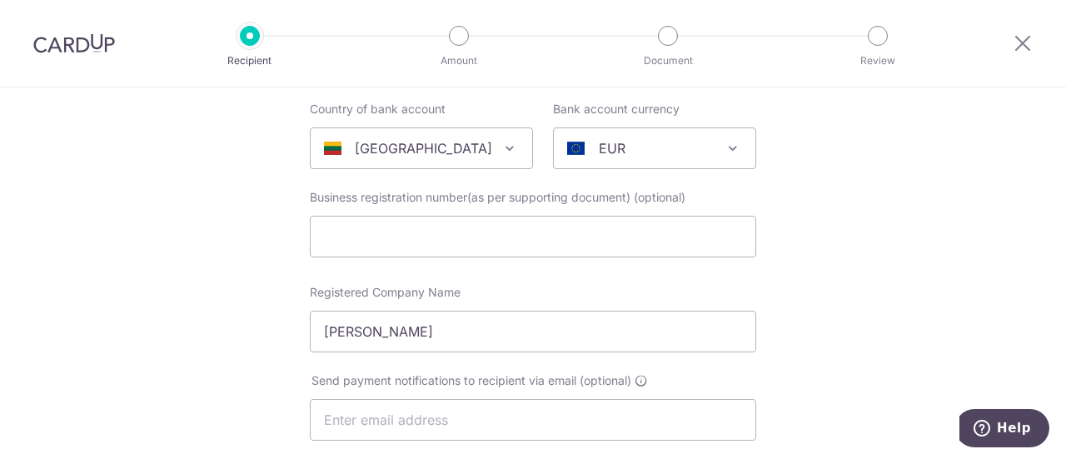
click at [422, 152] on div "[GEOGRAPHIC_DATA]" at bounding box center [408, 148] width 168 height 20
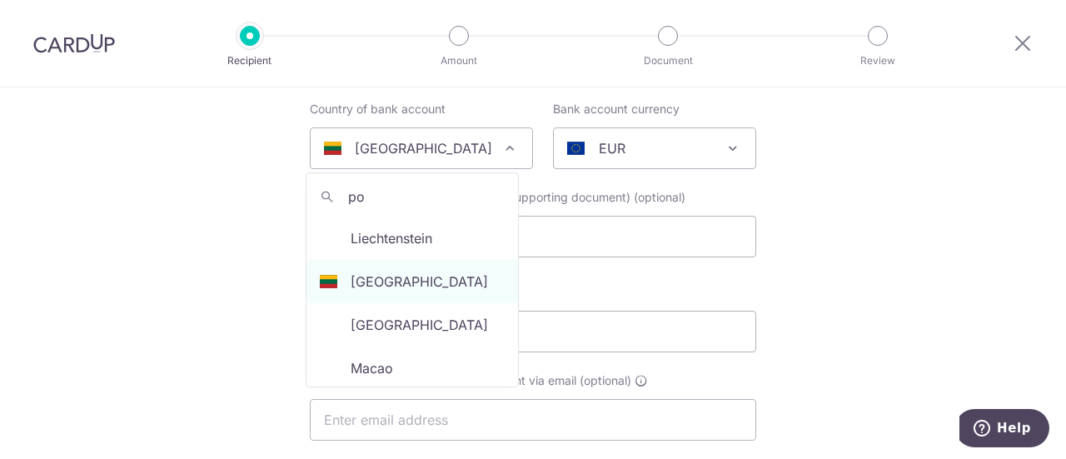
scroll to position [0, 0]
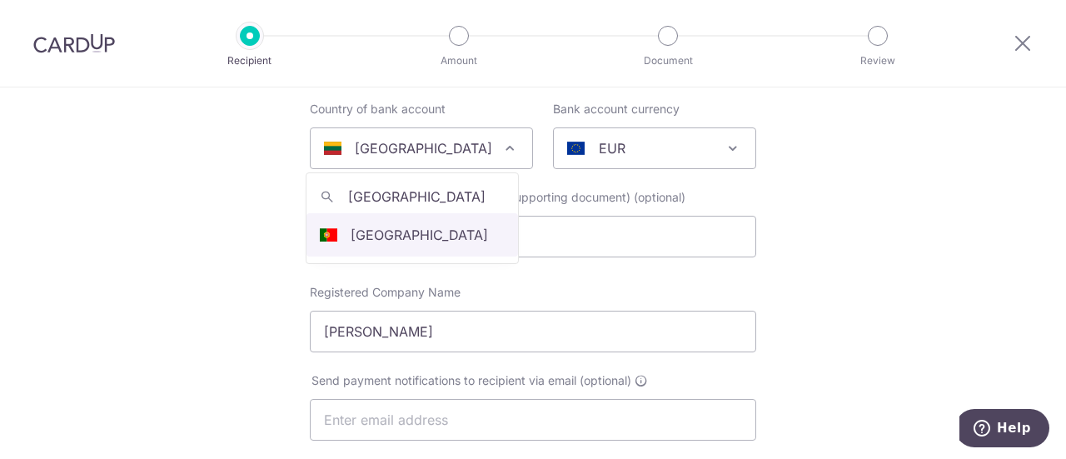
type input "portugal"
drag, startPoint x: 410, startPoint y: 227, endPoint x: 269, endPoint y: 207, distance: 142.1
select select "185"
select select "[GEOGRAPHIC_DATA]"
select select
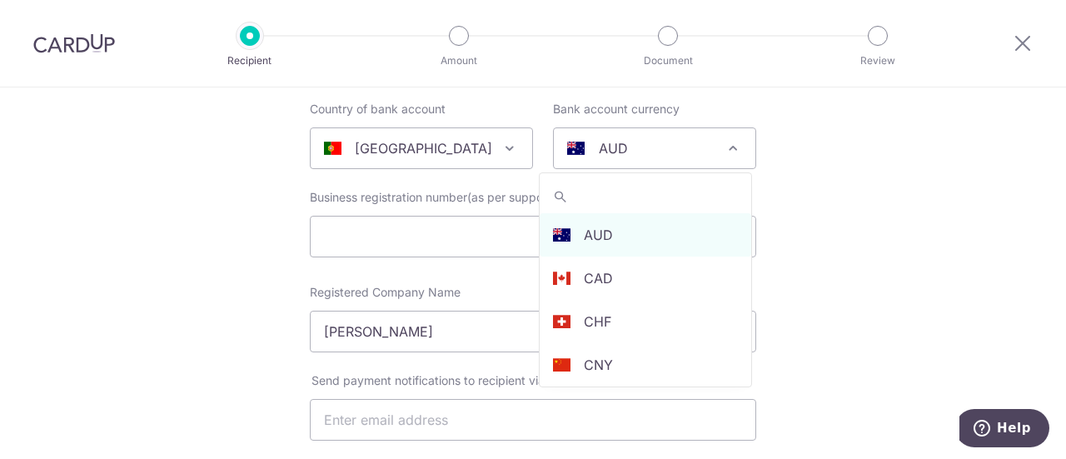
click at [617, 138] on div "AUD" at bounding box center [641, 148] width 148 height 20
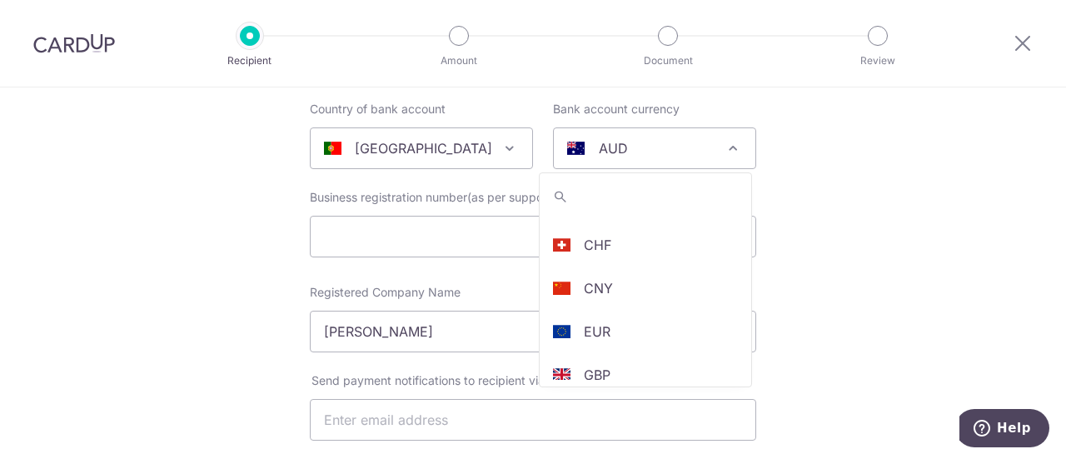
scroll to position [167, 0]
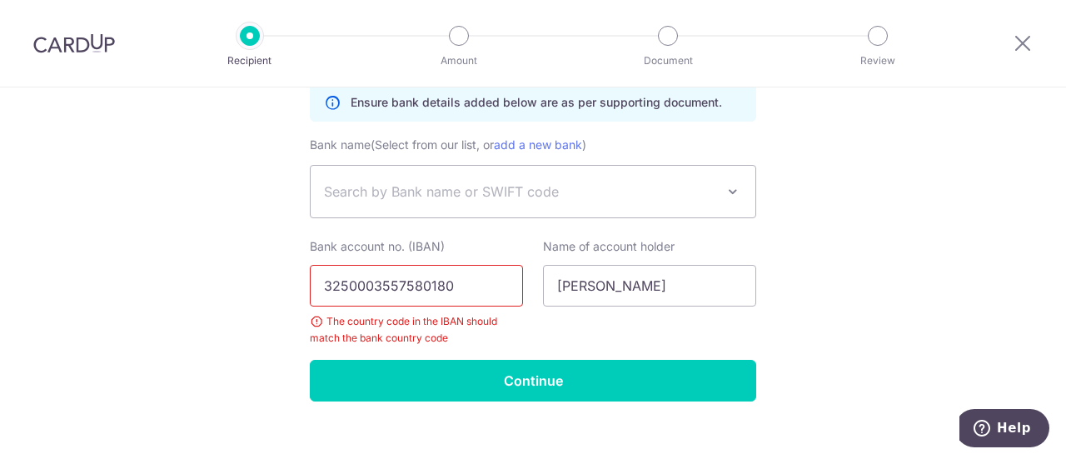
scroll to position [1111, 0]
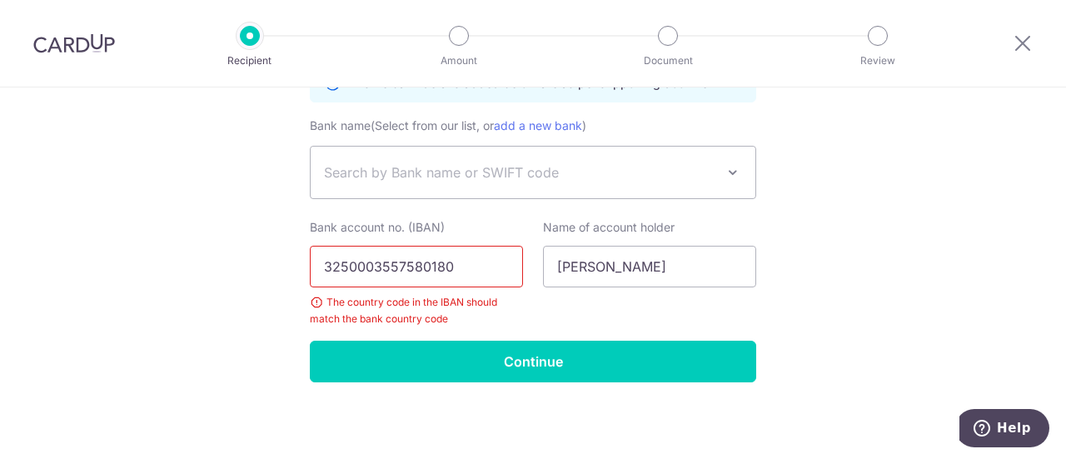
click at [458, 269] on input "3250003557580180" at bounding box center [416, 267] width 213 height 42
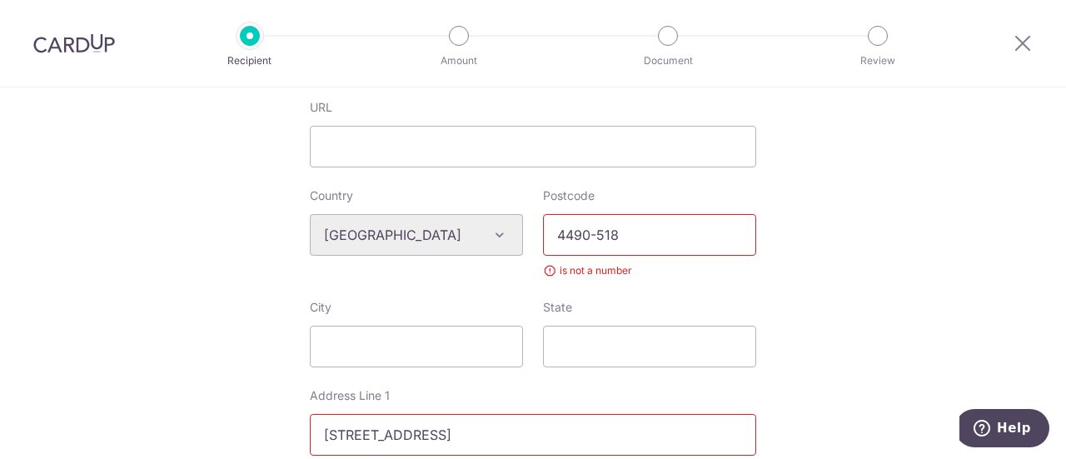
scroll to position [28, 0]
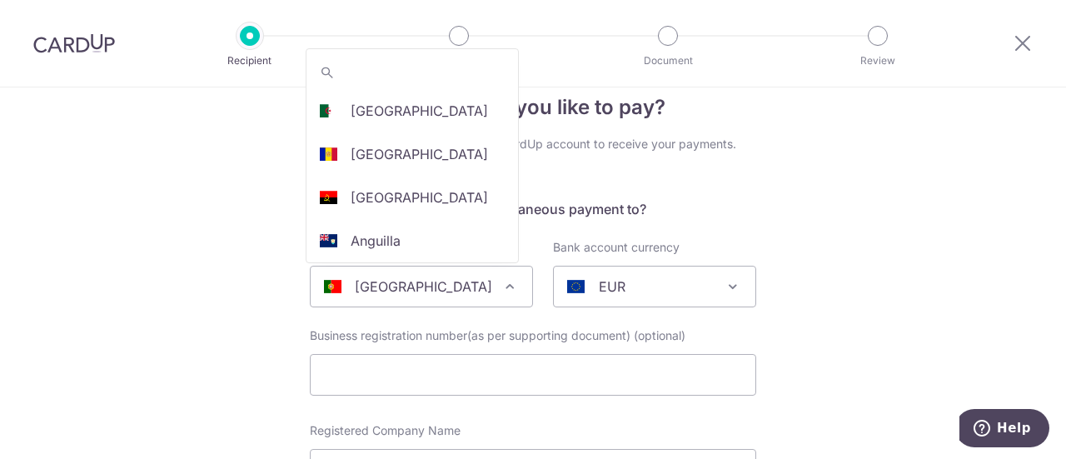
click at [463, 278] on div "[GEOGRAPHIC_DATA]" at bounding box center [408, 286] width 168 height 20
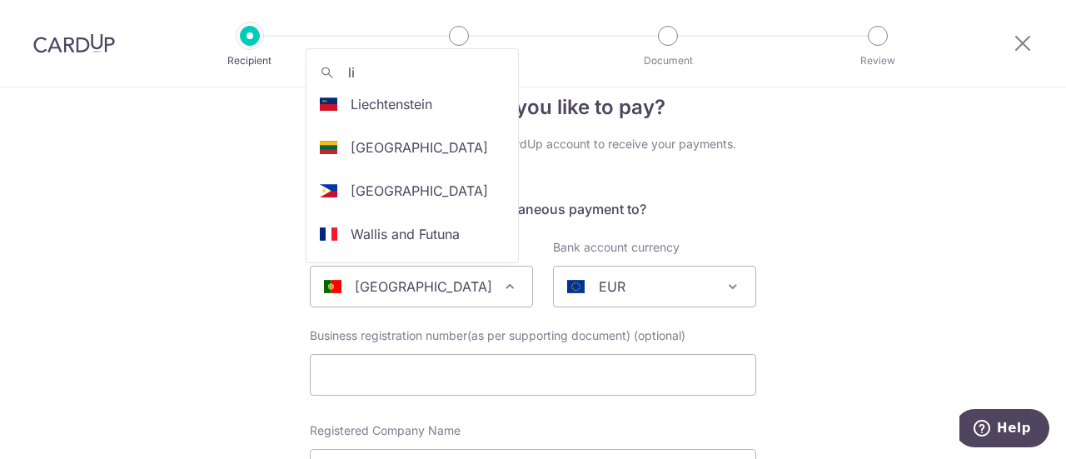
scroll to position [0, 0]
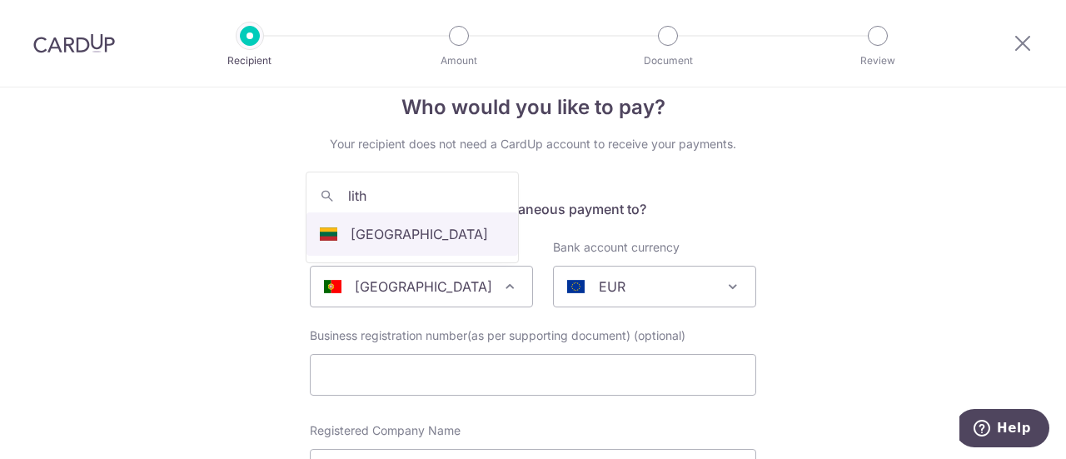
type input "lith"
drag, startPoint x: 457, startPoint y: 226, endPoint x: 253, endPoint y: 224, distance: 204.0
select select "134"
select select "[GEOGRAPHIC_DATA]"
select select
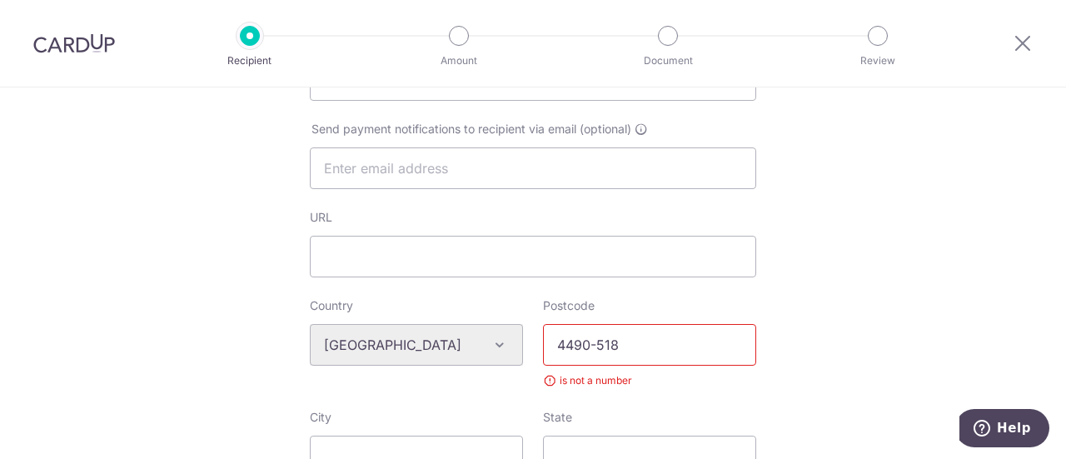
scroll to position [445, 0]
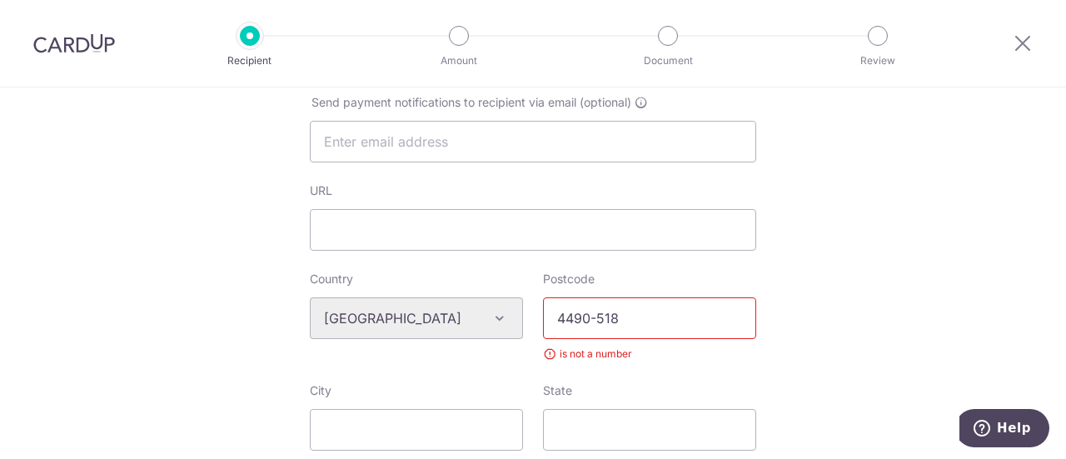
click at [505, 319] on div "Algeria Andorra Angola Anguilla Argentina Armenia Aruba Australia Austria Azerb…" at bounding box center [416, 318] width 213 height 42
click at [487, 316] on div "Algeria Andorra Angola Anguilla Argentina Armenia Aruba Australia Austria Azerb…" at bounding box center [416, 318] width 213 height 42
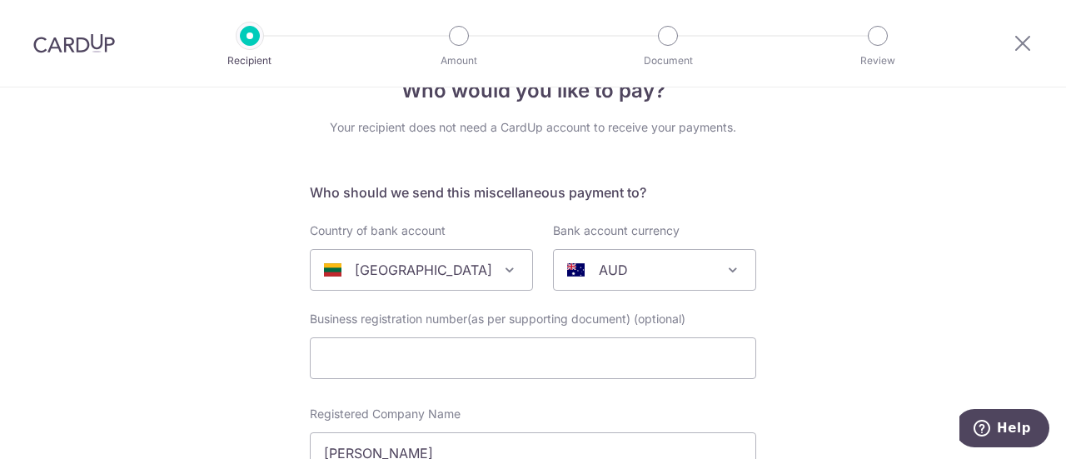
scroll to position [28, 0]
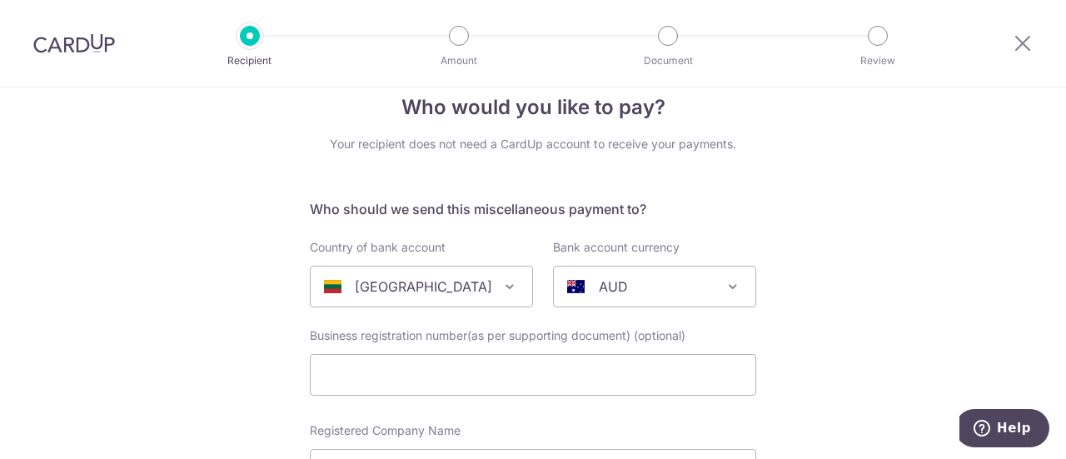
click at [481, 296] on span "[GEOGRAPHIC_DATA]" at bounding box center [422, 286] width 222 height 40
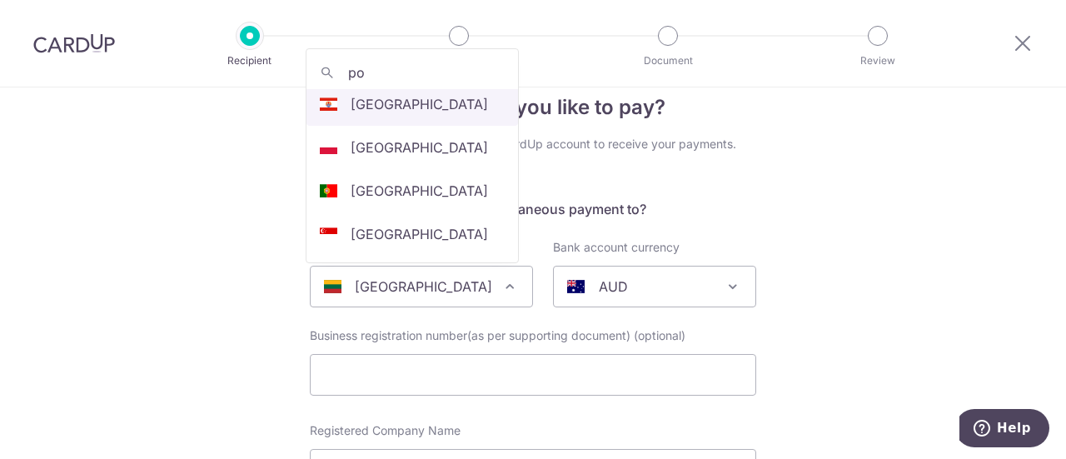
scroll to position [0, 0]
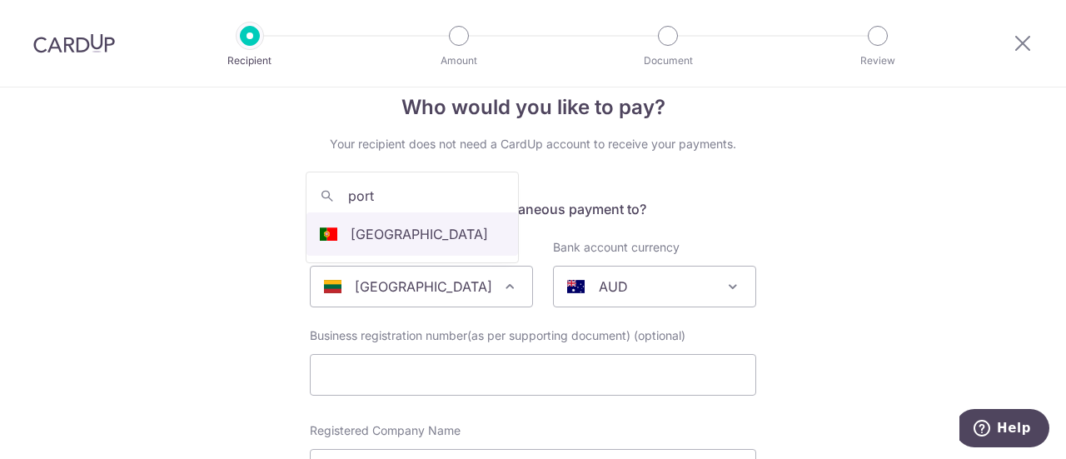
type input "port"
select select "185"
select select "[GEOGRAPHIC_DATA]"
select select
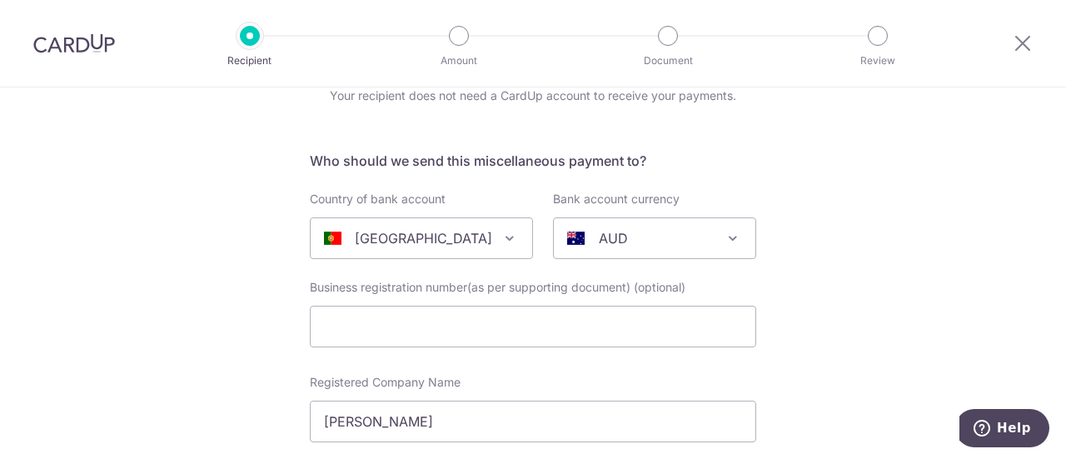
scroll to position [112, 0]
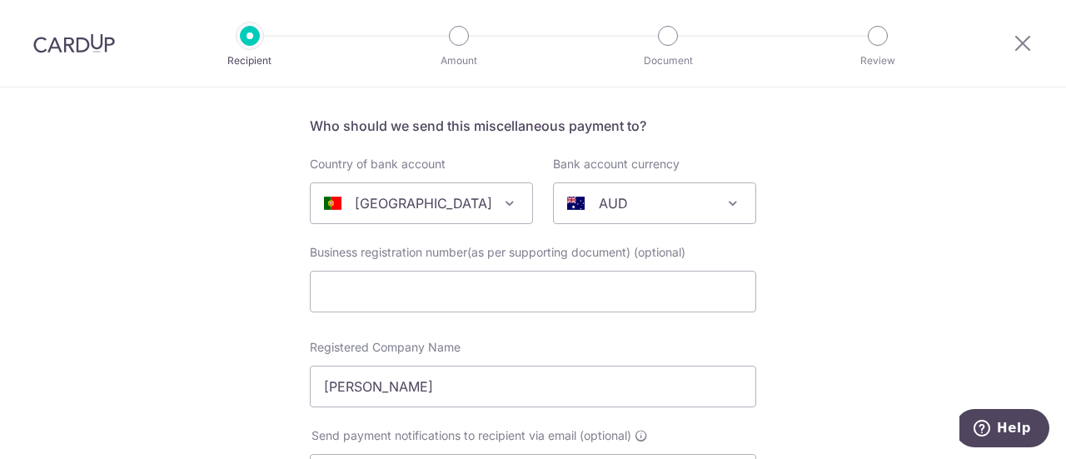
click at [611, 212] on span "AUD" at bounding box center [655, 203] width 202 height 40
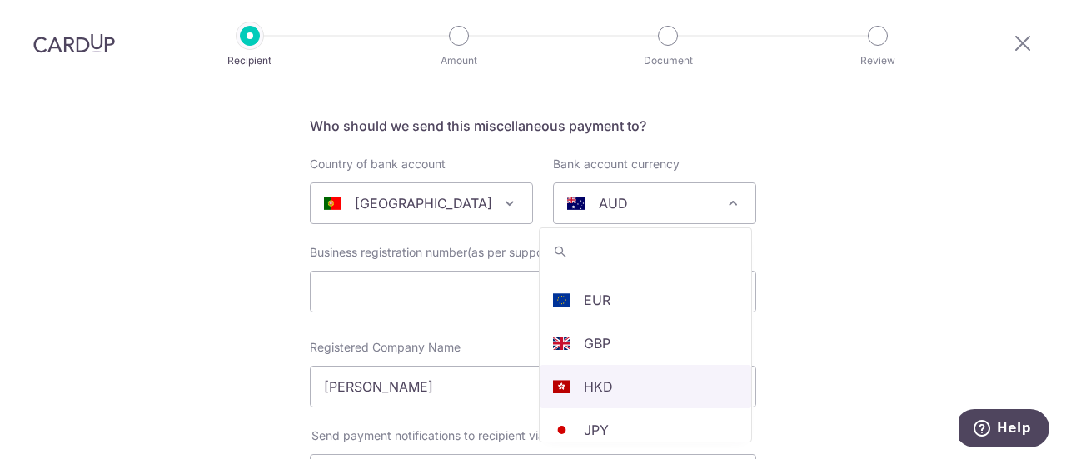
scroll to position [167, 0]
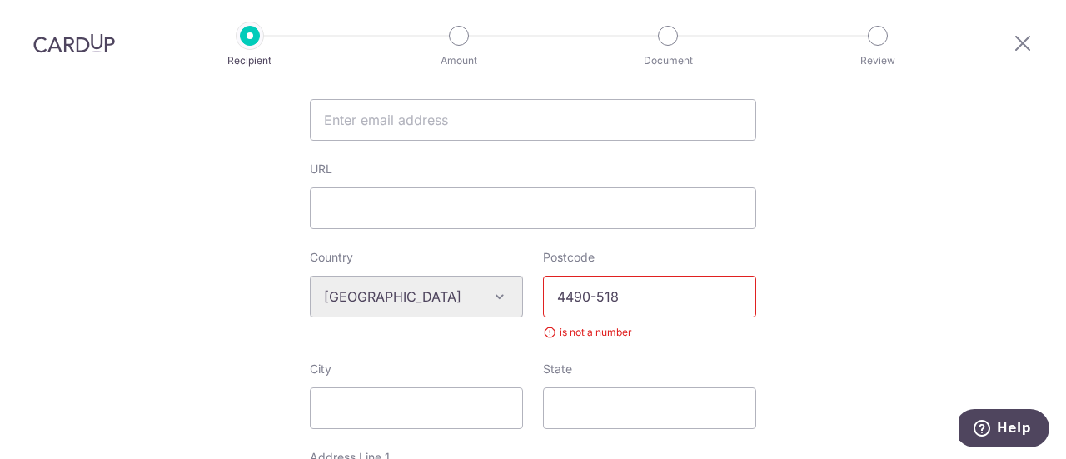
scroll to position [528, 0]
